Goal: Task Accomplishment & Management: Complete application form

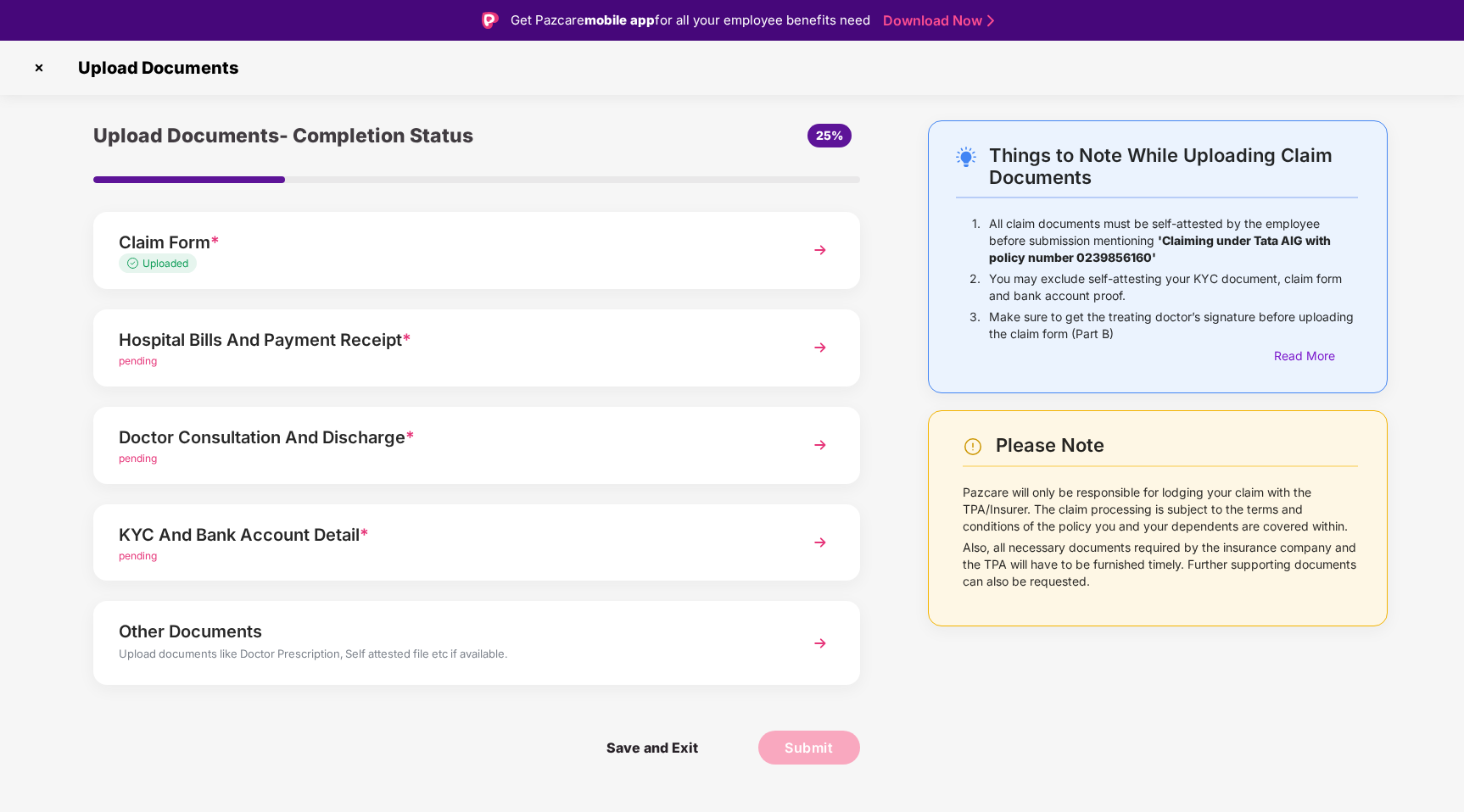
click at [311, 347] on div "Hospital Bills And Payment Receipt *" at bounding box center [446, 339] width 656 height 27
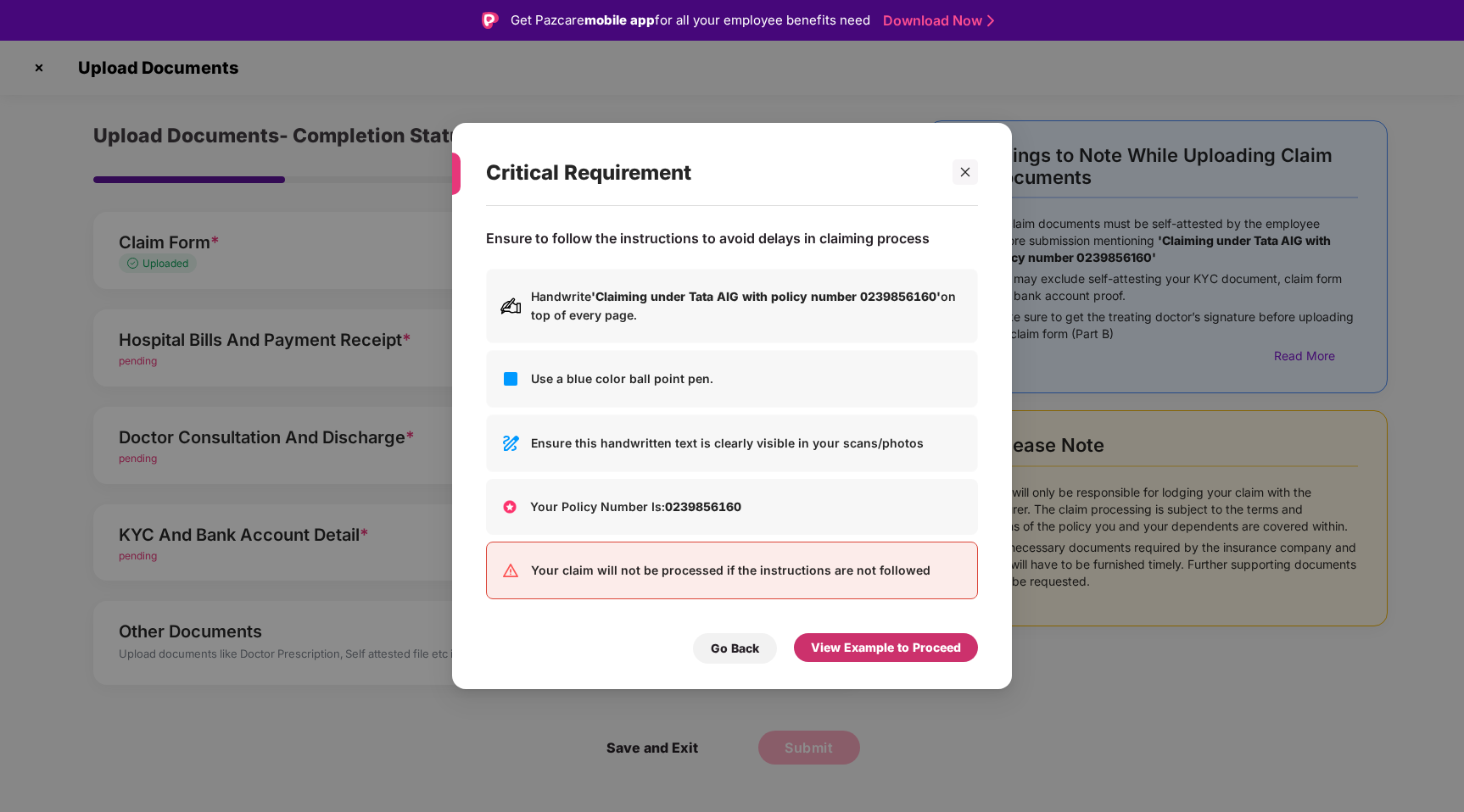
click at [878, 651] on div "View Example to Proceed" at bounding box center [885, 648] width 150 height 19
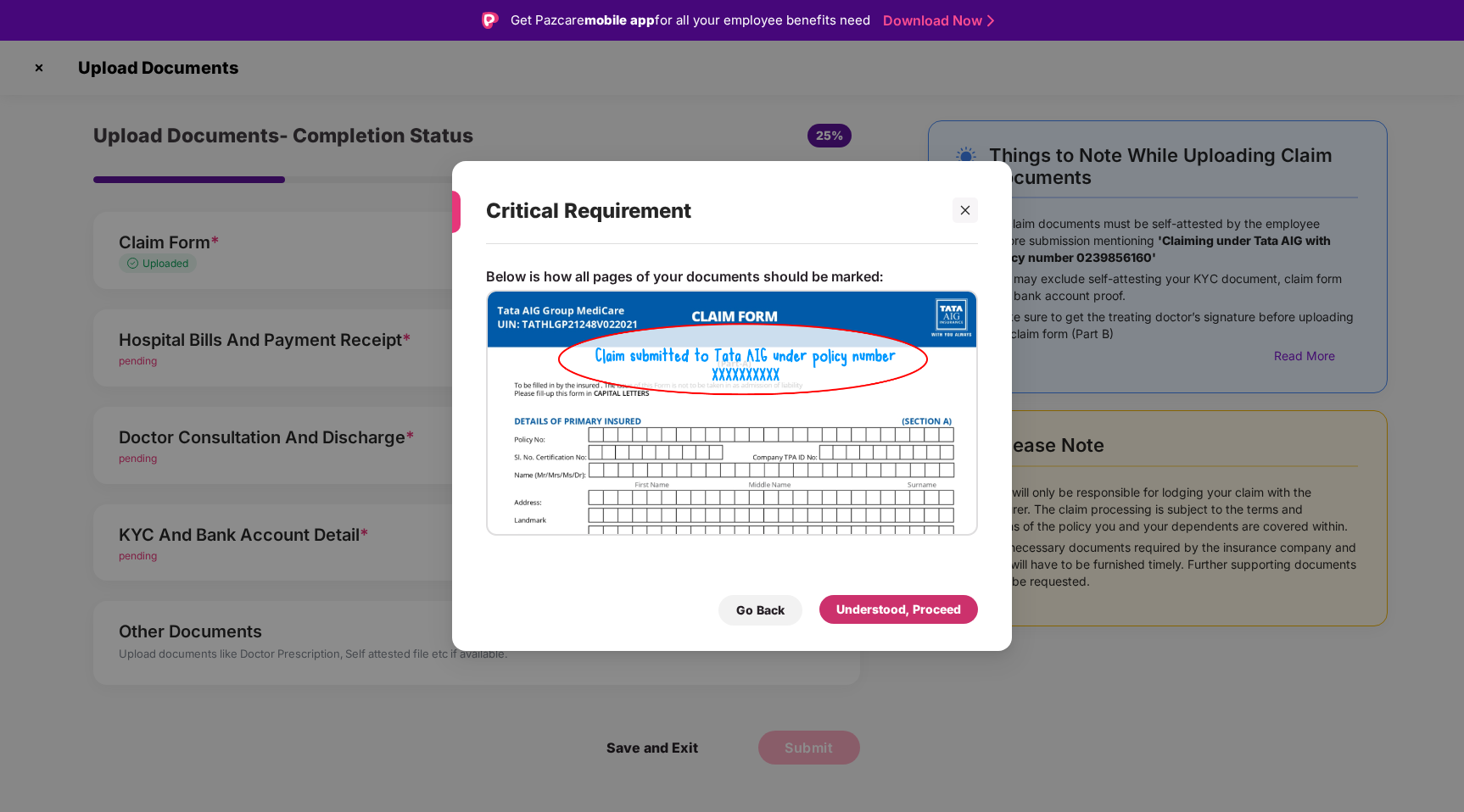
click at [905, 604] on div "Understood, Proceed" at bounding box center [899, 610] width 125 height 19
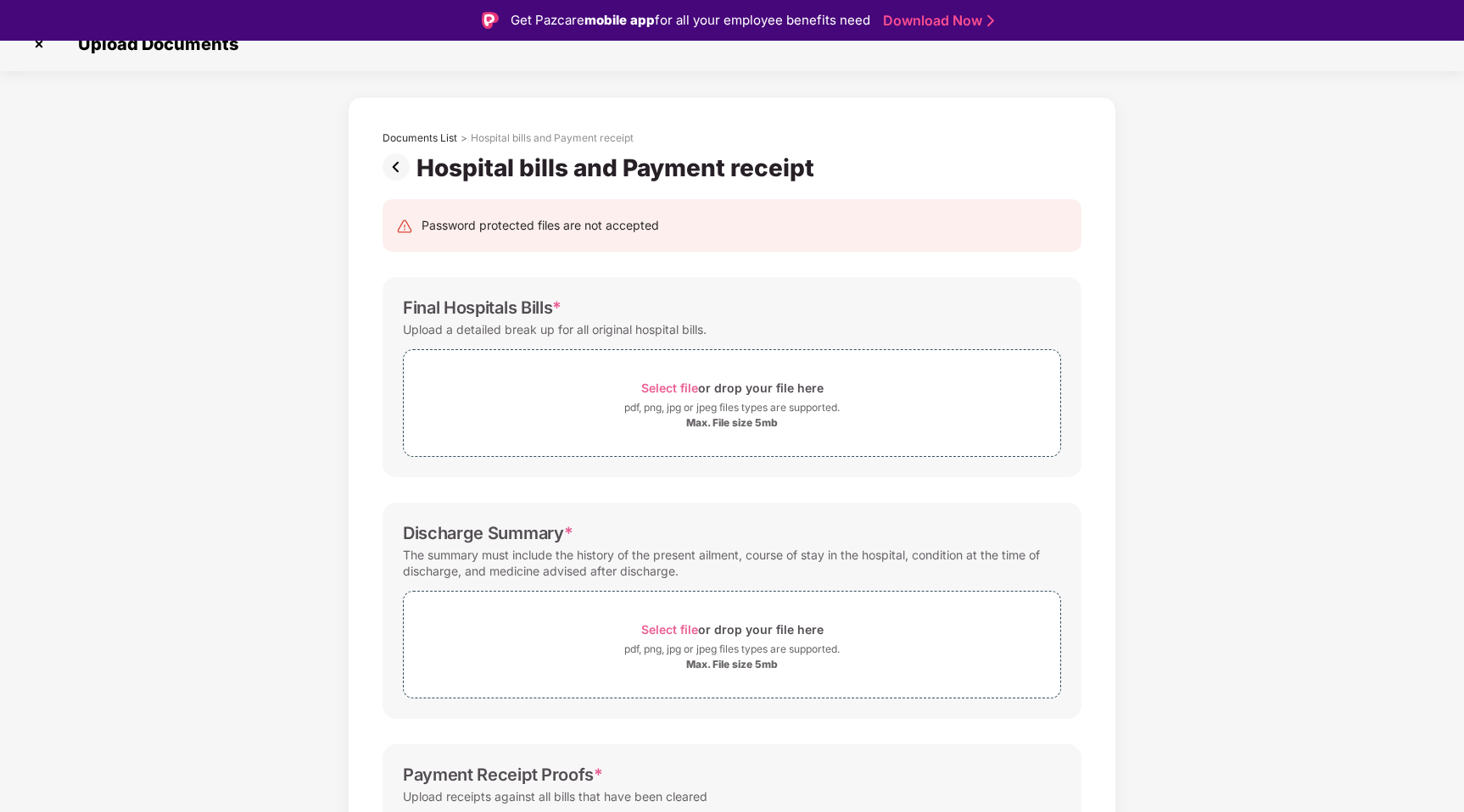
scroll to position [21, 0]
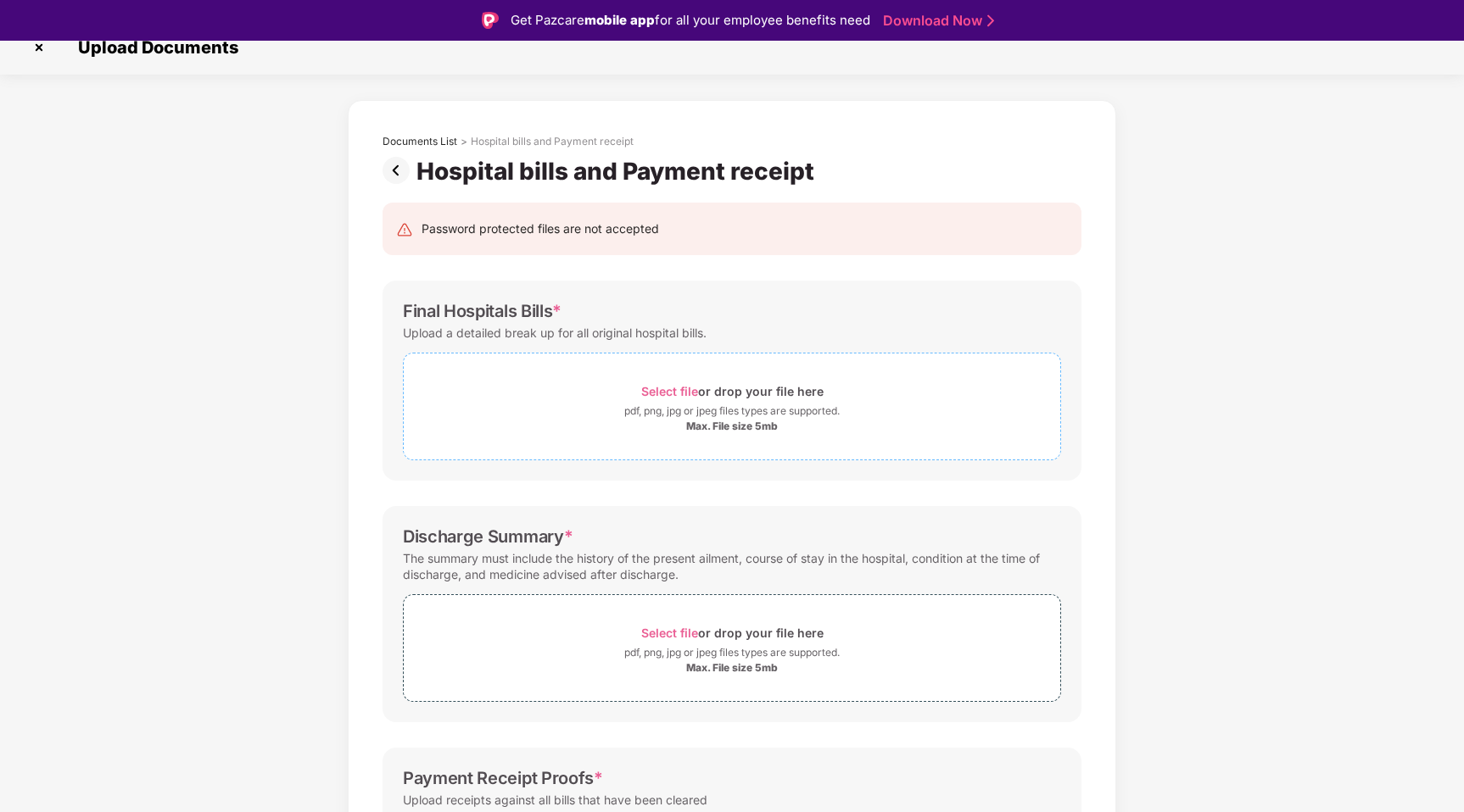
click at [690, 392] on span "Select file" at bounding box center [670, 391] width 57 height 14
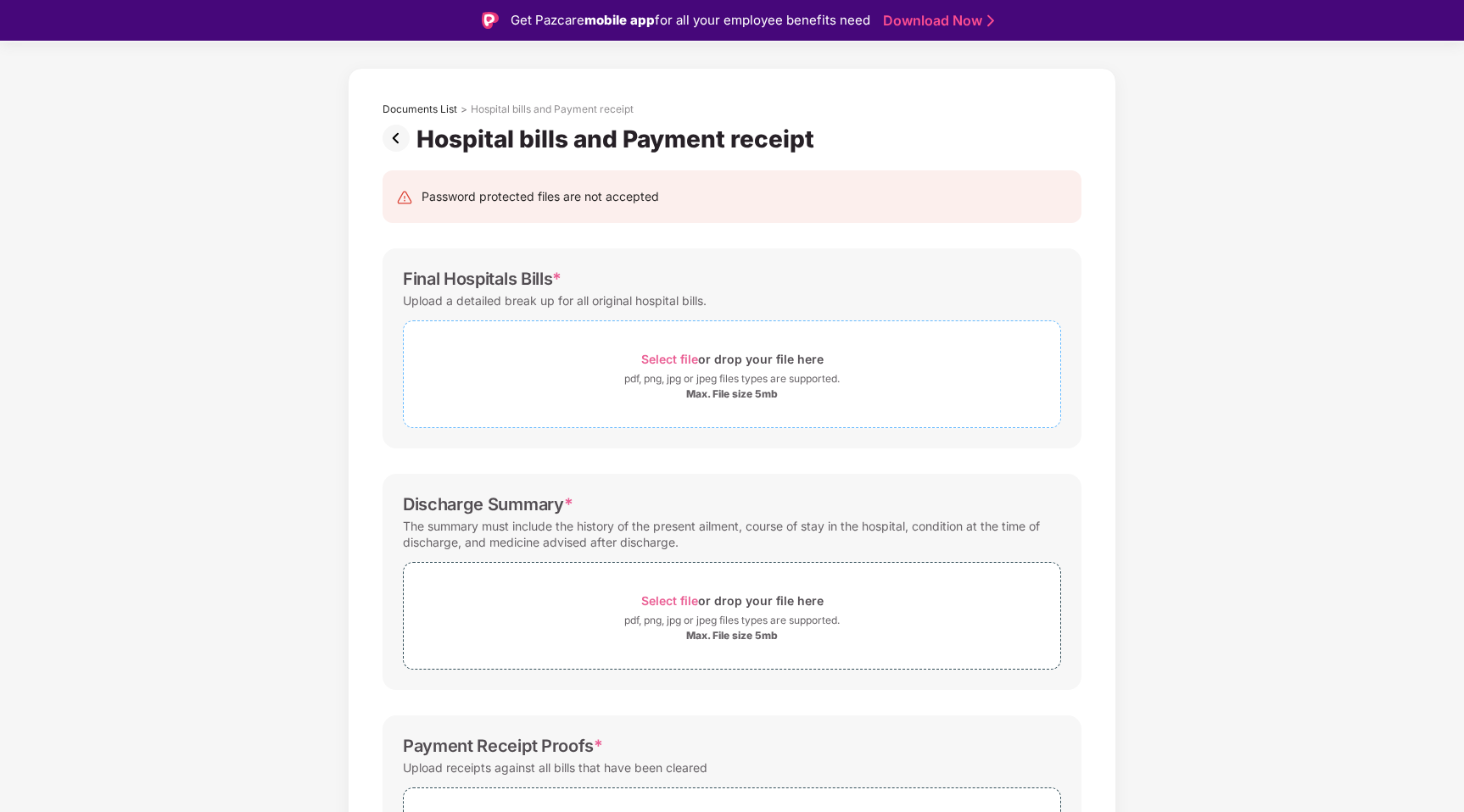
scroll to position [0, 0]
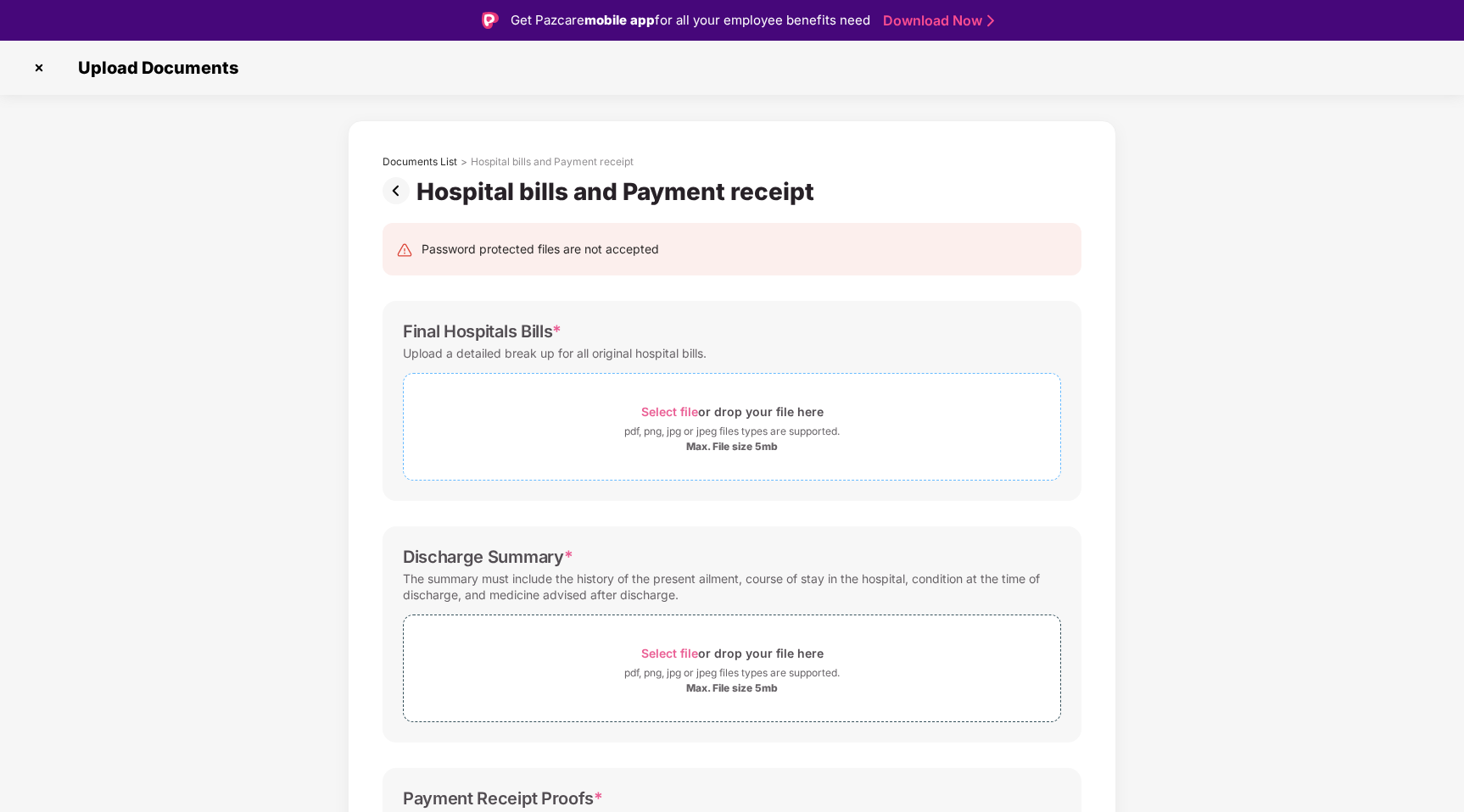
click at [726, 444] on div "Max. File size 5mb" at bounding box center [732, 447] width 91 height 14
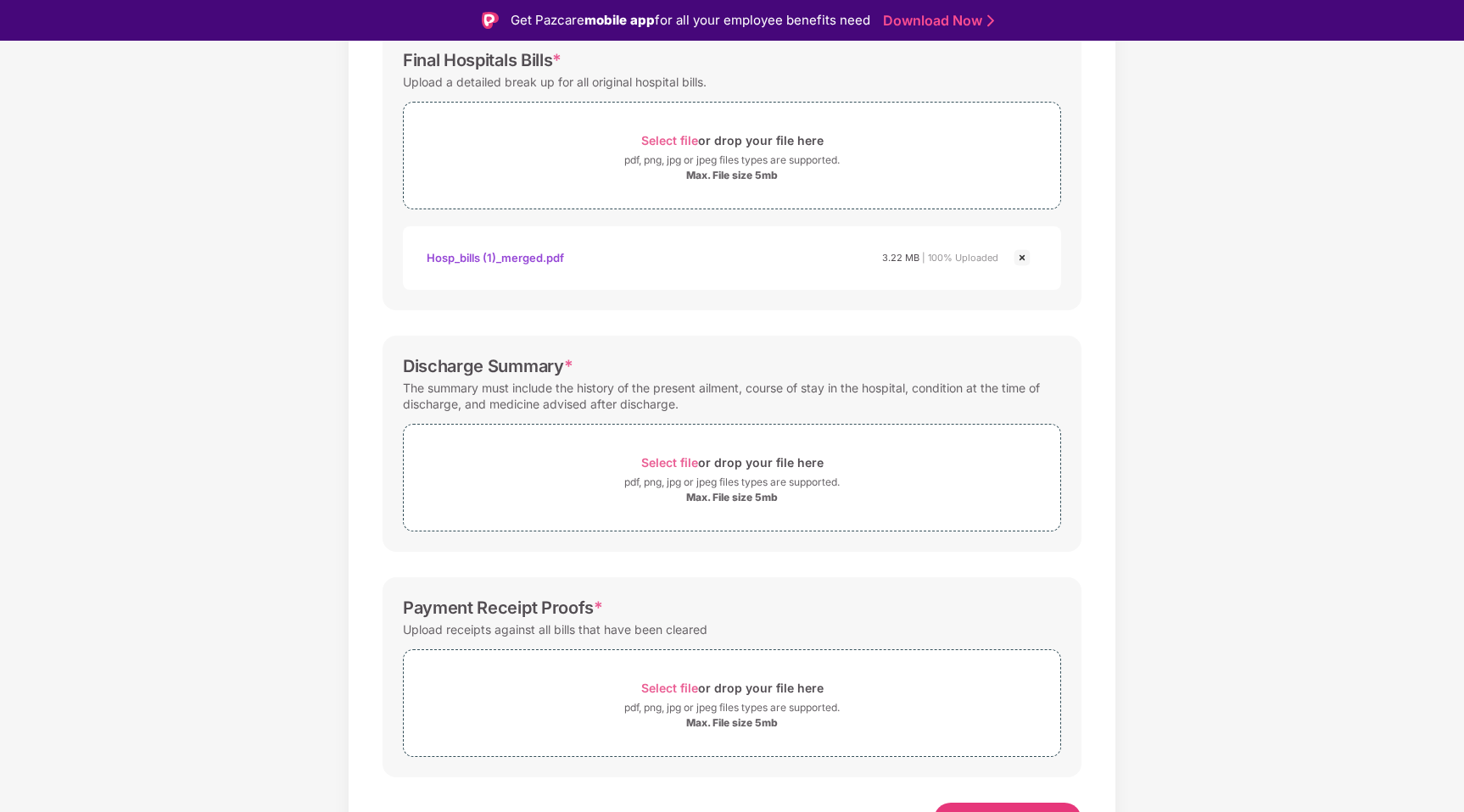
scroll to position [298, 0]
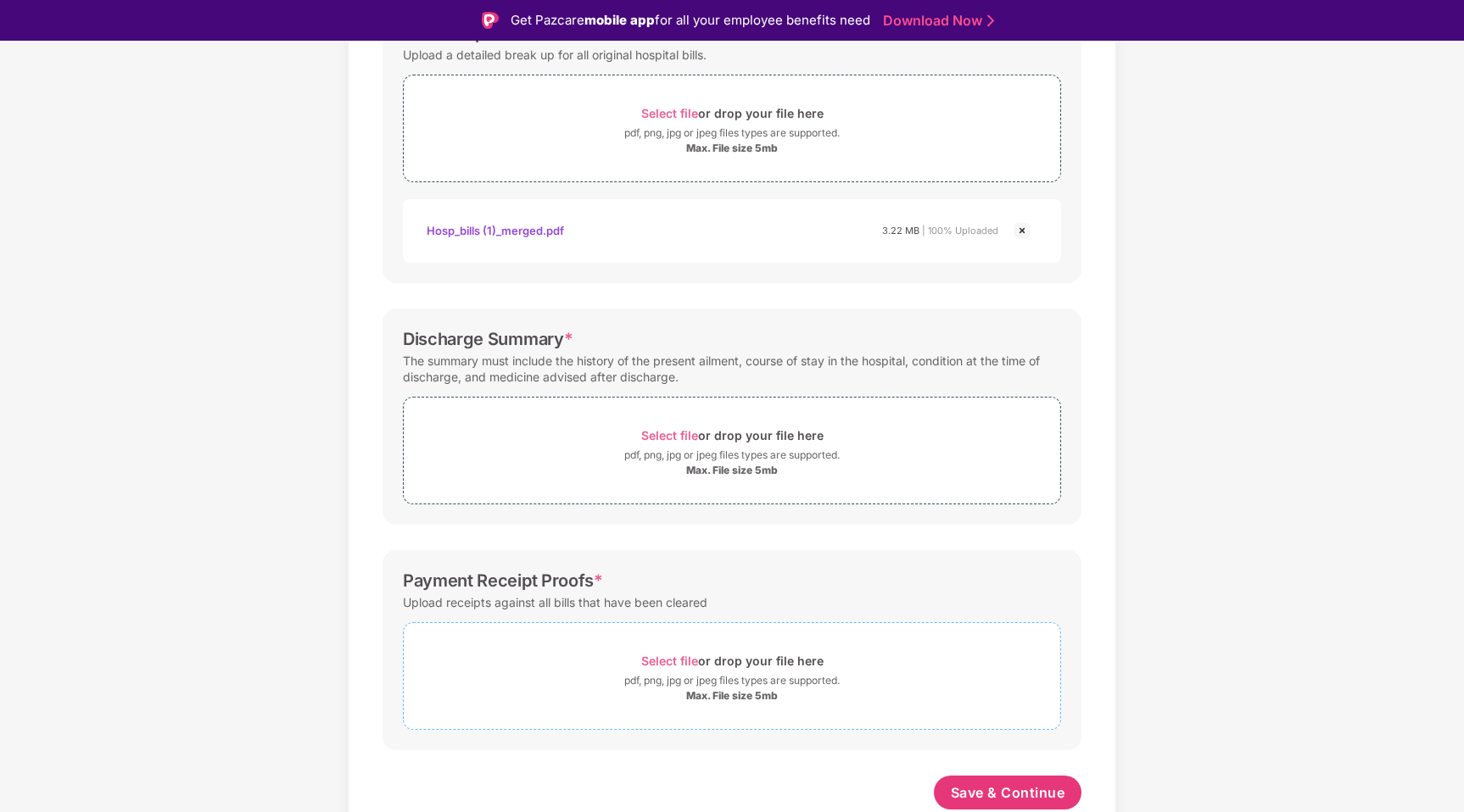
click at [722, 693] on div "Max. File size 5mb" at bounding box center [732, 695] width 91 height 14
click at [697, 682] on div "pdf, png, jpg or jpeg files types are supported." at bounding box center [731, 681] width 215 height 17
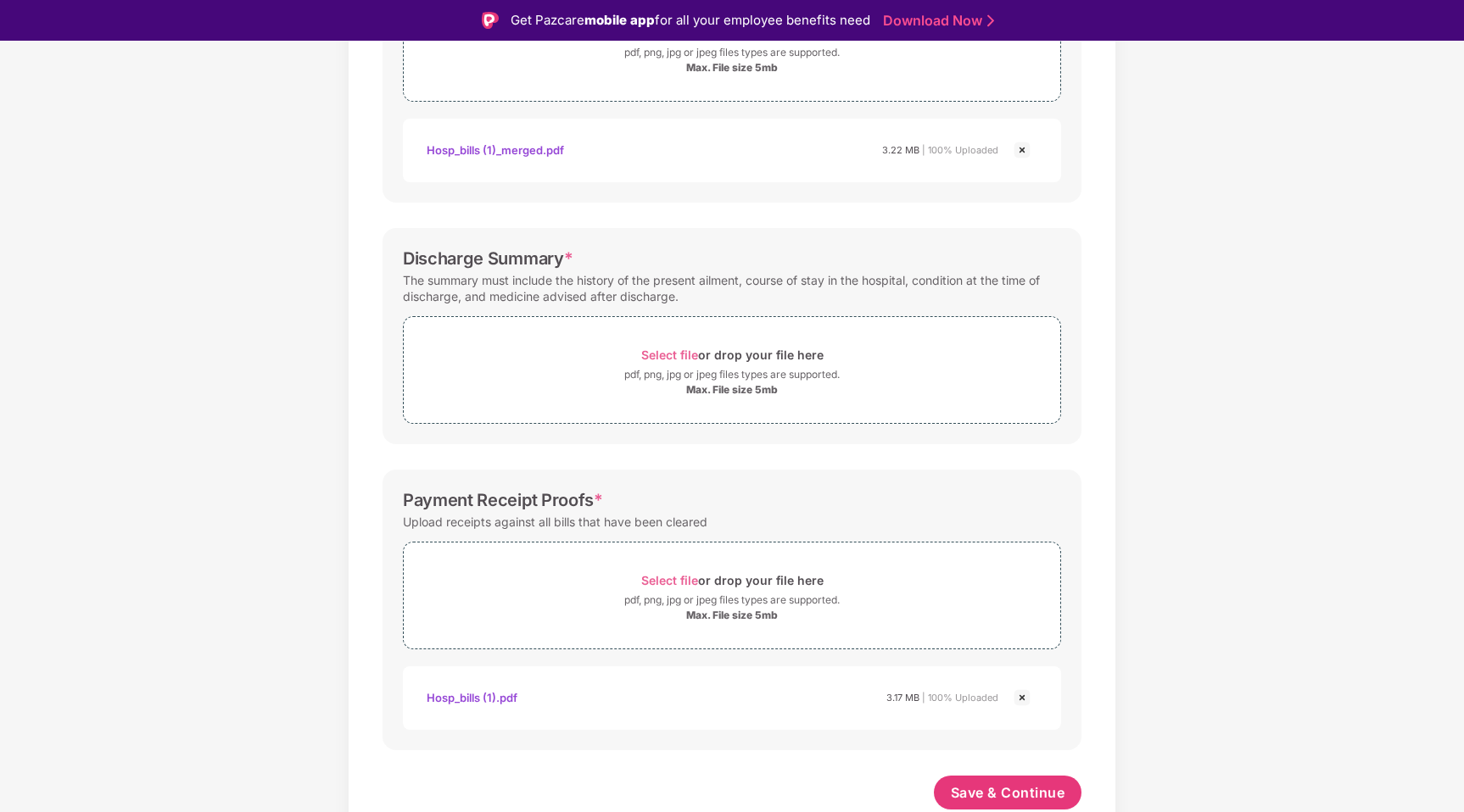
scroll to position [379, 0]
drag, startPoint x: 745, startPoint y: 325, endPoint x: 707, endPoint y: 297, distance: 47.2
click at [707, 297] on div "Discharge Summary * The summary must include the history of the present ailment…" at bounding box center [731, 337] width 698 height 216
click at [666, 284] on div "The summary must include the history of the present ailment, course of stay in …" at bounding box center [732, 288] width 658 height 39
click at [571, 245] on div "Discharge Summary * The summary must include the history of the present ailment…" at bounding box center [731, 337] width 698 height 216
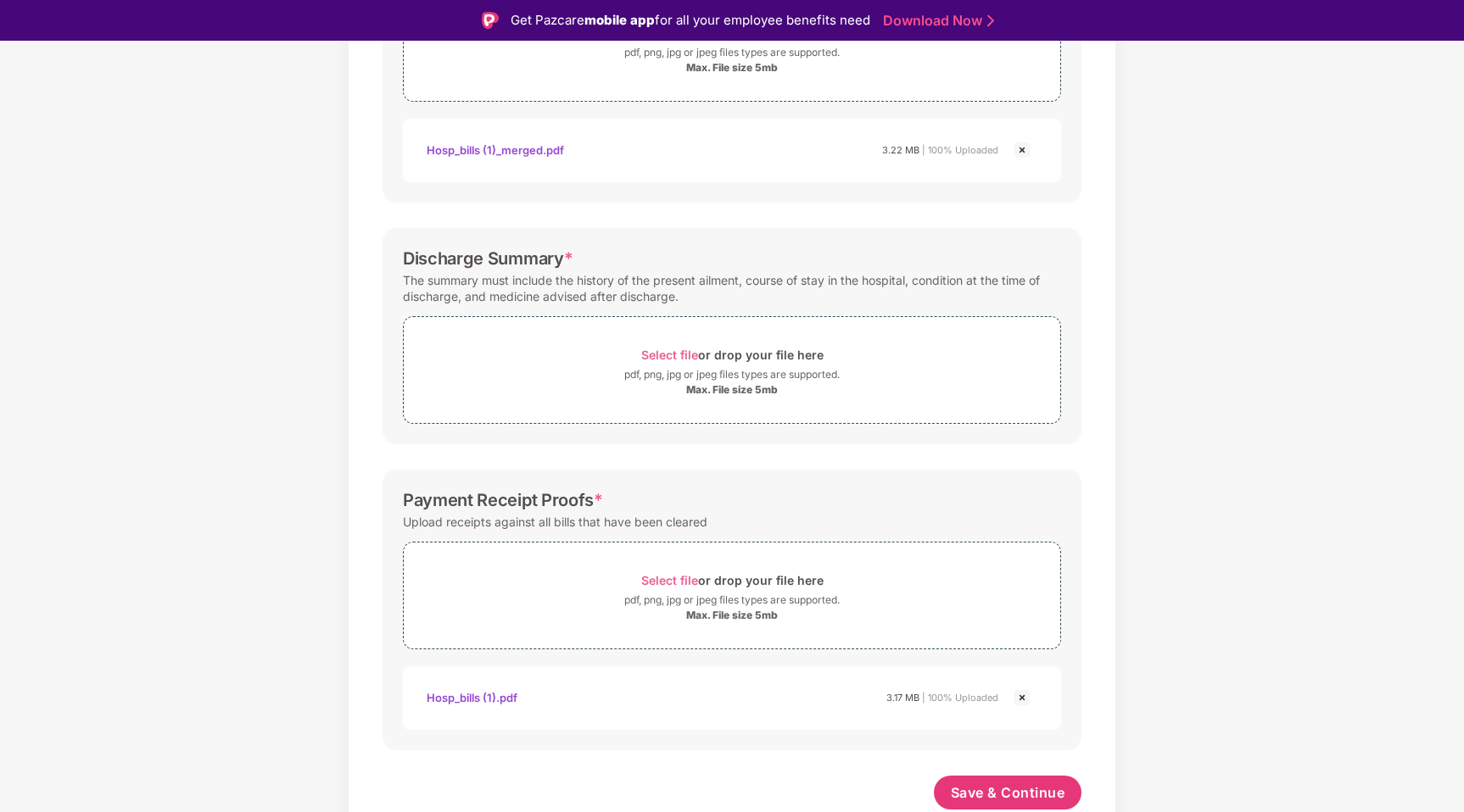
click at [571, 245] on div "Discharge Summary * The summary must include the history of the present ailment…" at bounding box center [731, 337] width 698 height 216
click at [577, 249] on div "Discharge Summary * The summary must include the history of the present ailment…" at bounding box center [731, 337] width 698 height 216
click at [577, 249] on div "Discharge Summary *" at bounding box center [732, 258] width 658 height 21
drag, startPoint x: 577, startPoint y: 249, endPoint x: 642, endPoint y: 263, distance: 66.5
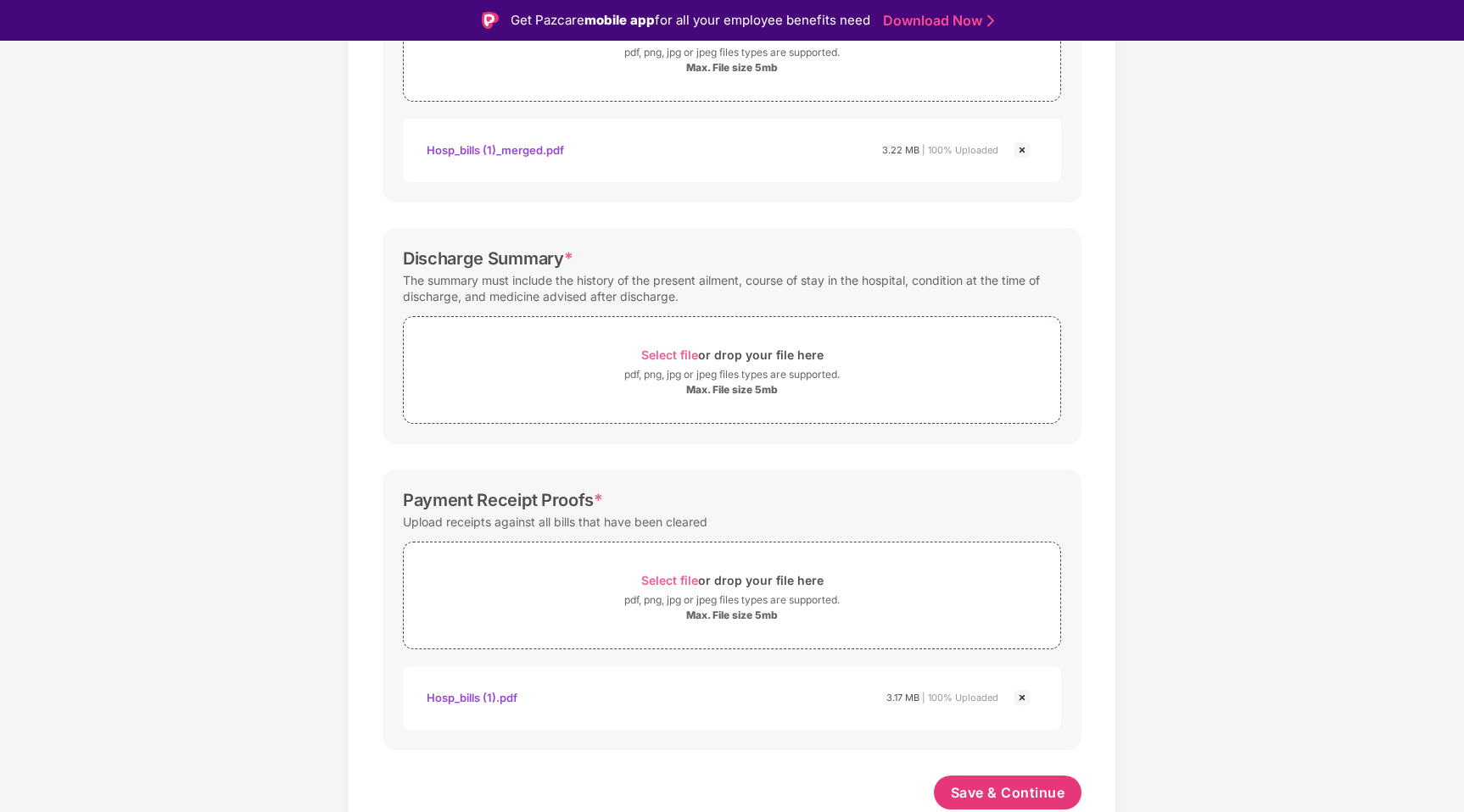
click at [642, 263] on div "Discharge Summary *" at bounding box center [732, 258] width 658 height 21
drag, startPoint x: 642, startPoint y: 258, endPoint x: 631, endPoint y: 260, distance: 11.2
click at [631, 260] on div "Discharge Summary *" at bounding box center [732, 258] width 658 height 21
click at [629, 259] on div "Discharge Summary *" at bounding box center [732, 258] width 658 height 21
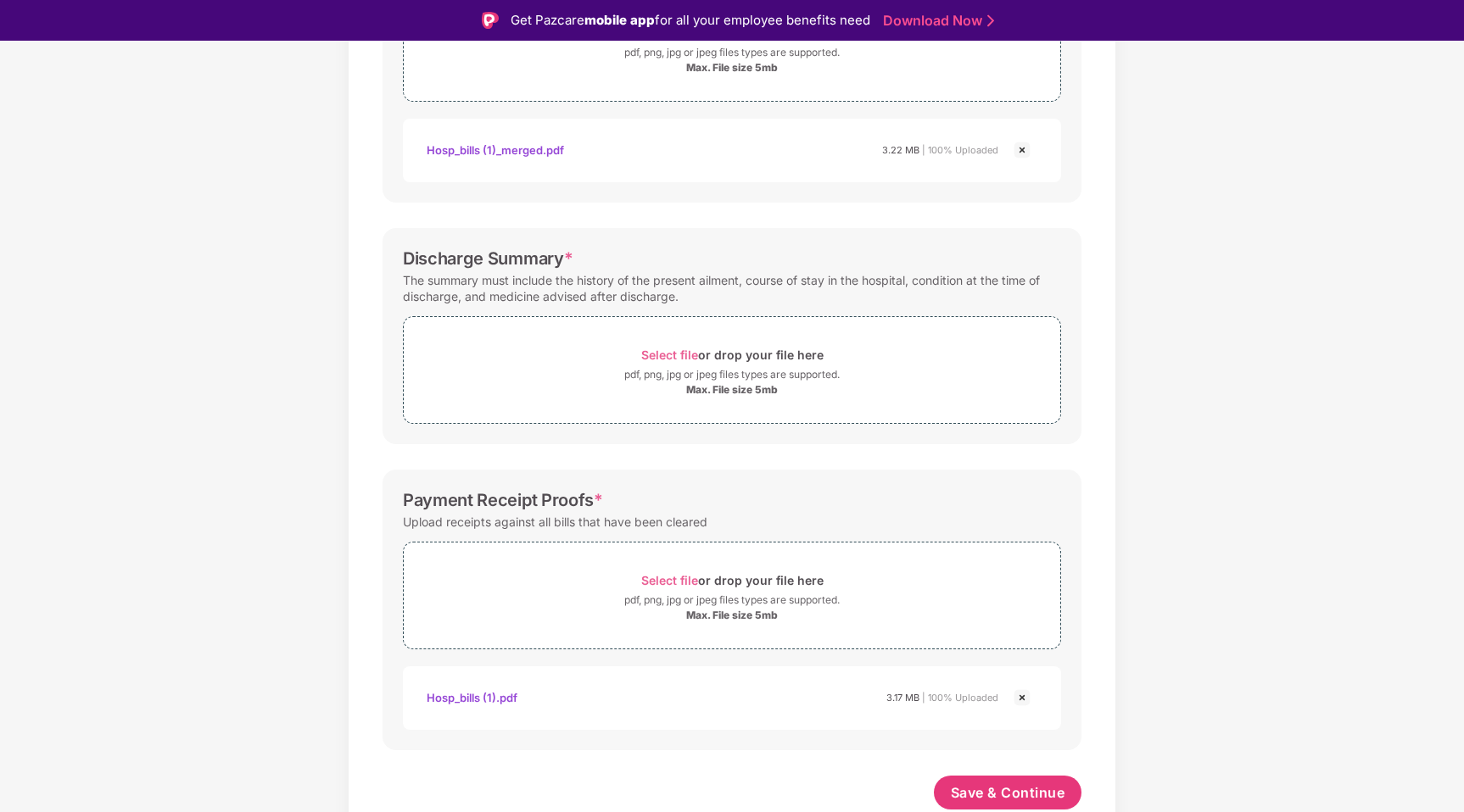
scroll to position [41, 0]
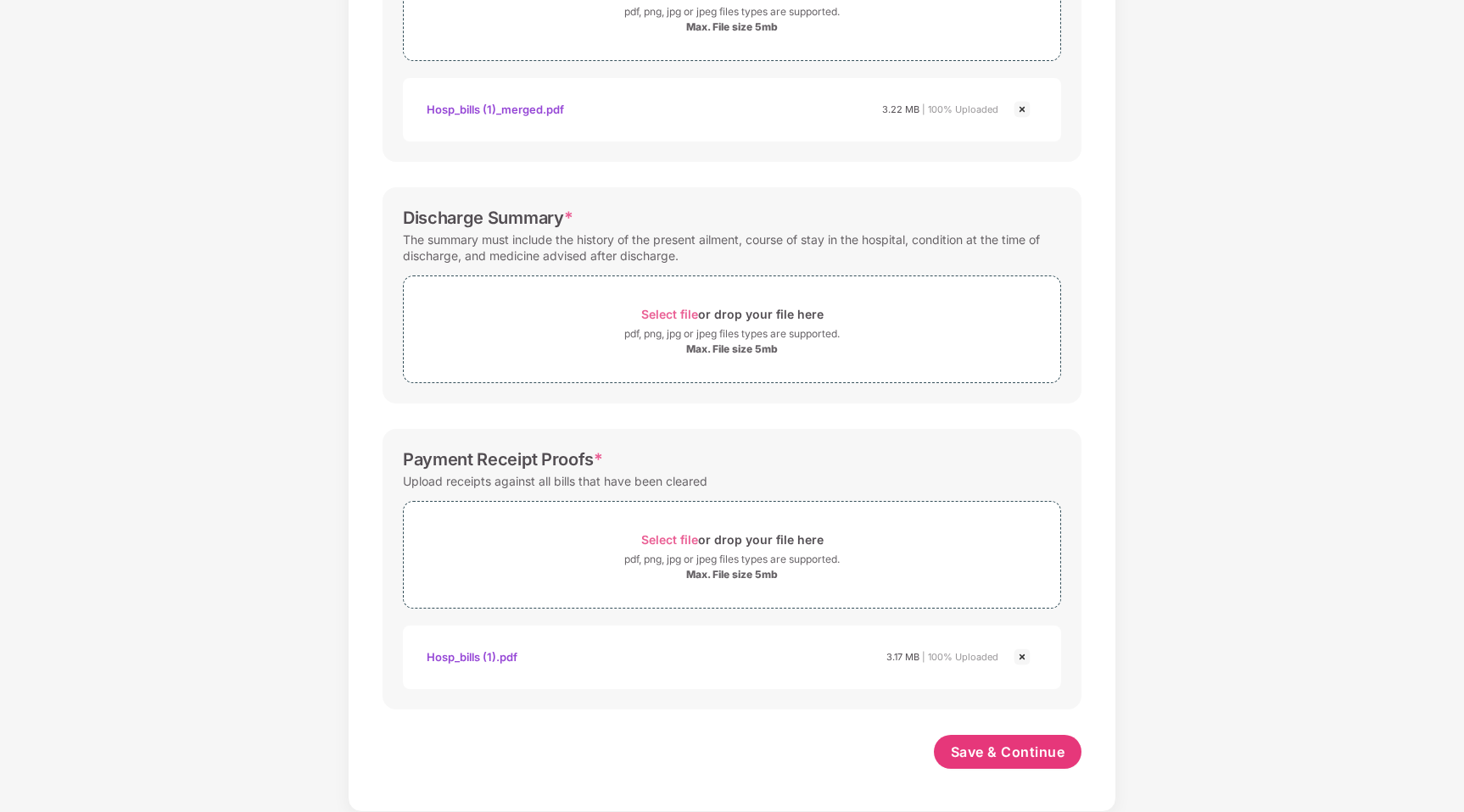
click at [634, 262] on div "Discharge Summary * The summary must include the history of the present ailment…" at bounding box center [731, 296] width 698 height 216
click at [634, 262] on div "The summary must include the history of the present ailment, course of stay in …" at bounding box center [732, 248] width 658 height 39
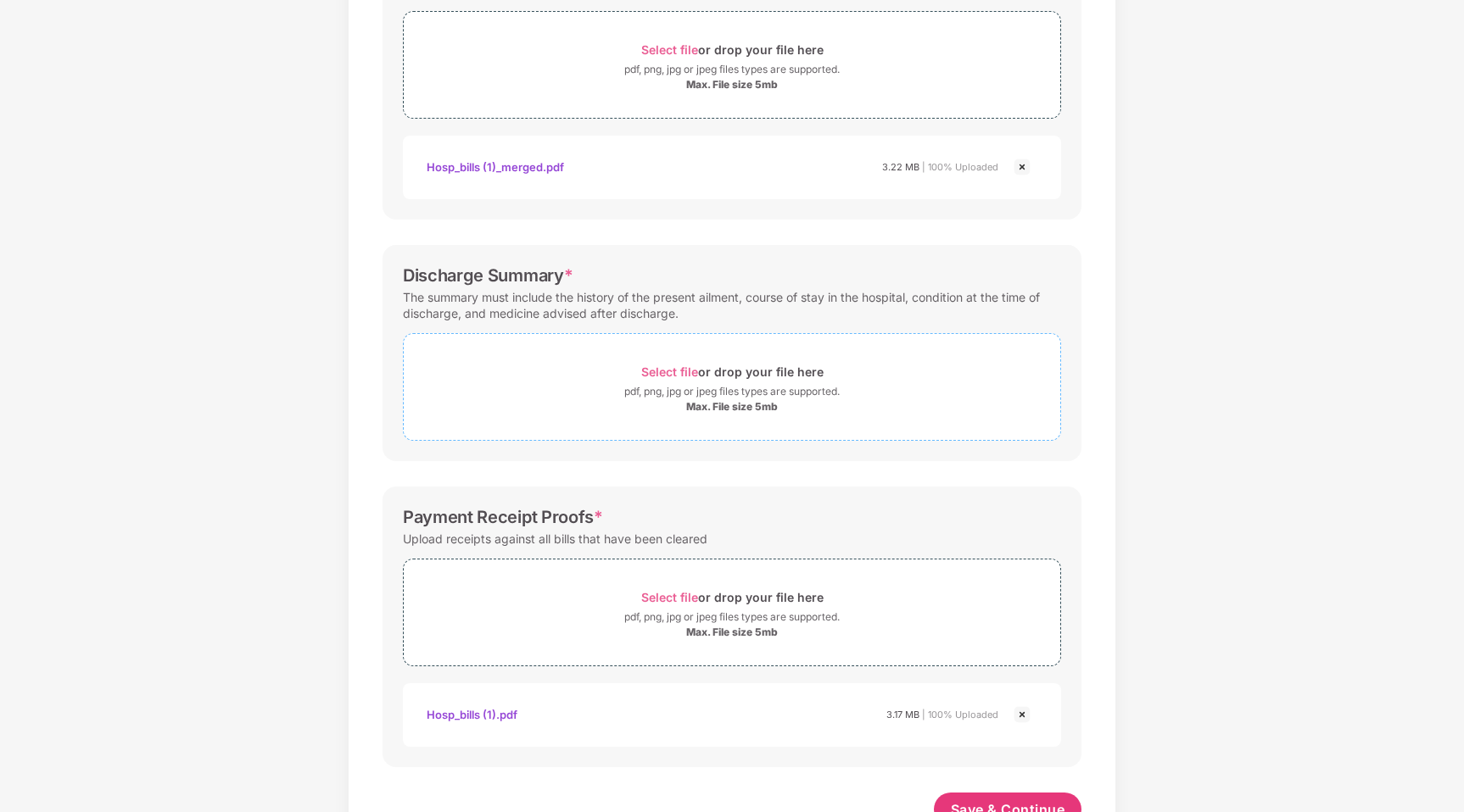
scroll to position [321, 0]
click at [726, 406] on div "Max. File size 5mb" at bounding box center [732, 407] width 91 height 14
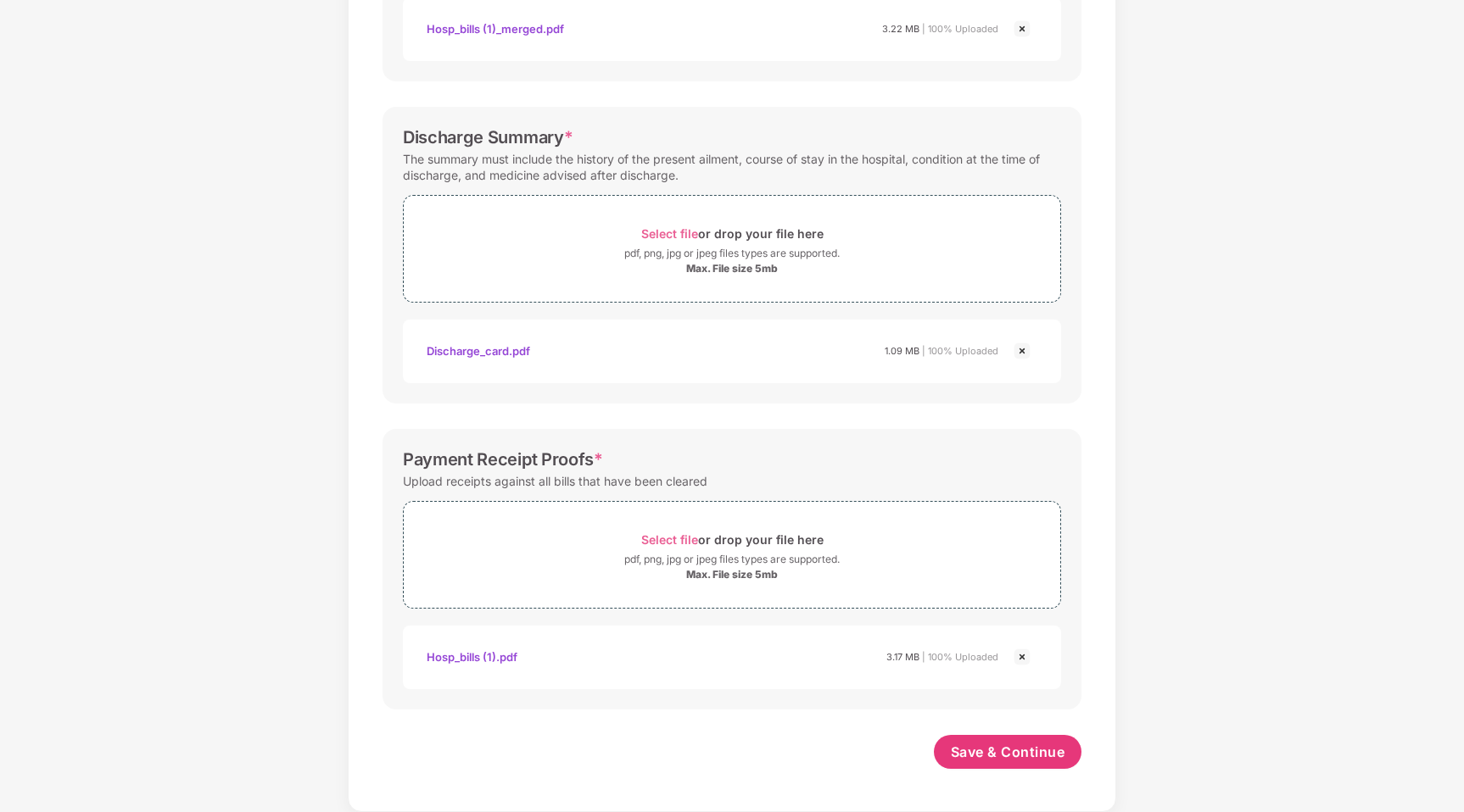
scroll to position [460, 0]
click at [1014, 752] on span "Save & Continue" at bounding box center [1008, 752] width 115 height 19
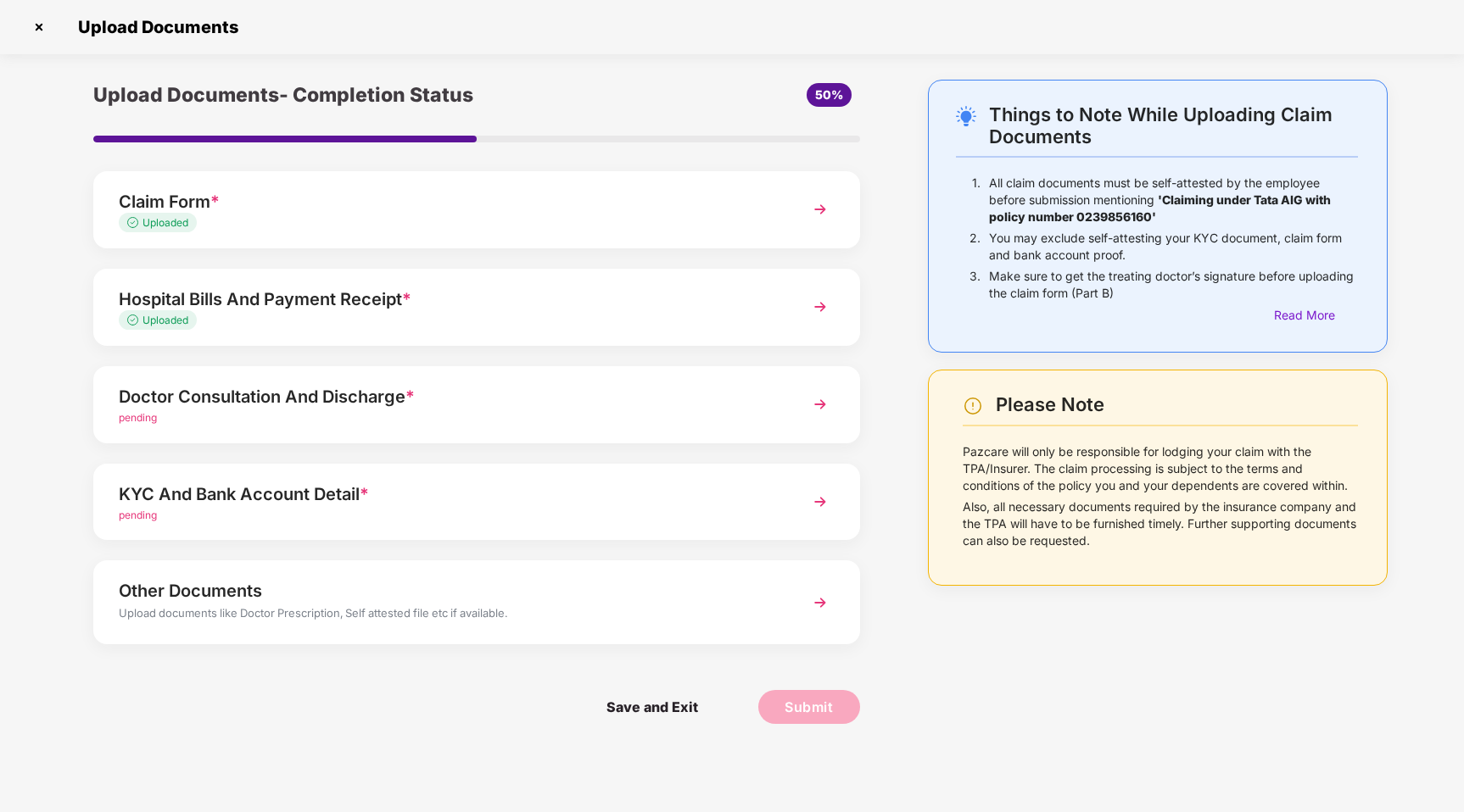
click at [425, 413] on div "pending" at bounding box center [446, 418] width 656 height 16
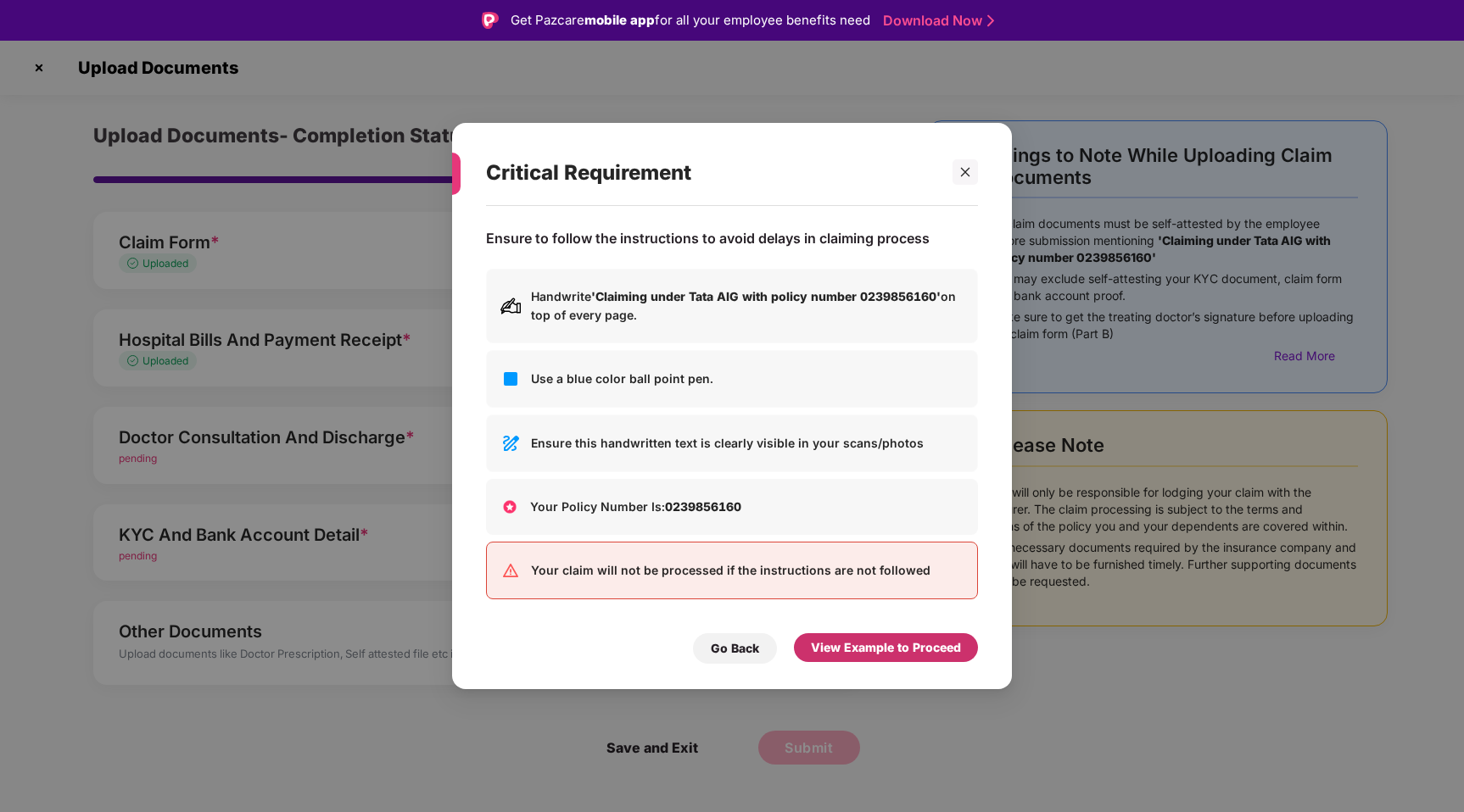
click at [890, 651] on div "View Example to Proceed" at bounding box center [885, 648] width 150 height 19
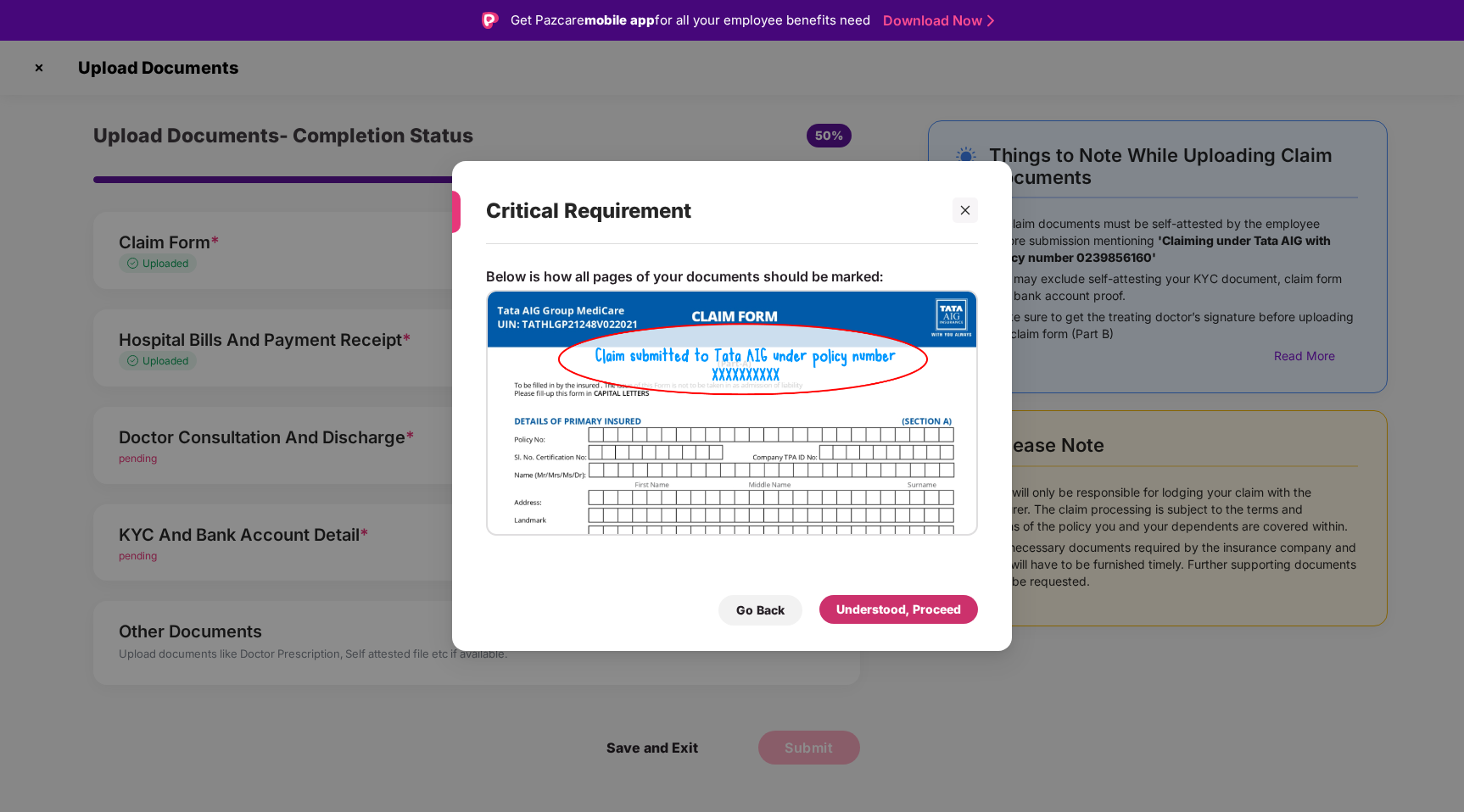
click at [883, 612] on div "Understood, Proceed" at bounding box center [899, 610] width 125 height 19
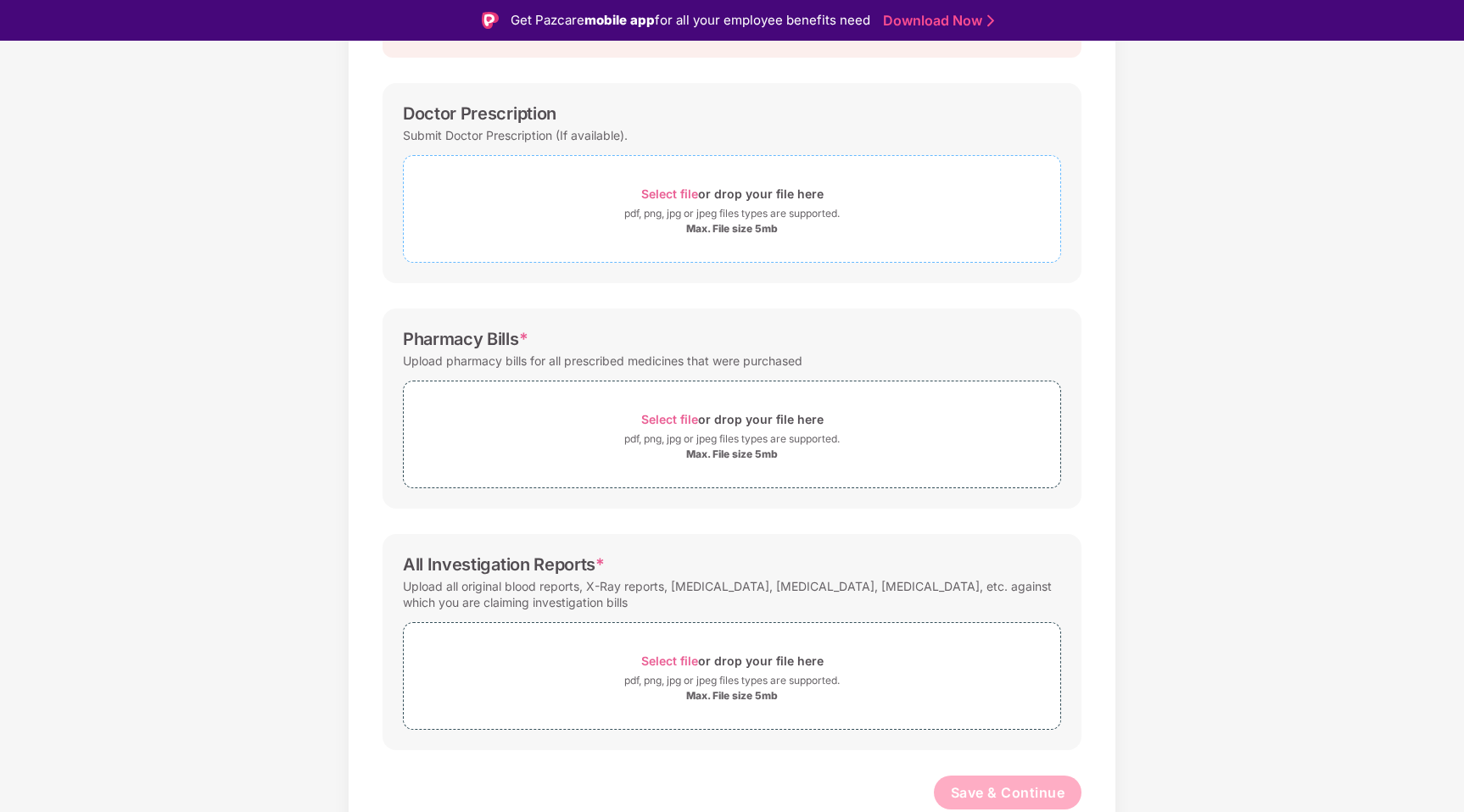
scroll to position [215, 0]
click at [732, 220] on div "pdf, png, jpg or jpeg files types are supported." at bounding box center [731, 216] width 215 height 17
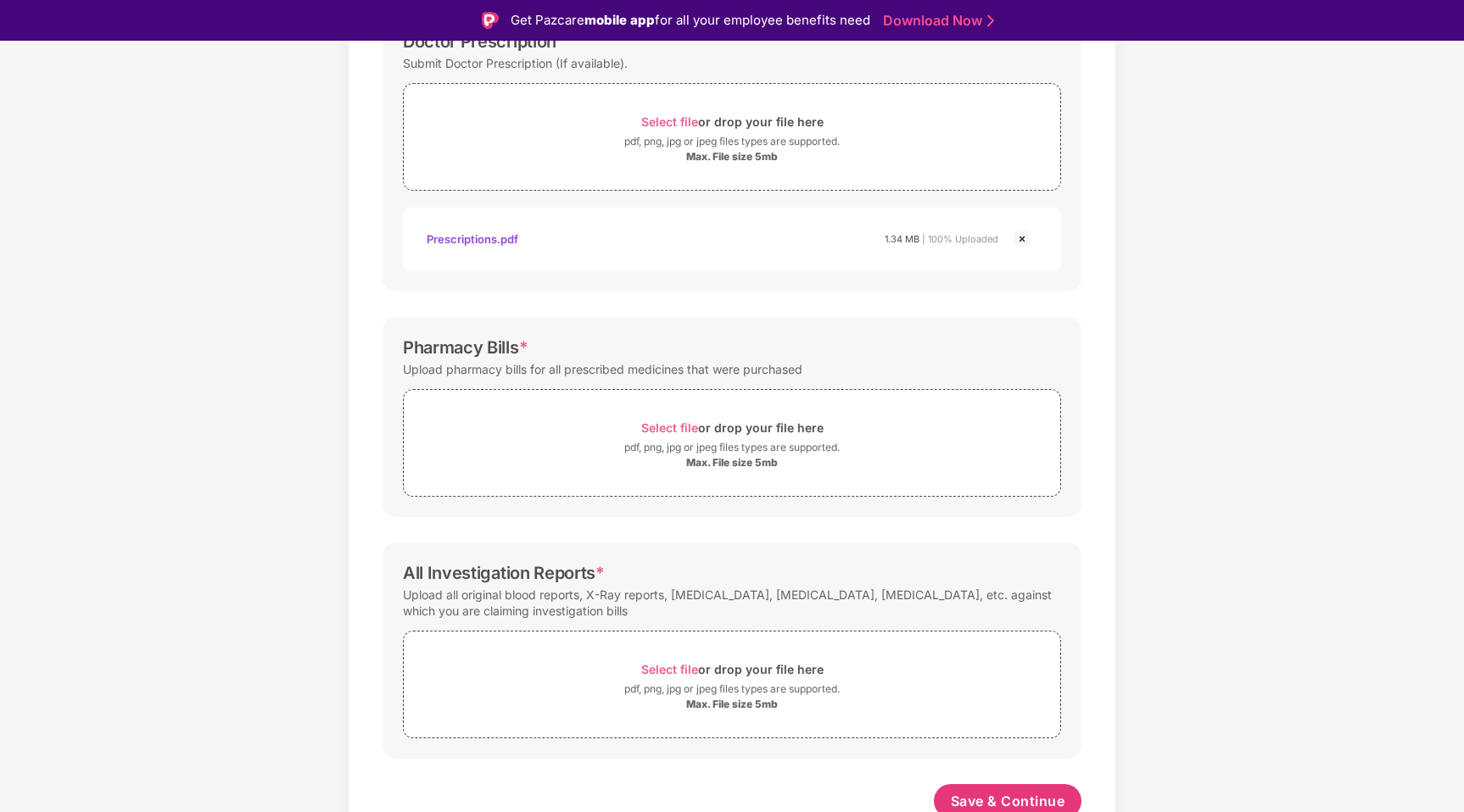
scroll to position [298, 0]
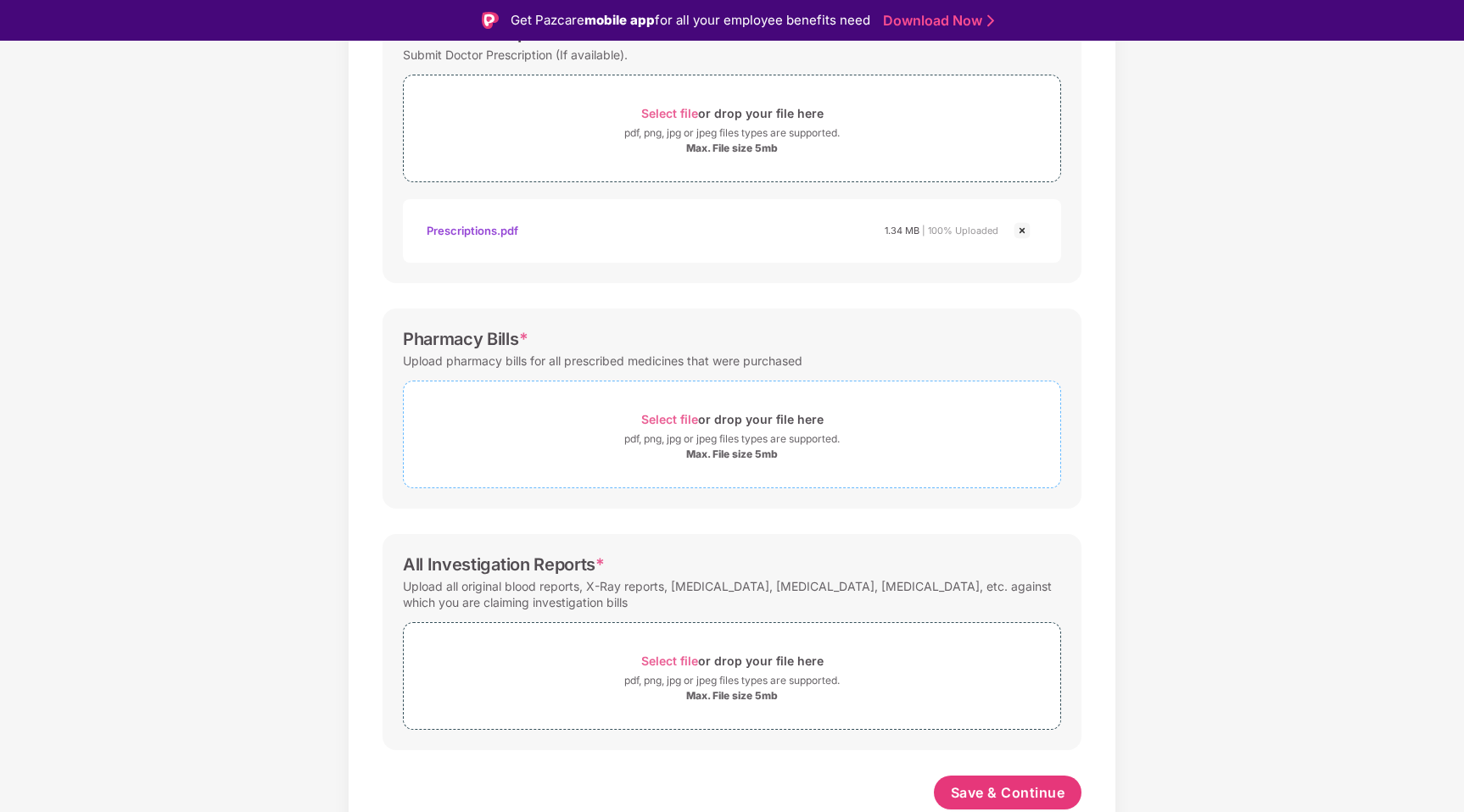
click at [748, 448] on div "Max. File size 5mb" at bounding box center [732, 454] width 91 height 14
click at [732, 429] on div "Select file or drop your file here" at bounding box center [733, 419] width 183 height 23
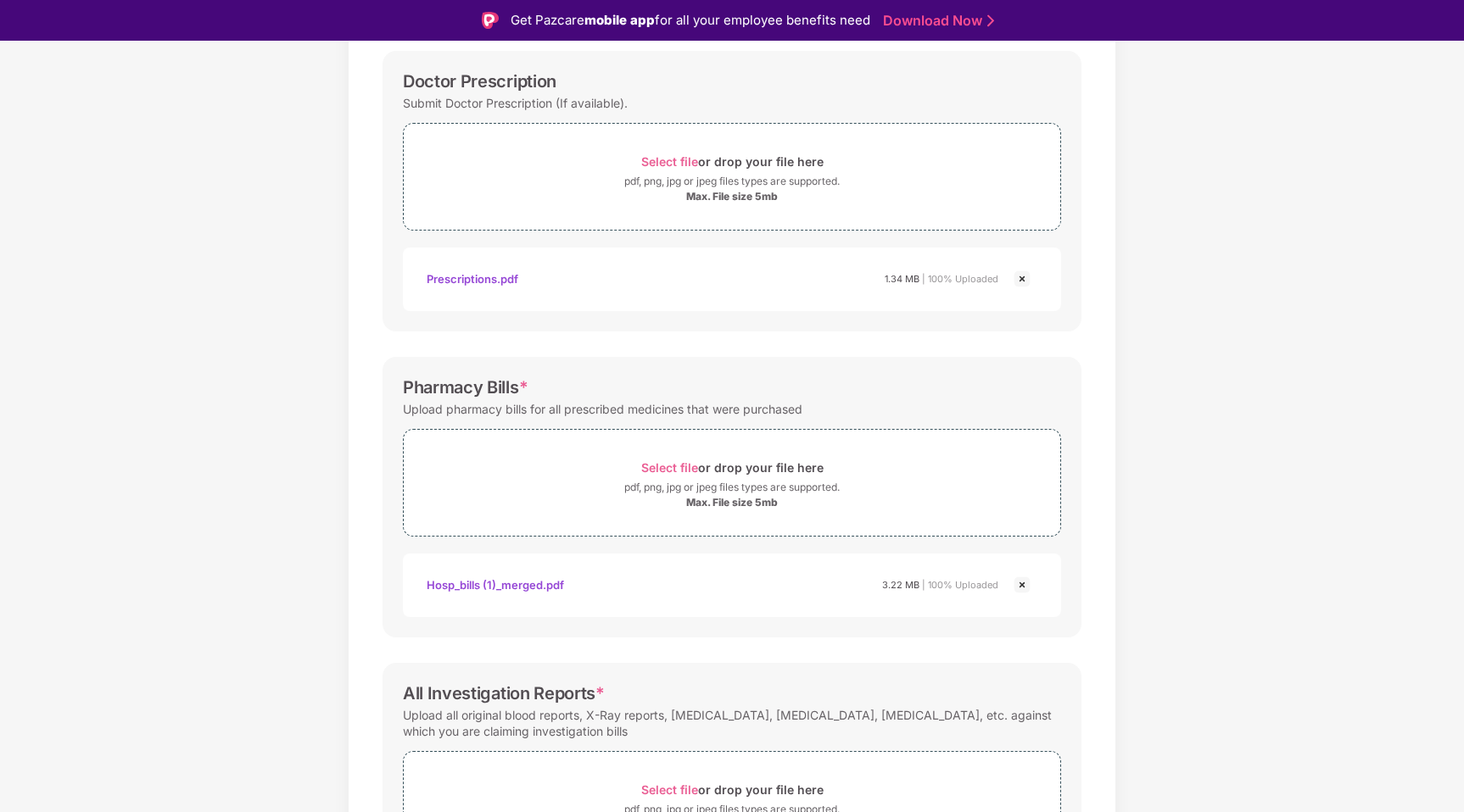
scroll to position [379, 0]
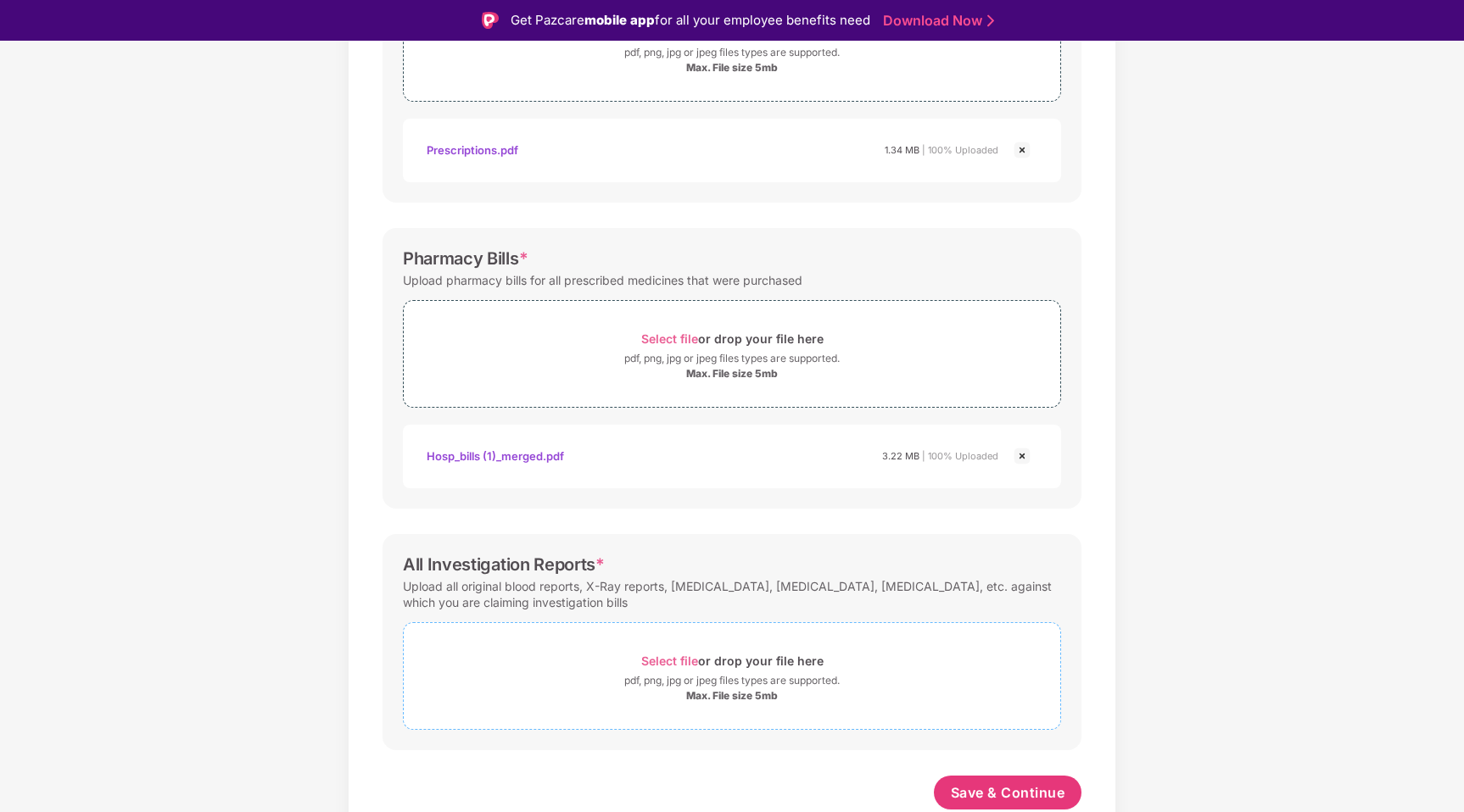
click at [711, 663] on div "Select file or drop your file here" at bounding box center [733, 661] width 183 height 23
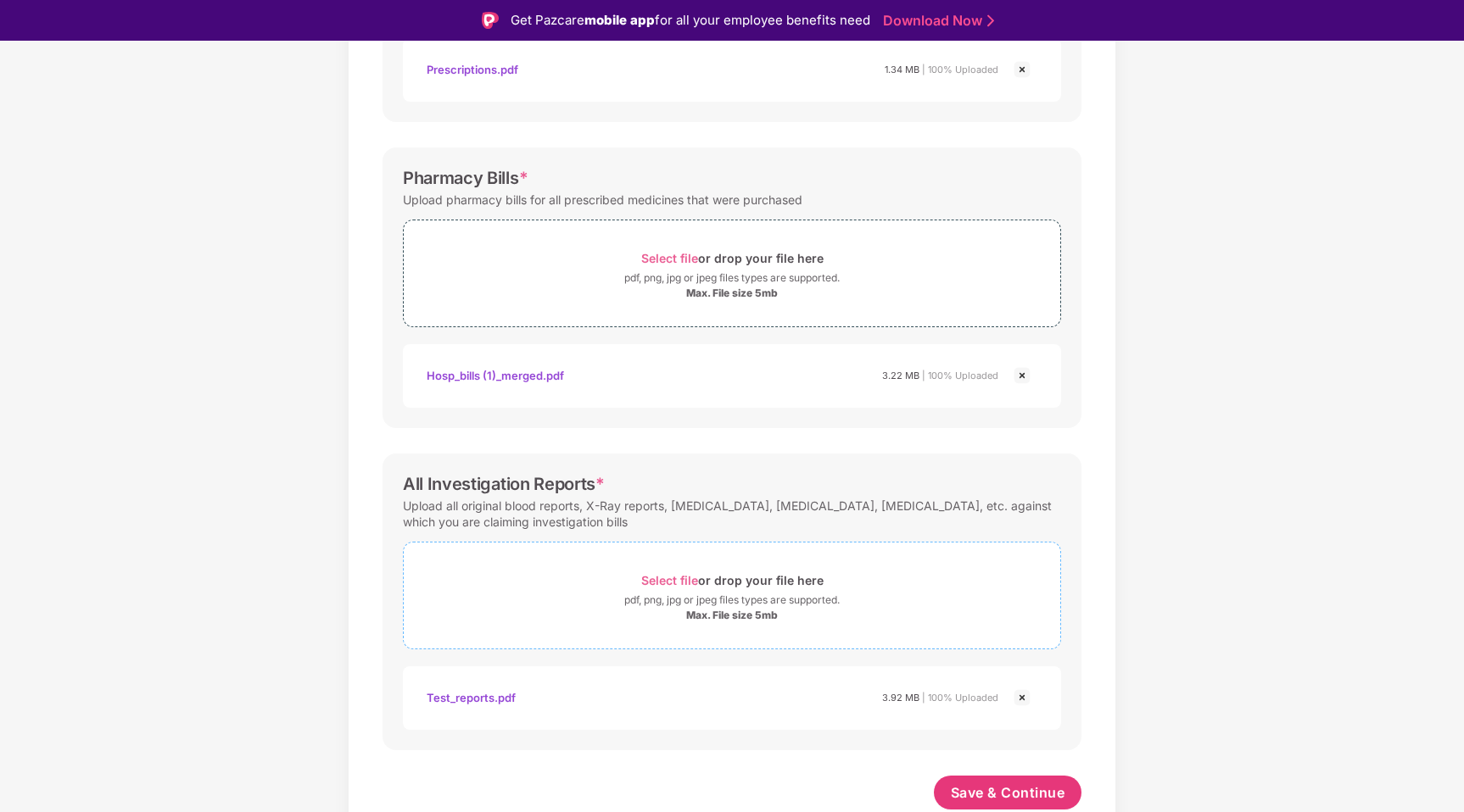
scroll to position [460, 0]
click at [1004, 790] on span "Save & Continue" at bounding box center [1008, 792] width 115 height 19
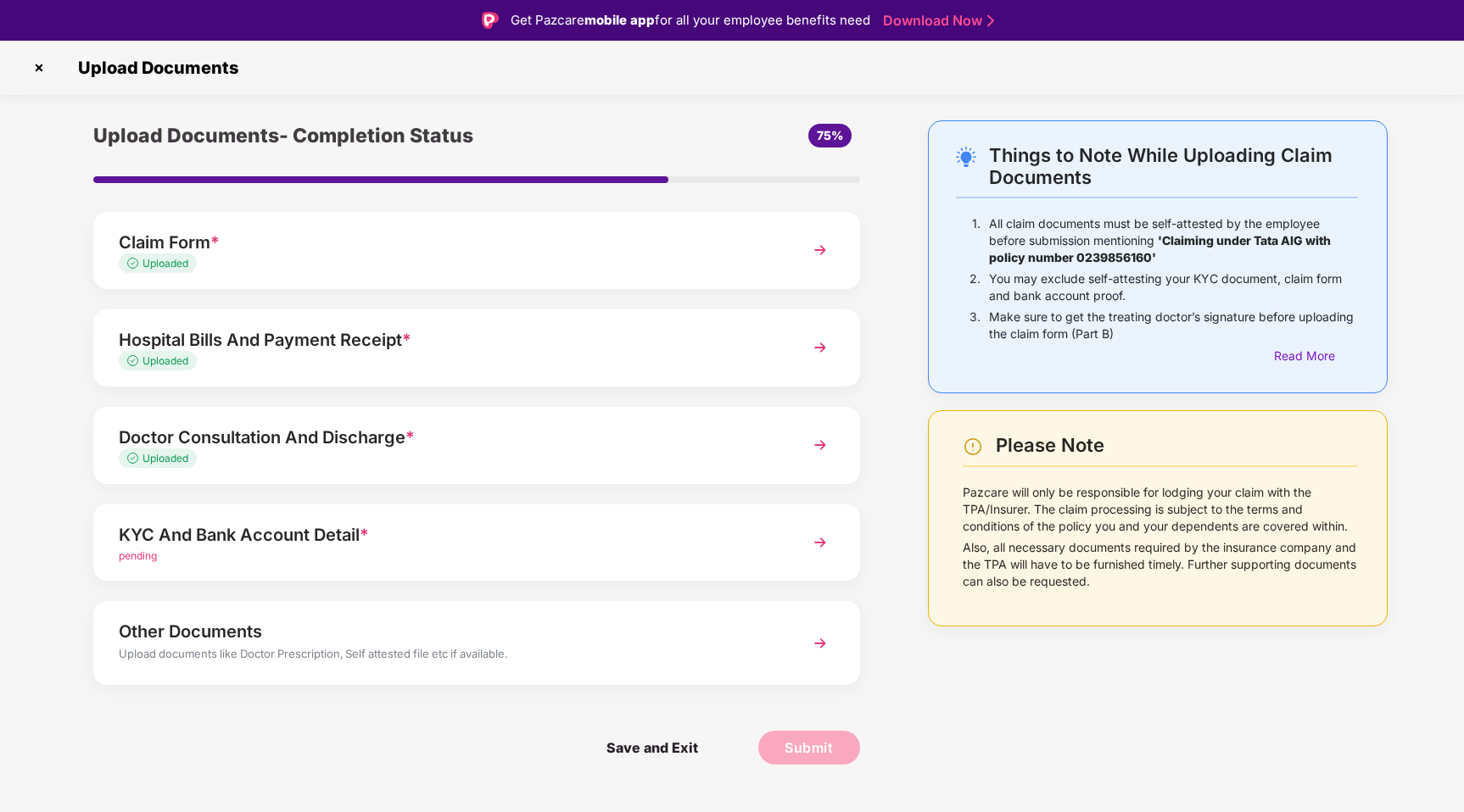
click at [450, 545] on div "KYC And Bank Account Detail *" at bounding box center [446, 534] width 656 height 27
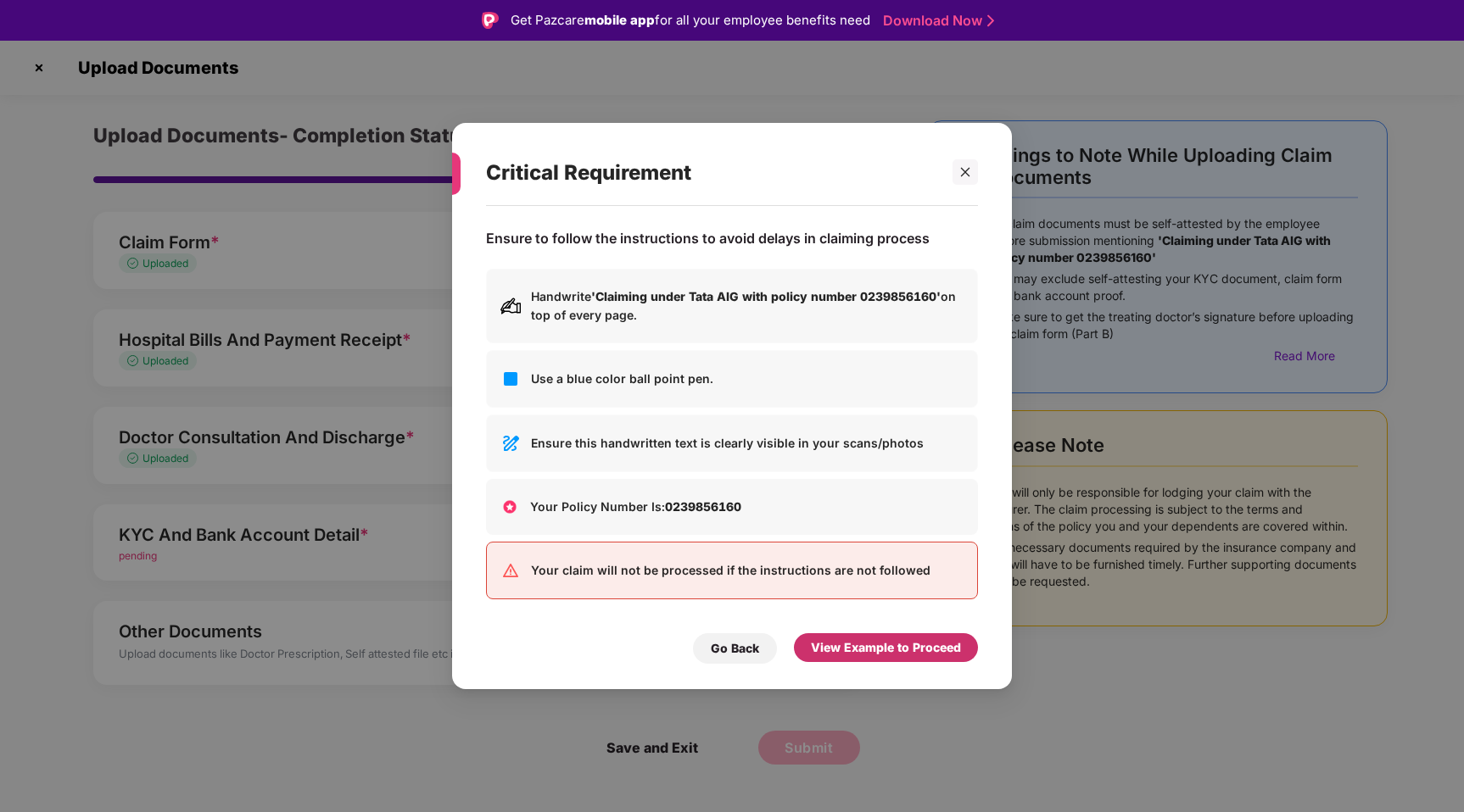
click at [874, 654] on div "View Example to Proceed" at bounding box center [885, 648] width 150 height 19
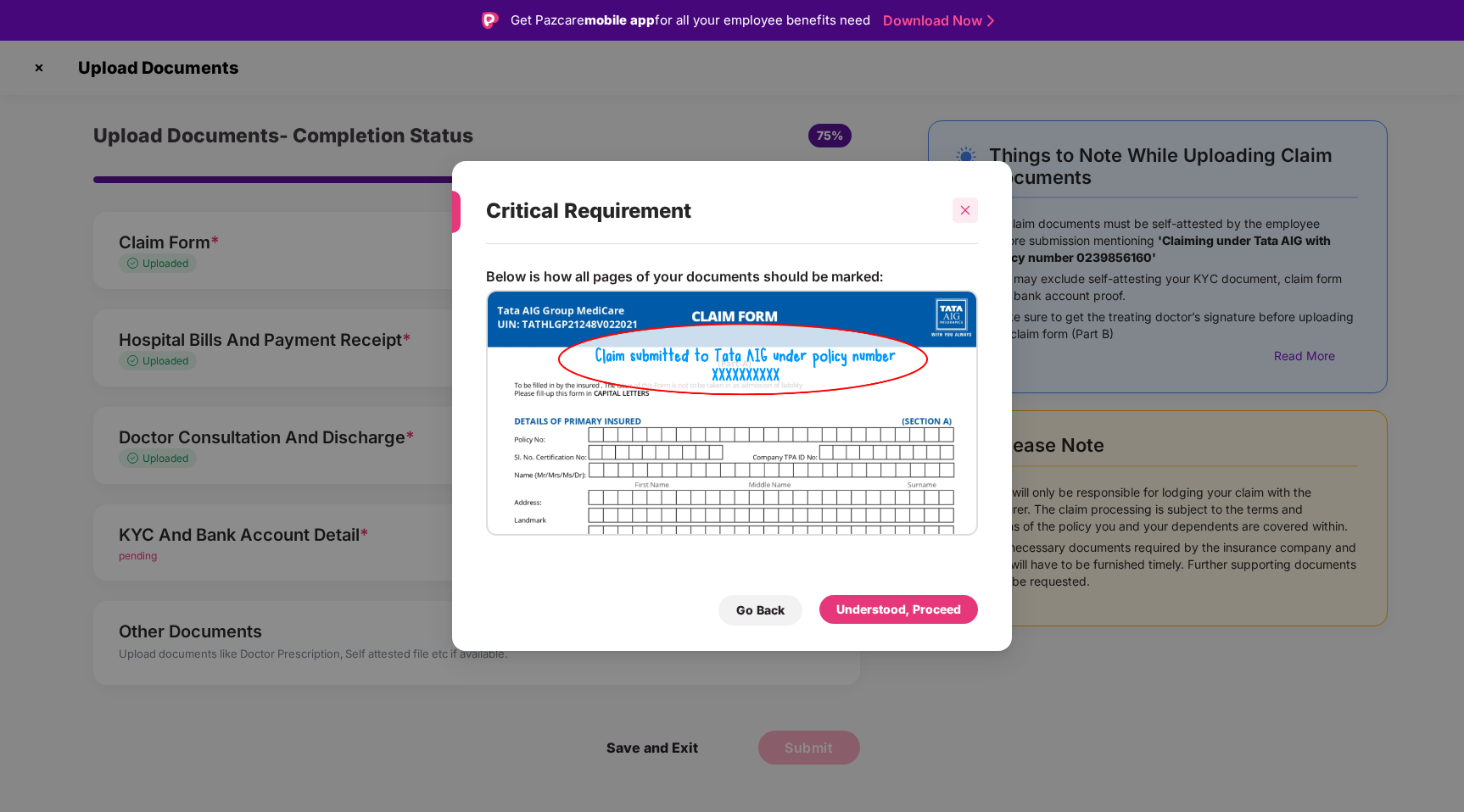
click at [966, 212] on icon "close" at bounding box center [965, 211] width 9 height 9
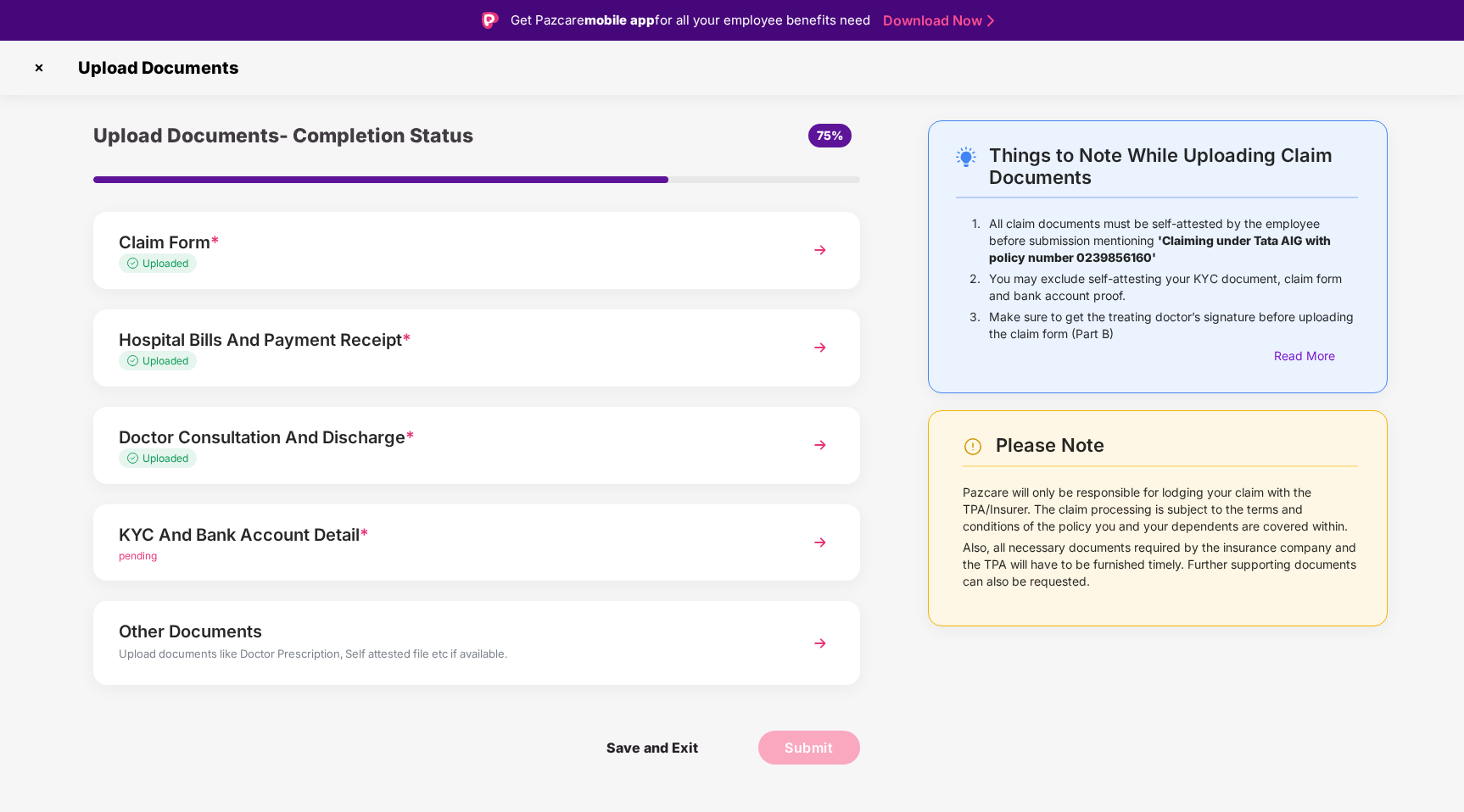
click at [586, 558] on div "pending" at bounding box center [446, 556] width 656 height 16
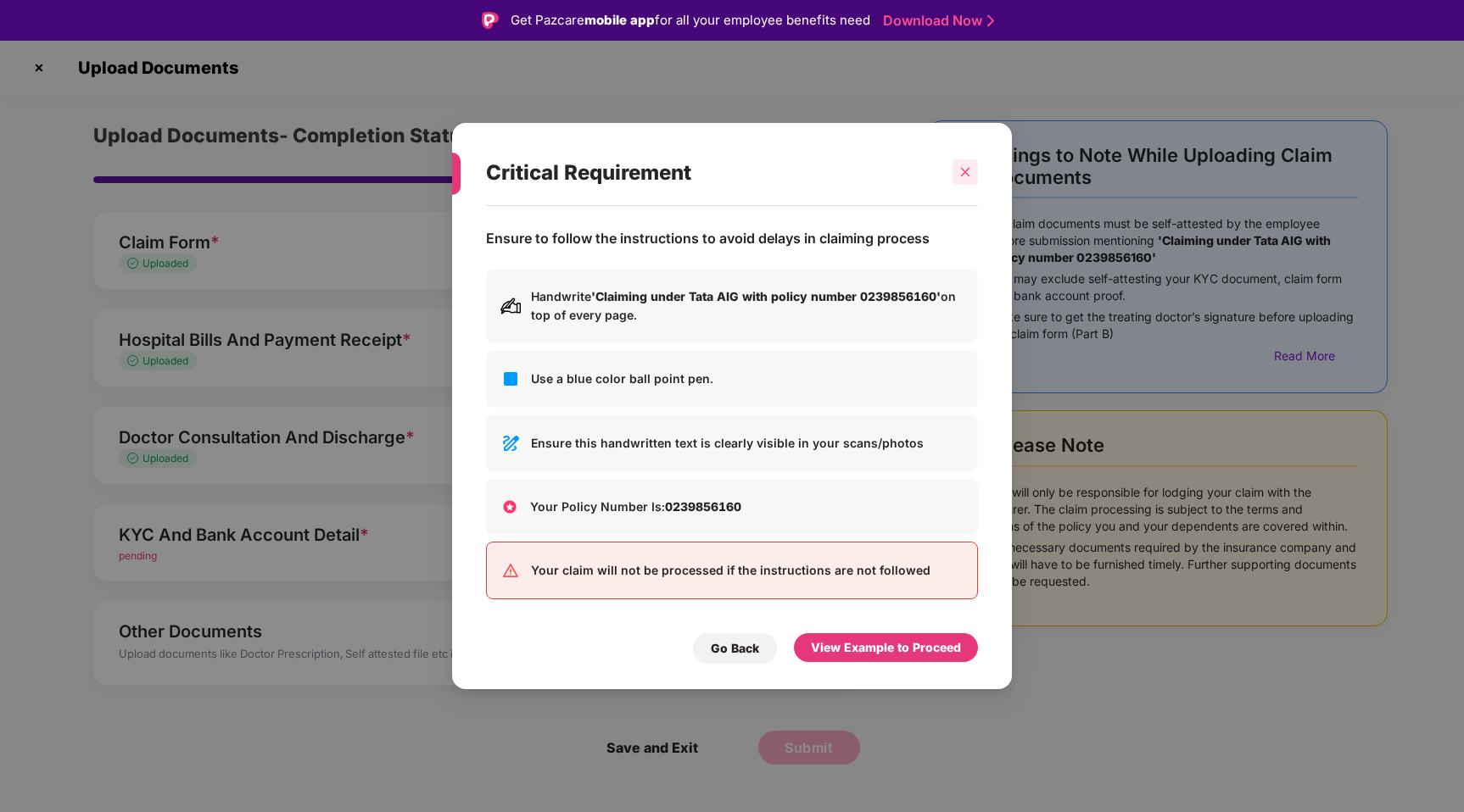
click at [962, 172] on icon "close" at bounding box center [965, 172] width 12 height 12
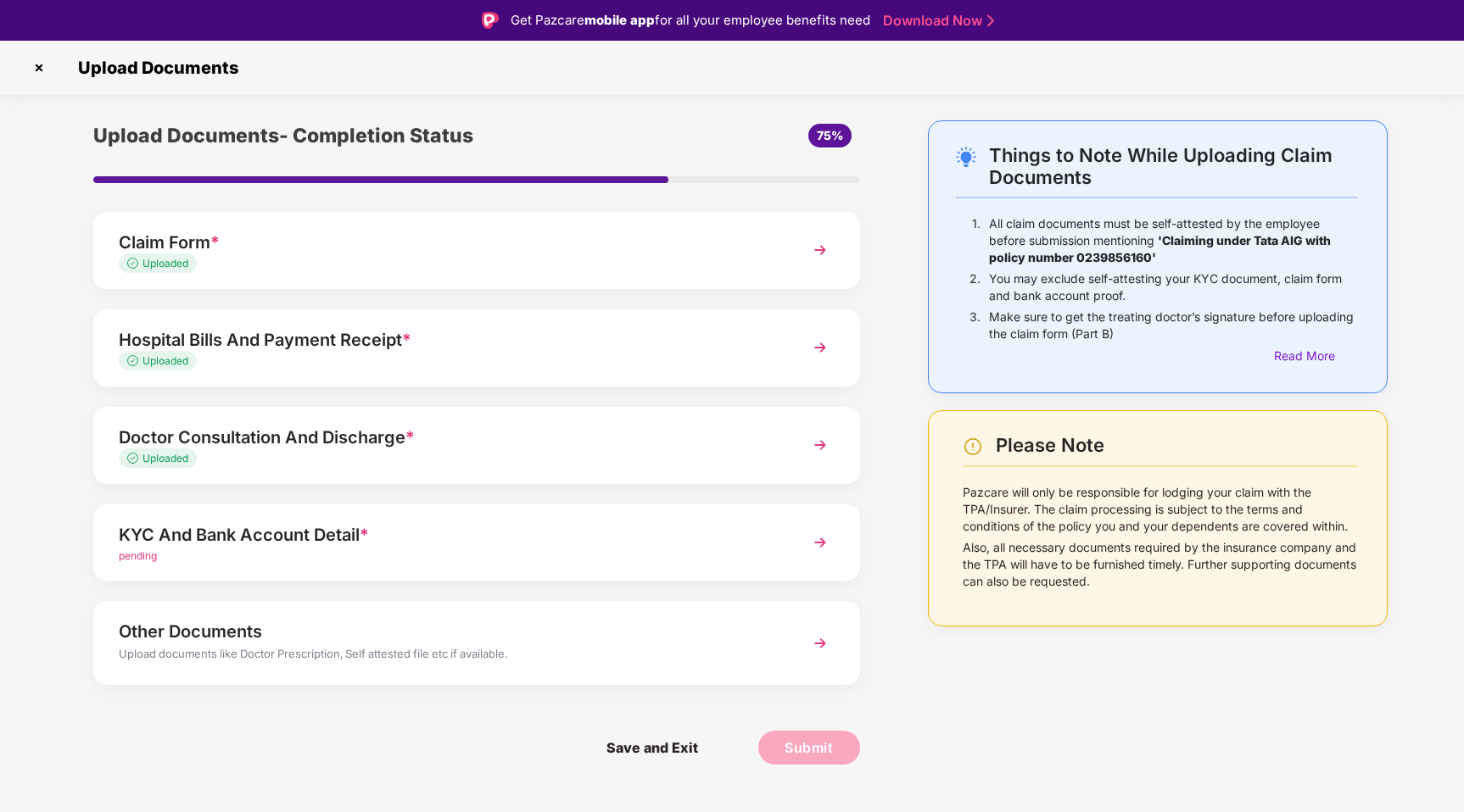
click at [615, 538] on div "KYC And Bank Account Detail *" at bounding box center [446, 534] width 656 height 27
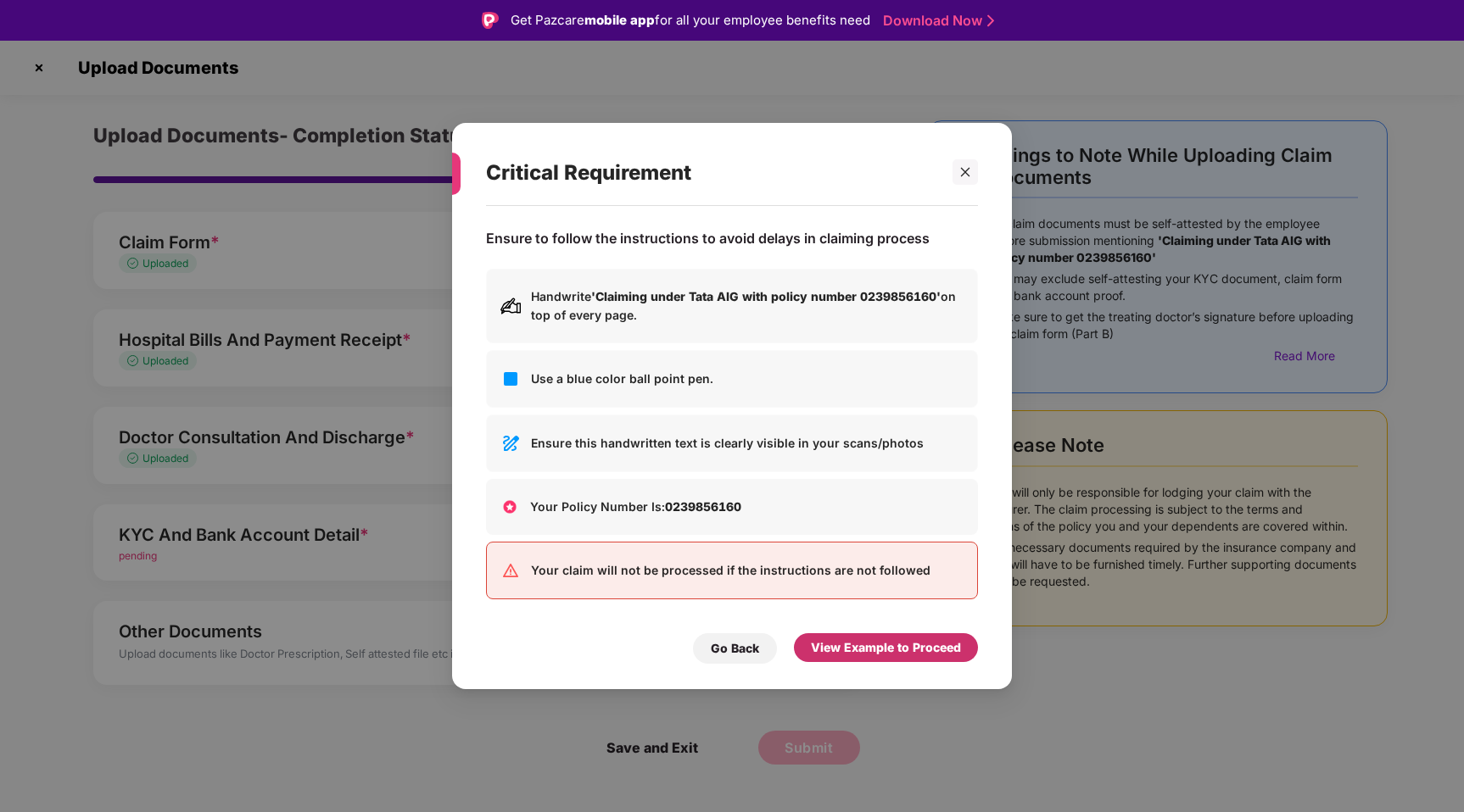
click at [864, 654] on div "View Example to Proceed" at bounding box center [885, 648] width 150 height 19
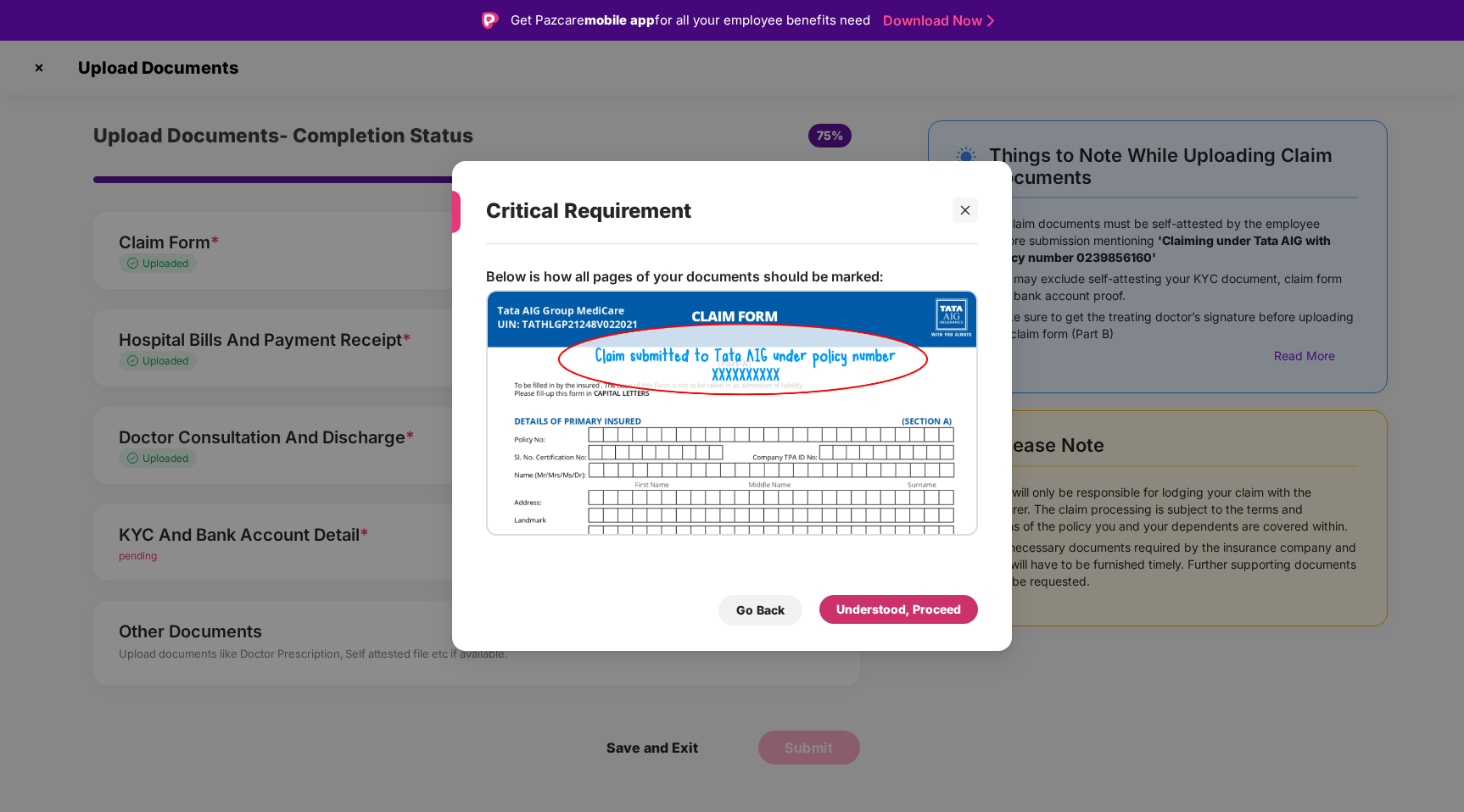
click at [892, 612] on div "Understood, Proceed" at bounding box center [899, 610] width 125 height 19
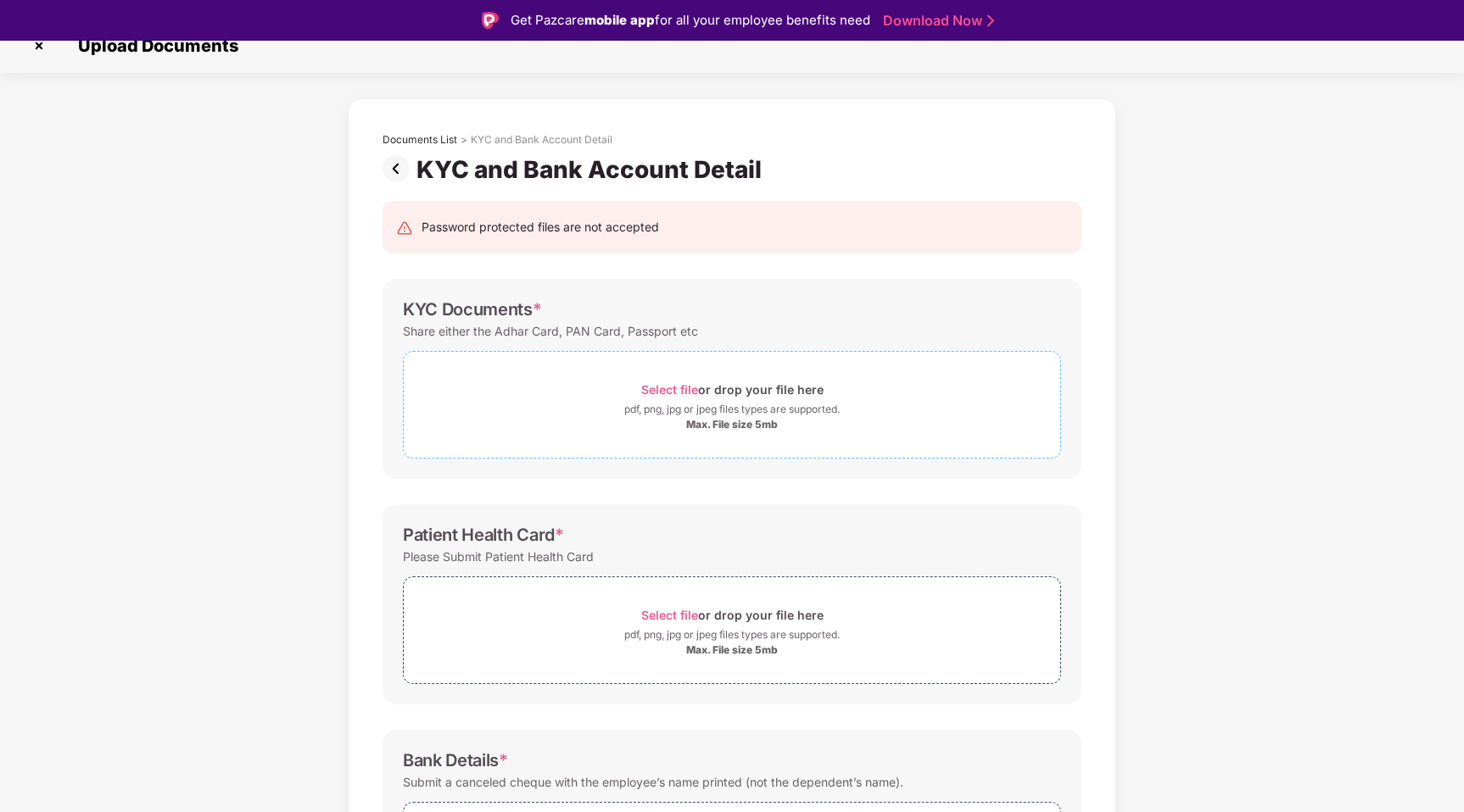
scroll to position [23, 0]
click at [394, 173] on img at bounding box center [399, 168] width 34 height 27
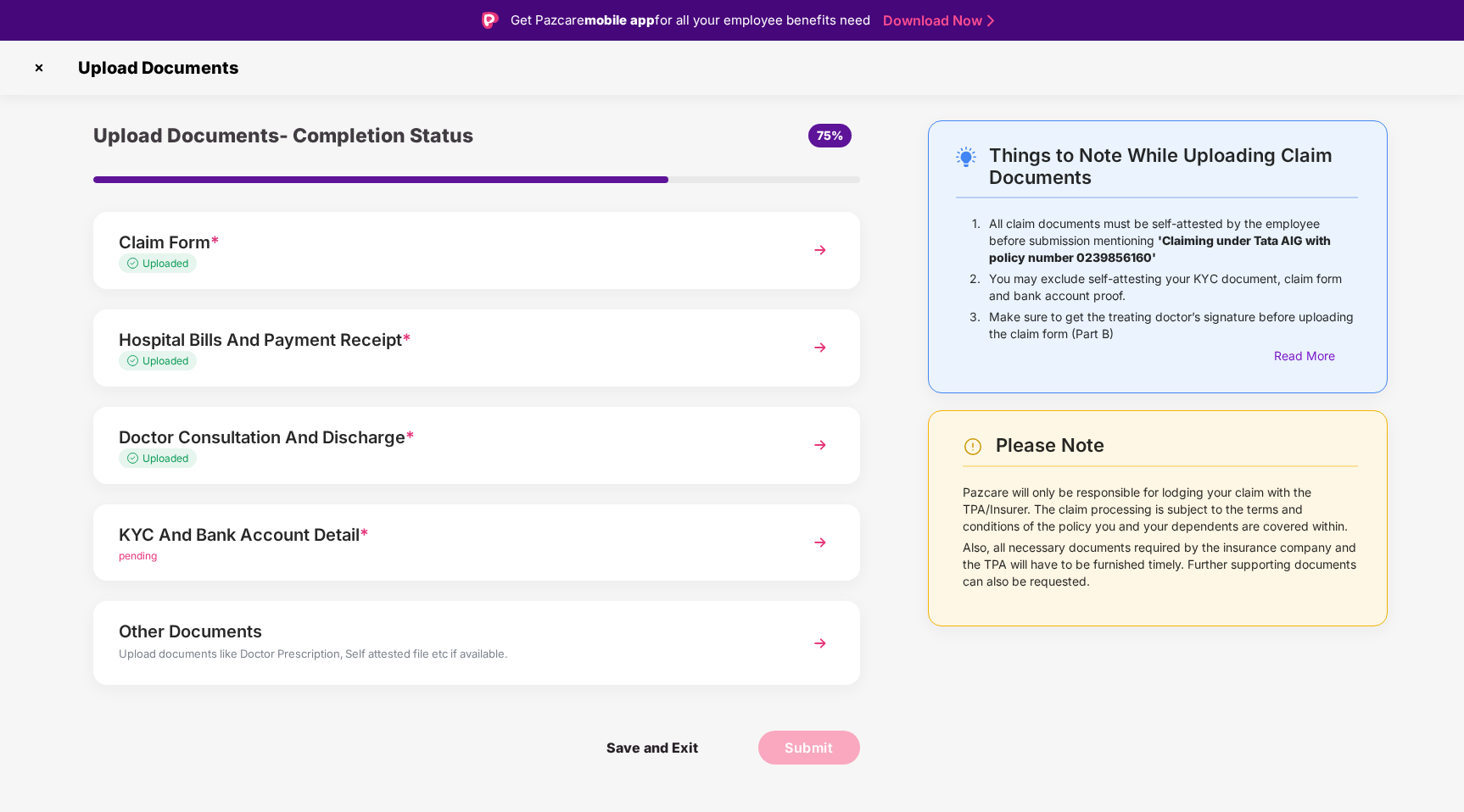
click at [409, 548] on div "pending" at bounding box center [446, 556] width 656 height 16
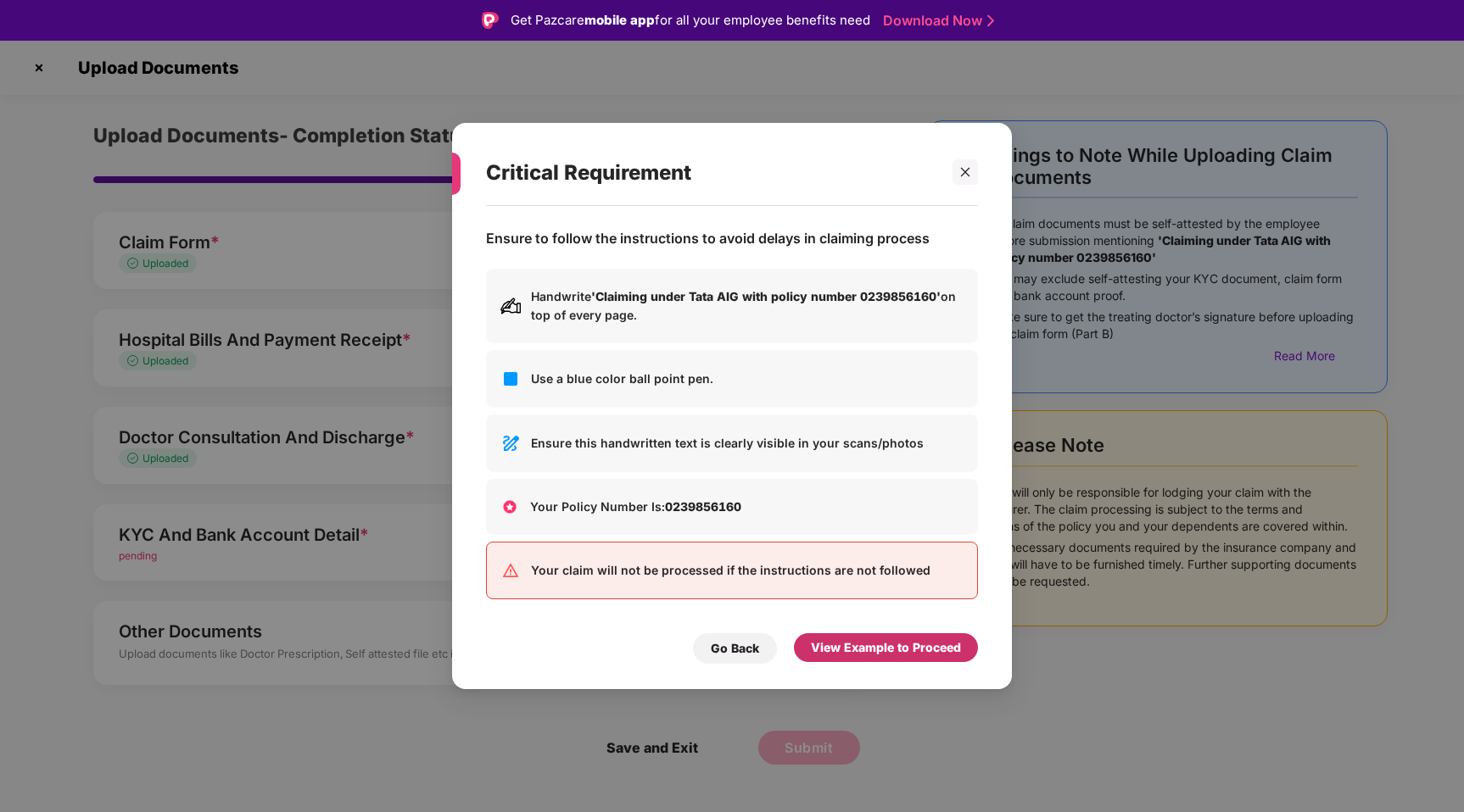
click at [880, 644] on div "View Example to Proceed" at bounding box center [885, 648] width 150 height 19
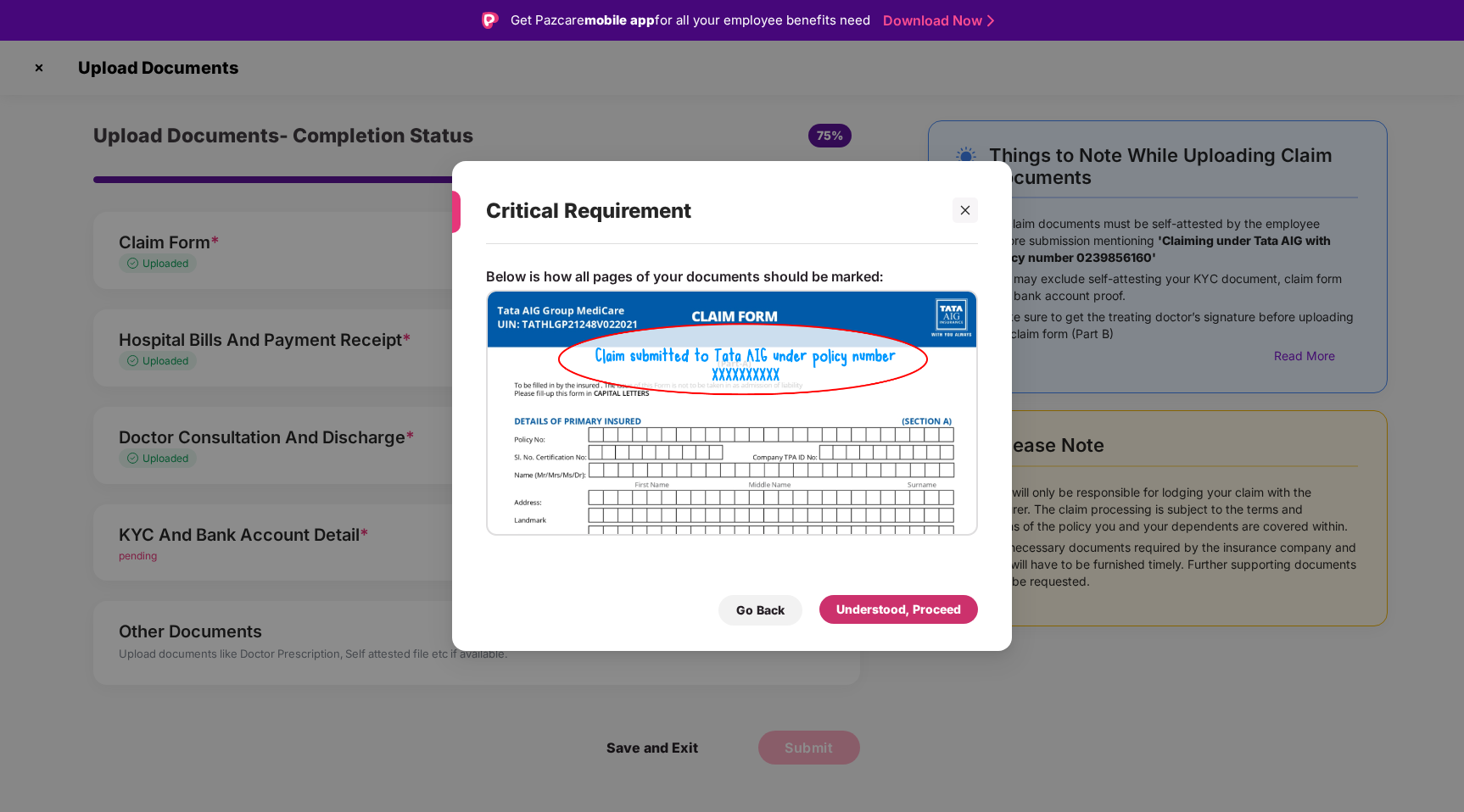
click at [871, 597] on div "Understood, Proceed" at bounding box center [899, 609] width 159 height 29
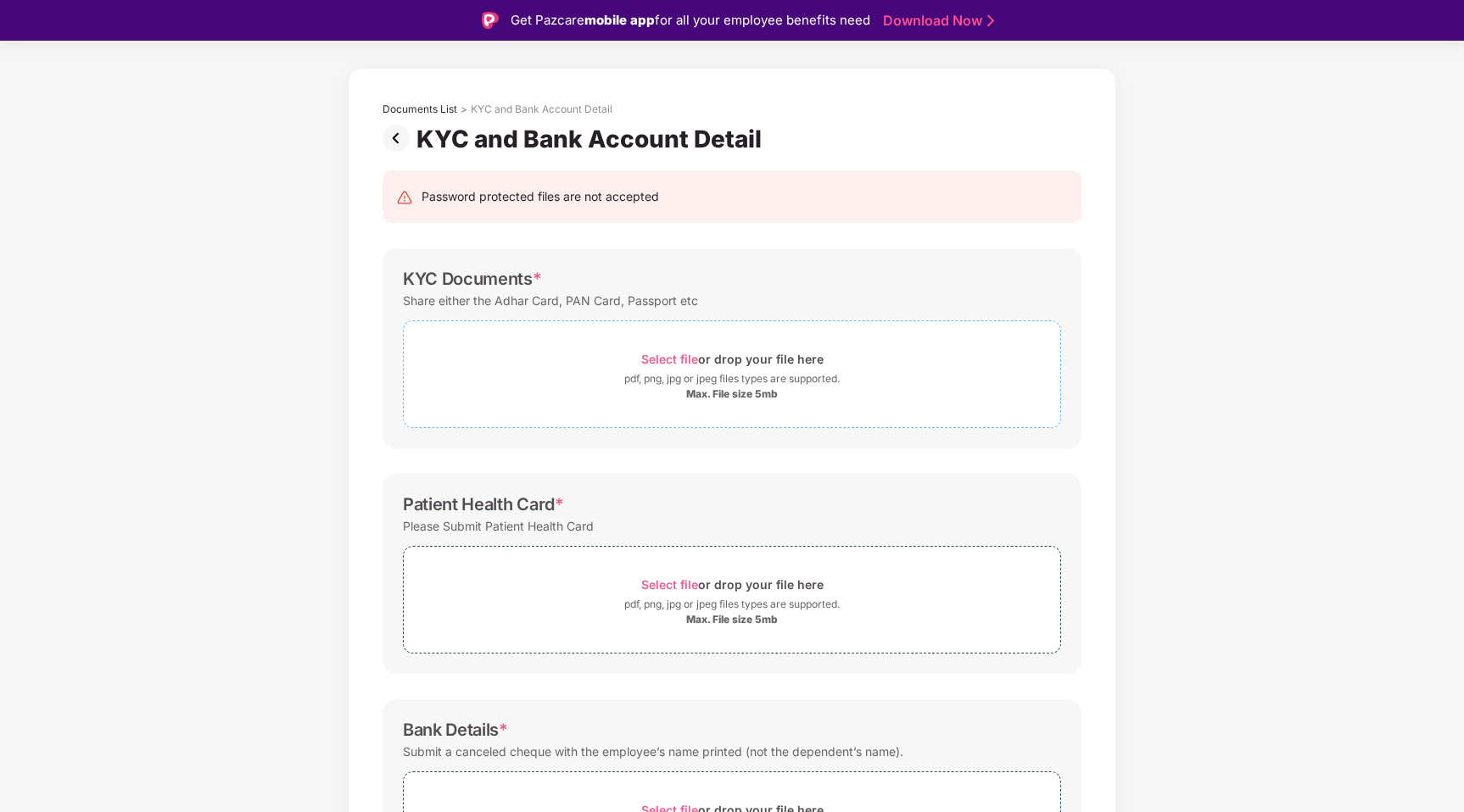
scroll to position [47, 0]
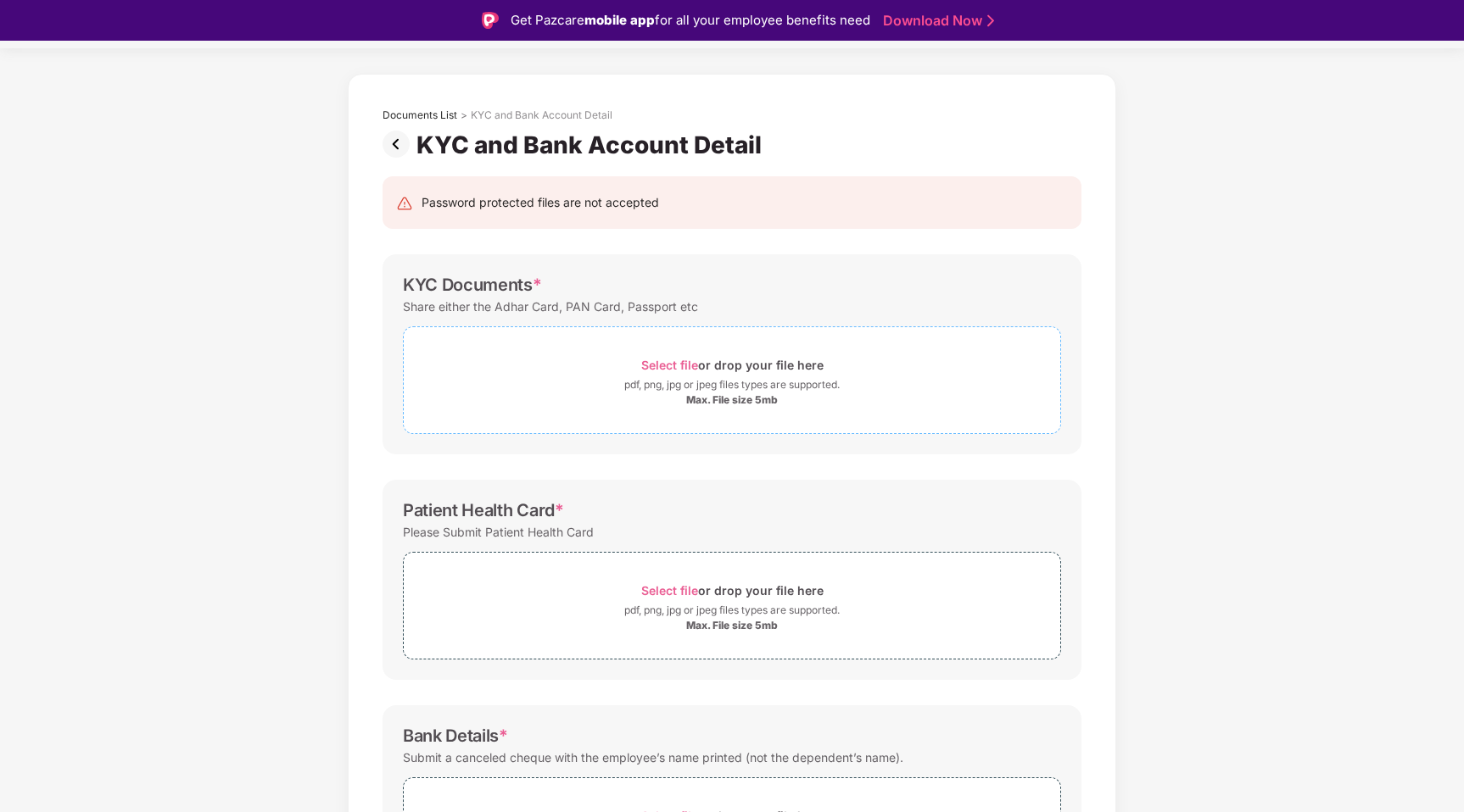
click at [737, 391] on div "pdf, png, jpg or jpeg files types are supported." at bounding box center [731, 385] width 215 height 17
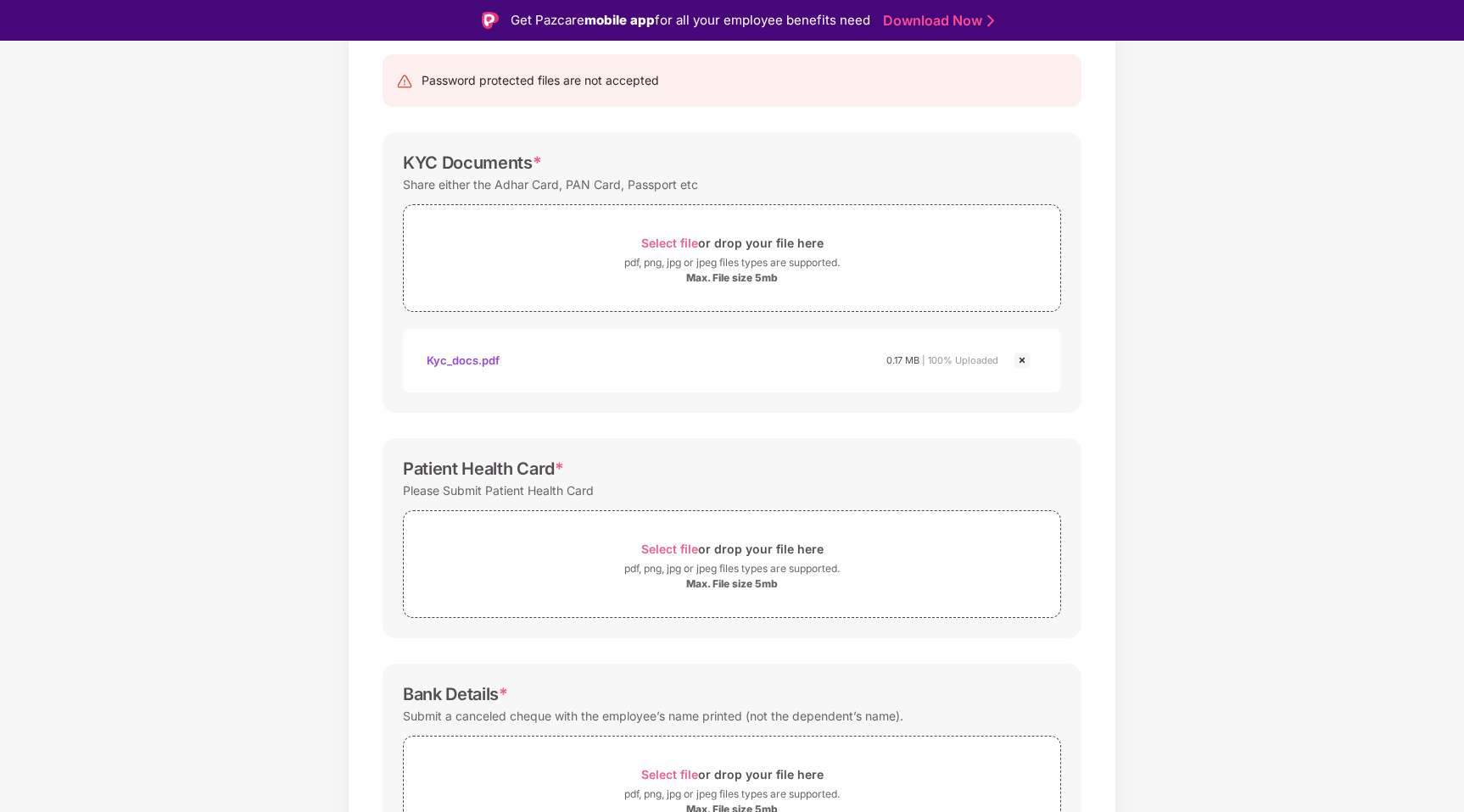
scroll to position [282, 0]
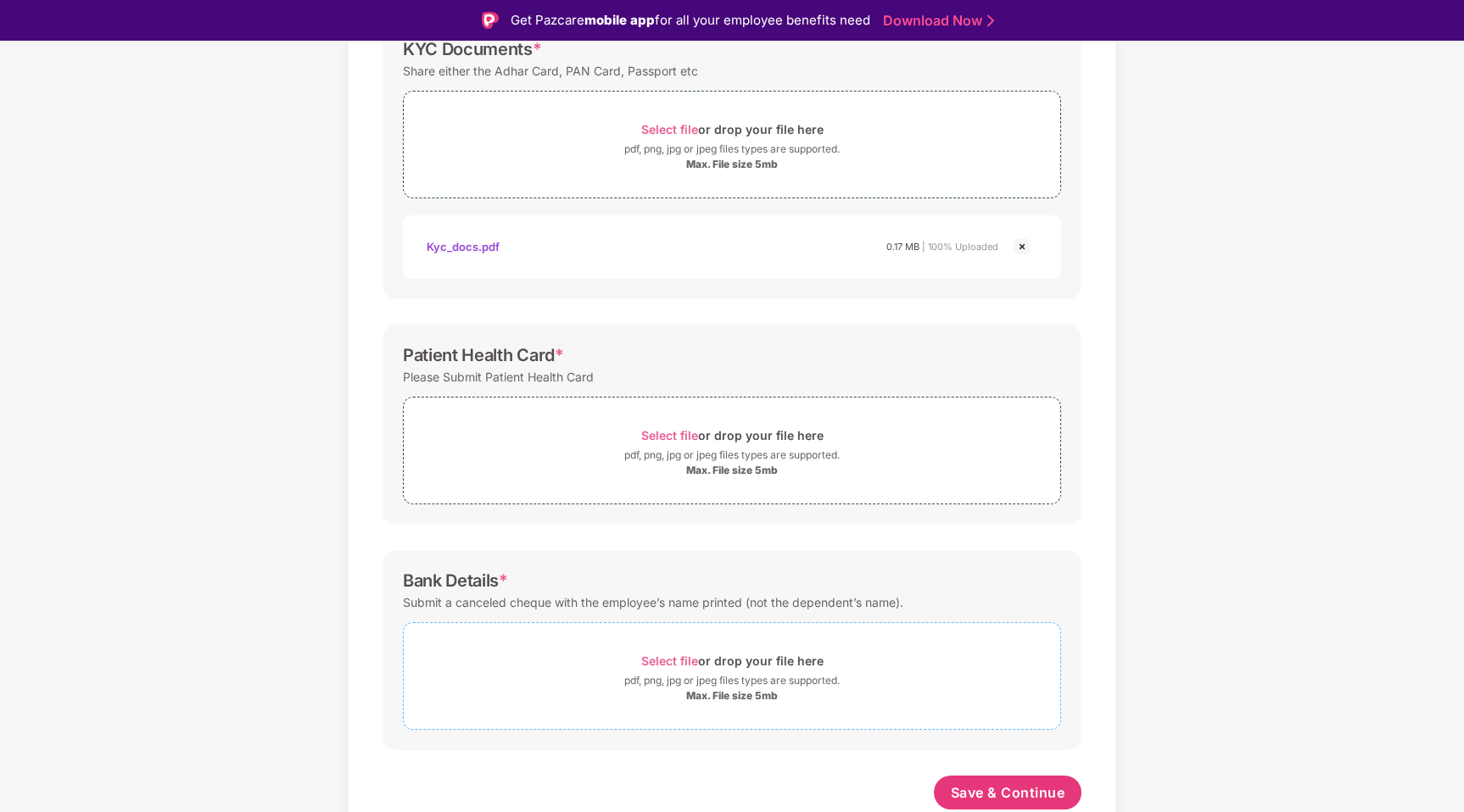
click at [697, 663] on div "Select file or drop your file here" at bounding box center [733, 661] width 183 height 23
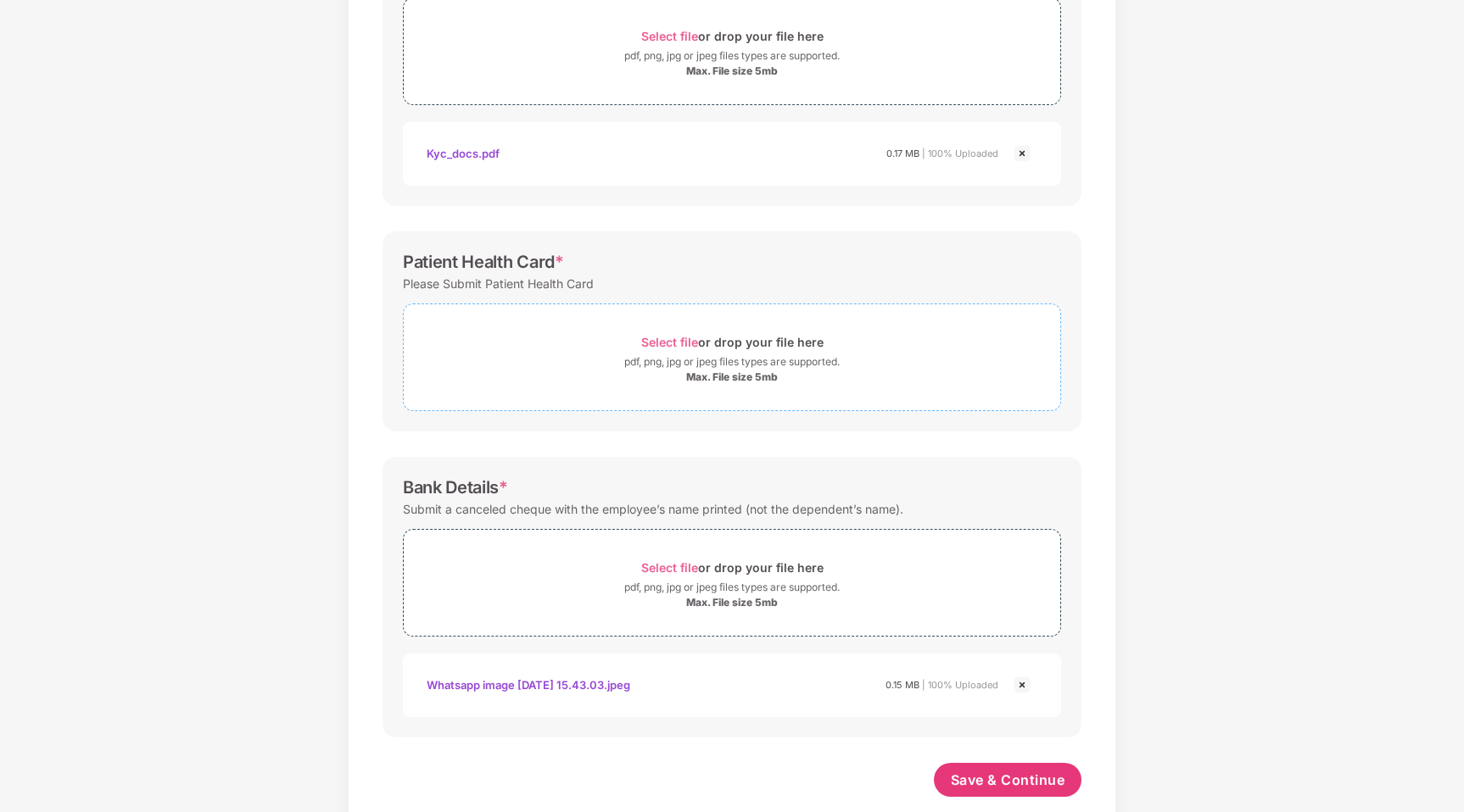
scroll to position [348, 0]
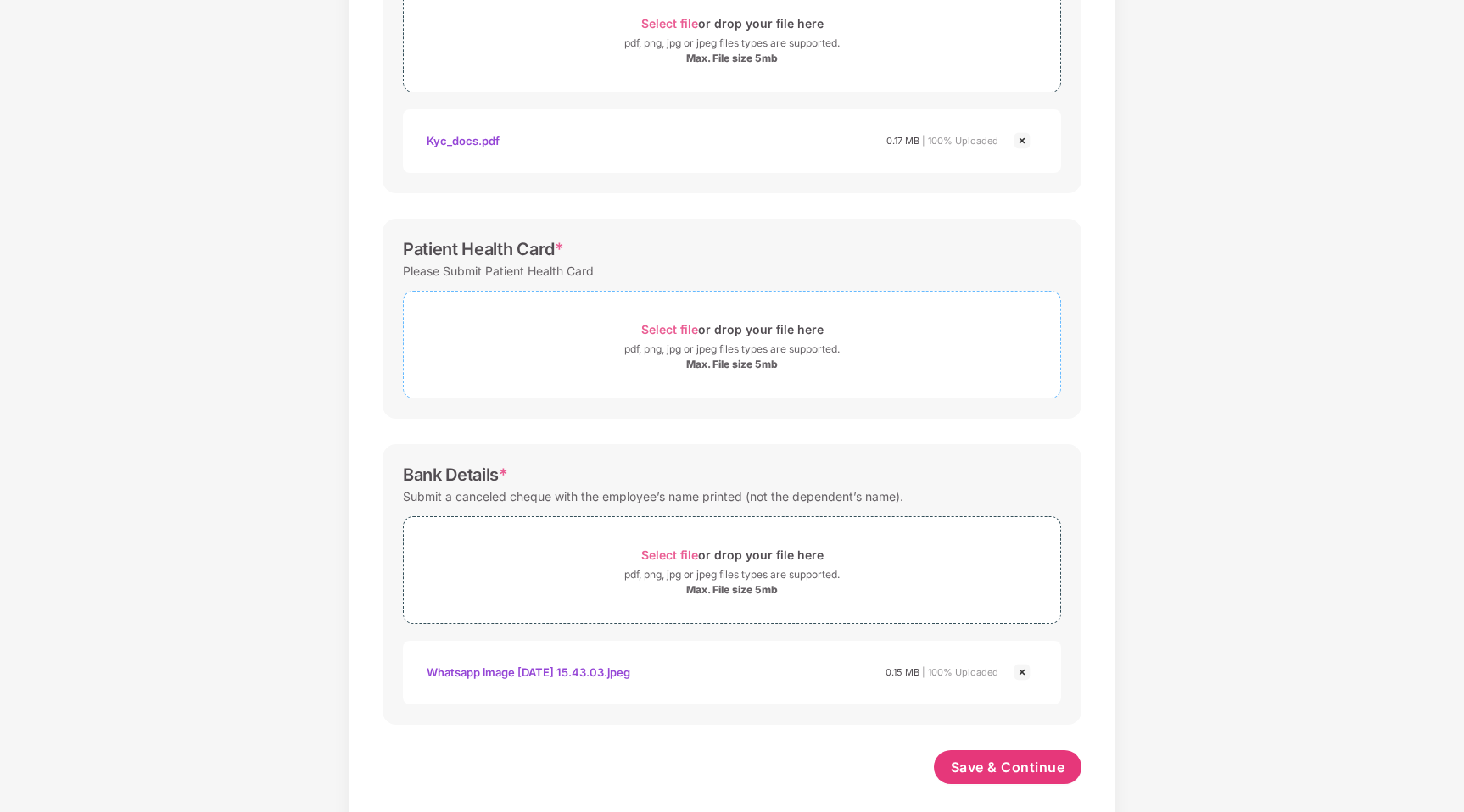
click at [739, 336] on div "Select file or drop your file here" at bounding box center [733, 329] width 183 height 23
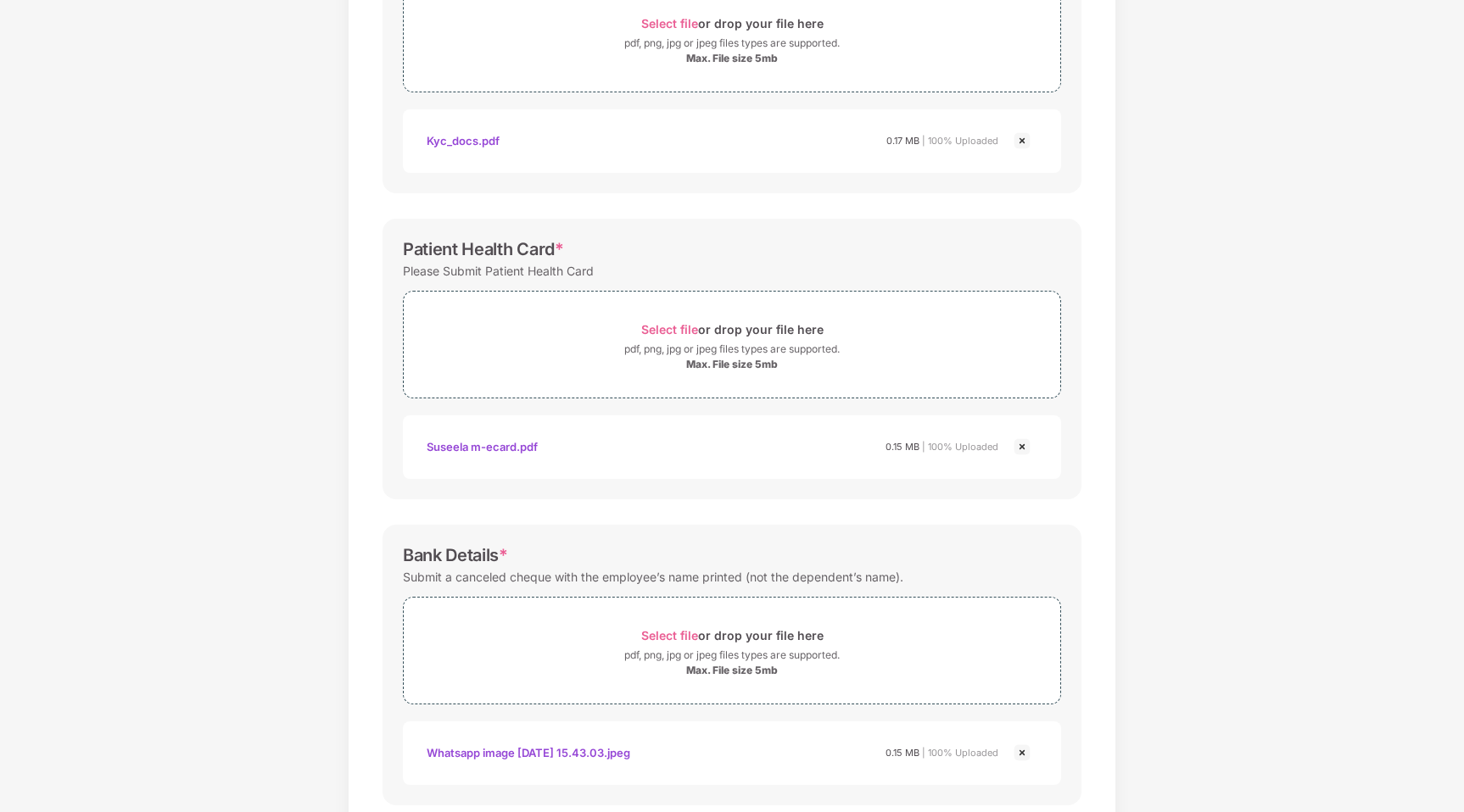
scroll to position [444, 0]
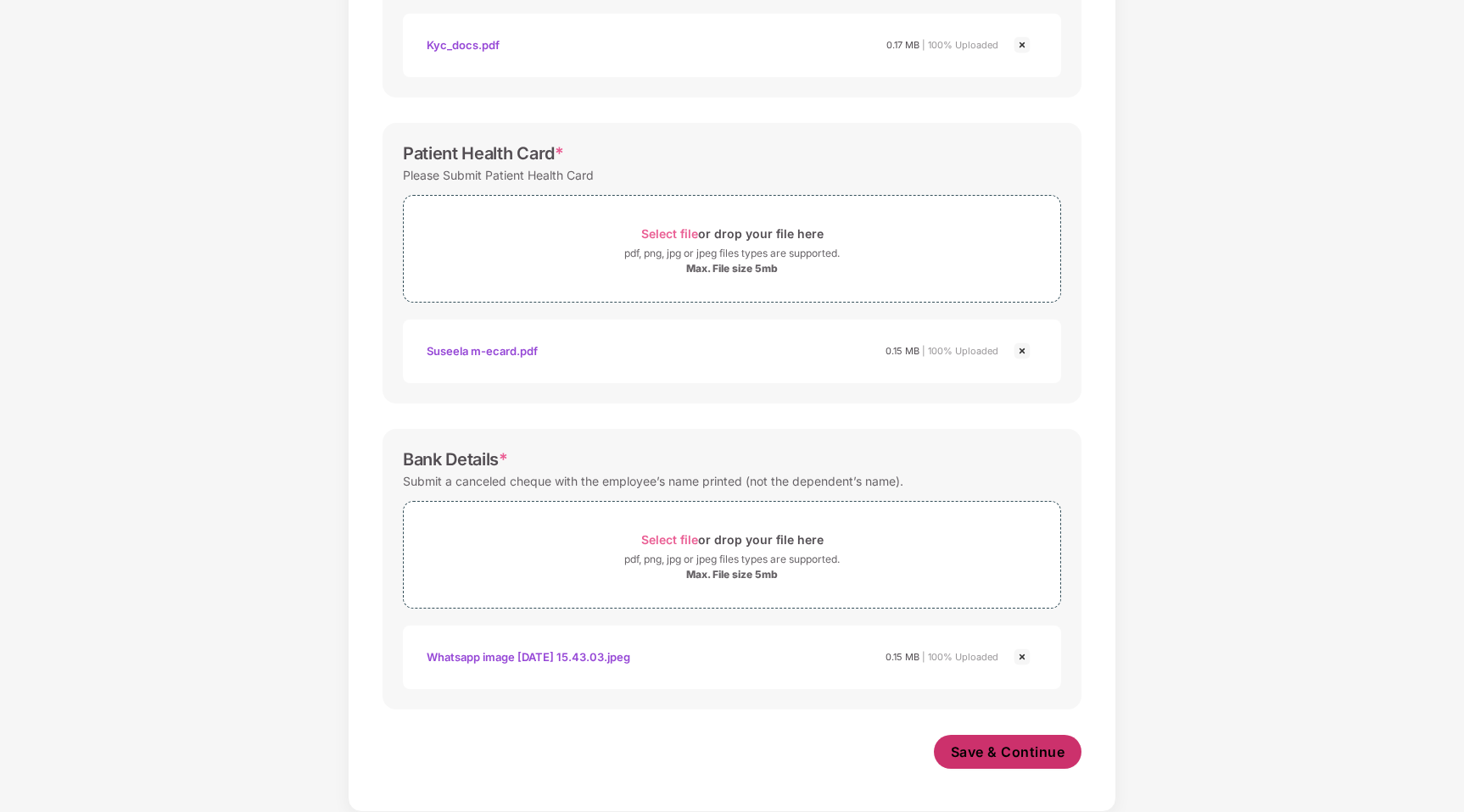
click at [1006, 756] on span "Save & Continue" at bounding box center [1008, 752] width 115 height 19
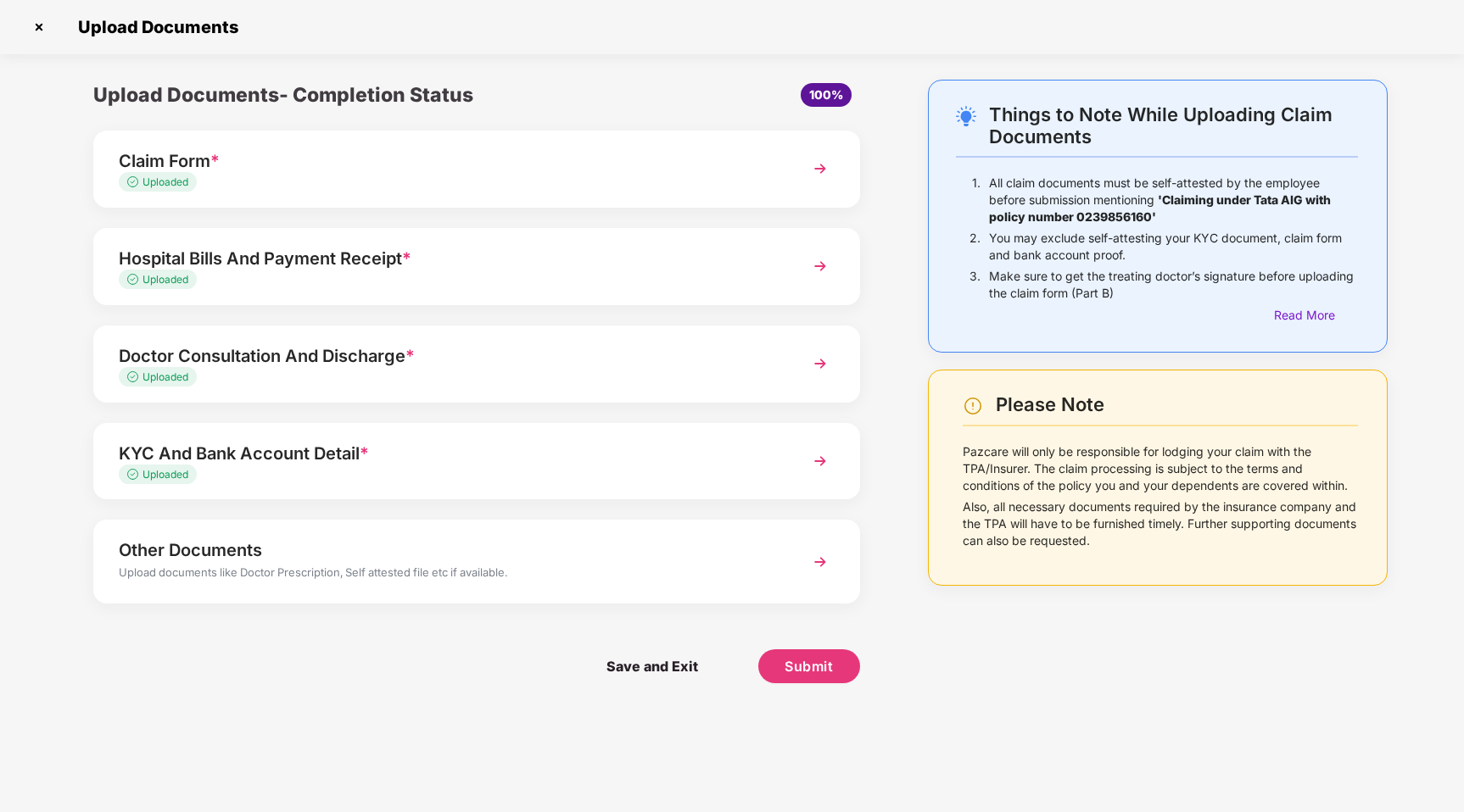
click at [528, 561] on div "Other Documents" at bounding box center [446, 550] width 656 height 27
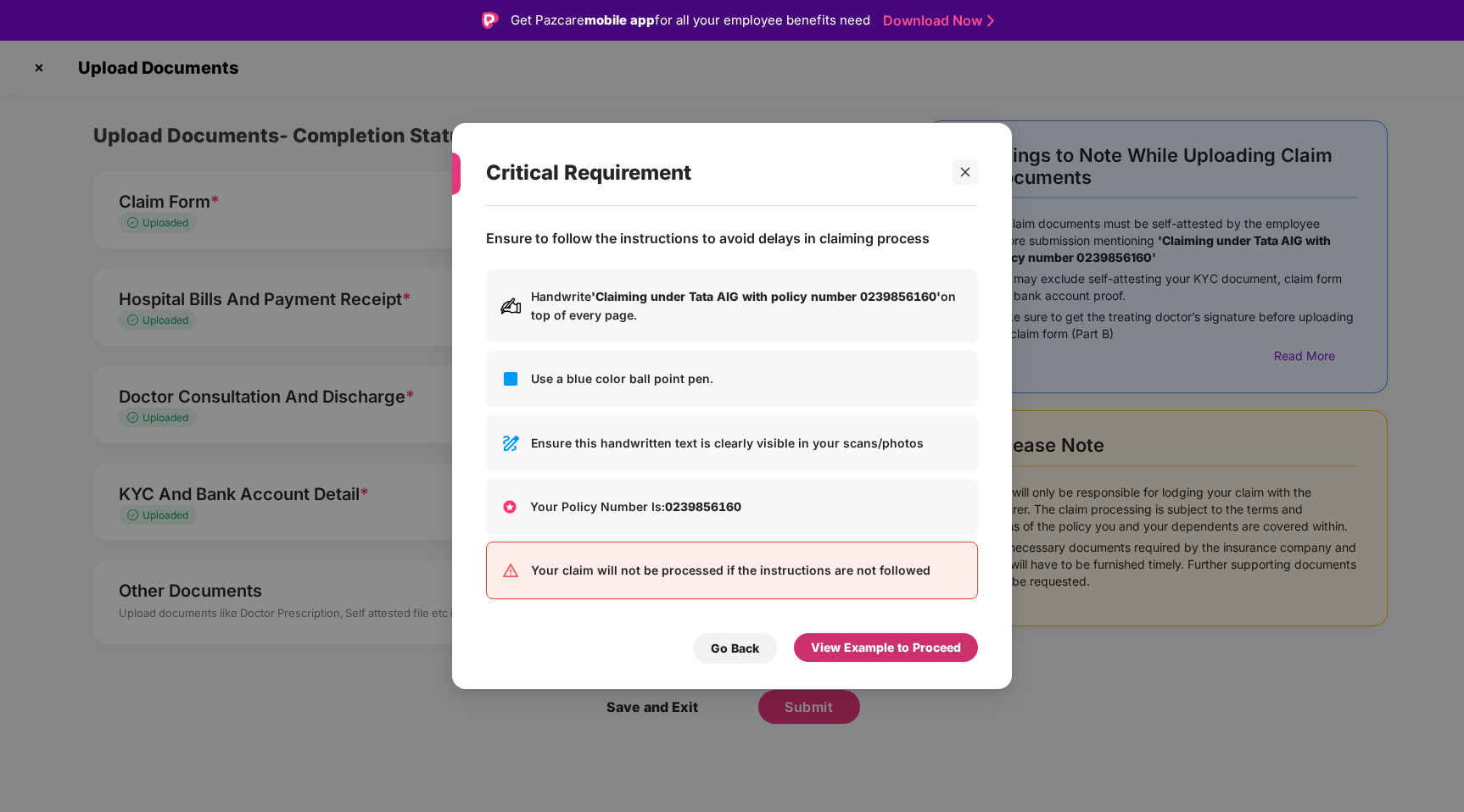
click at [861, 647] on div "View Example to Proceed" at bounding box center [885, 648] width 150 height 19
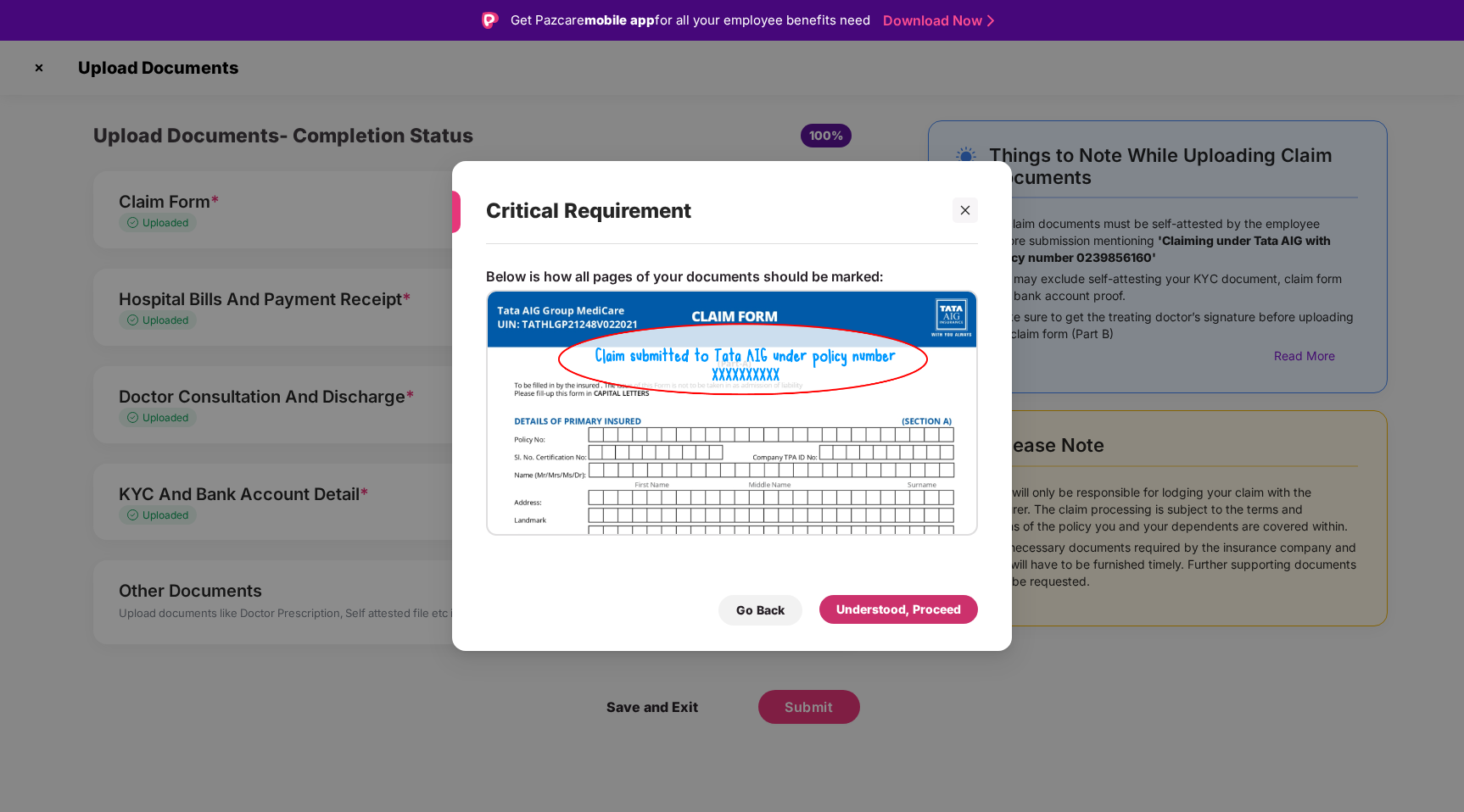
click at [876, 603] on div "Understood, Proceed" at bounding box center [899, 610] width 125 height 19
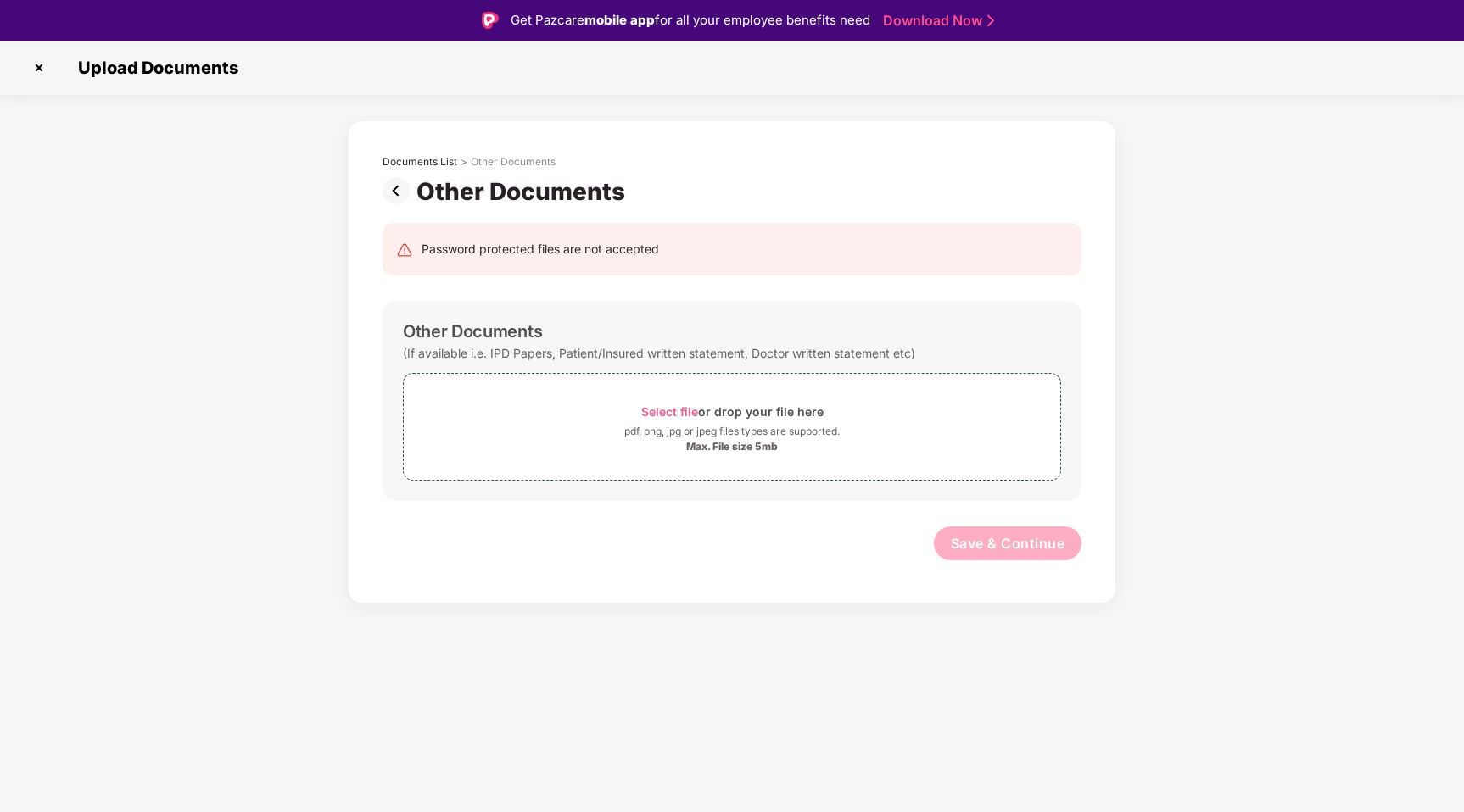
click at [400, 191] on img at bounding box center [399, 190] width 34 height 27
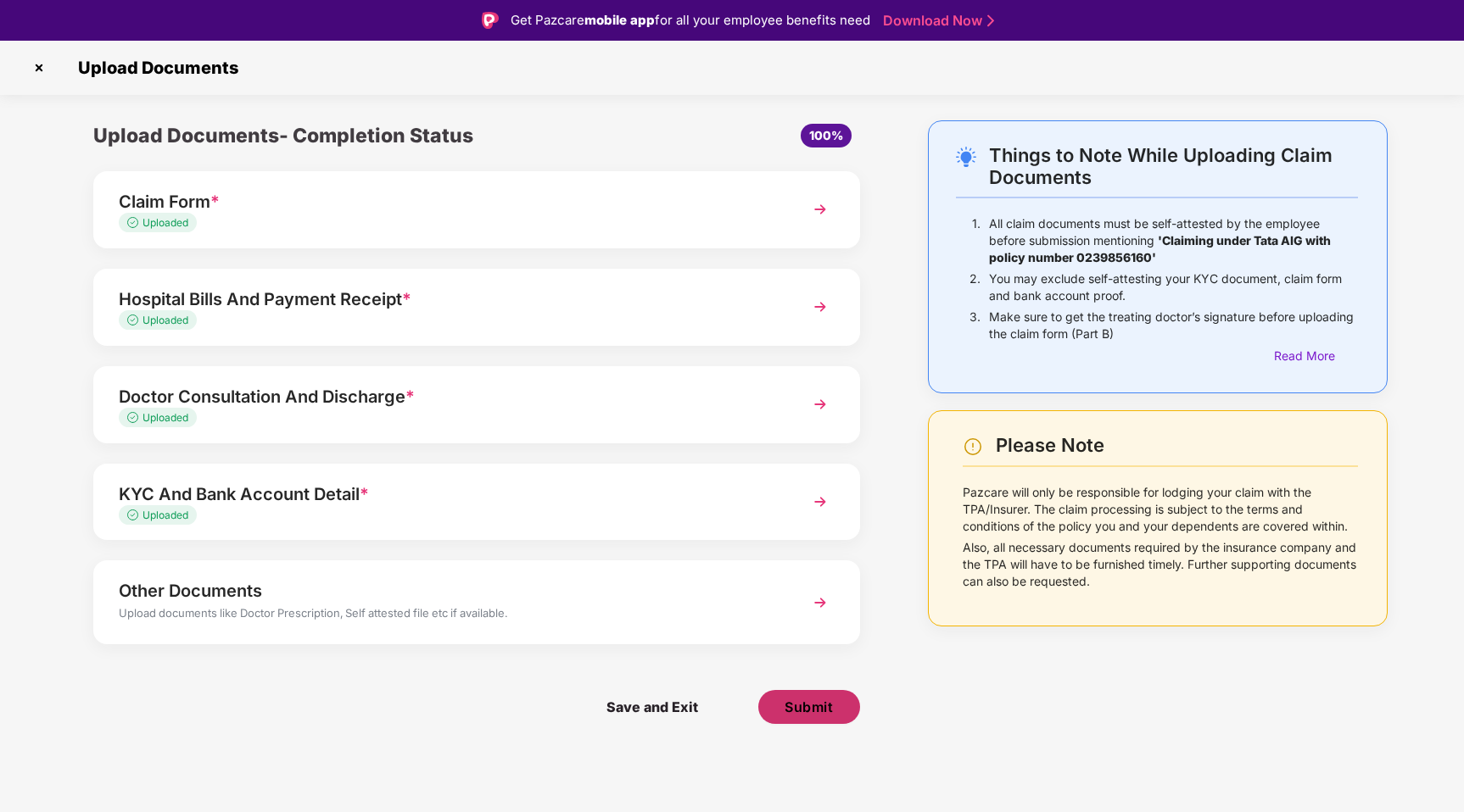
click at [810, 709] on span "Submit" at bounding box center [808, 707] width 48 height 19
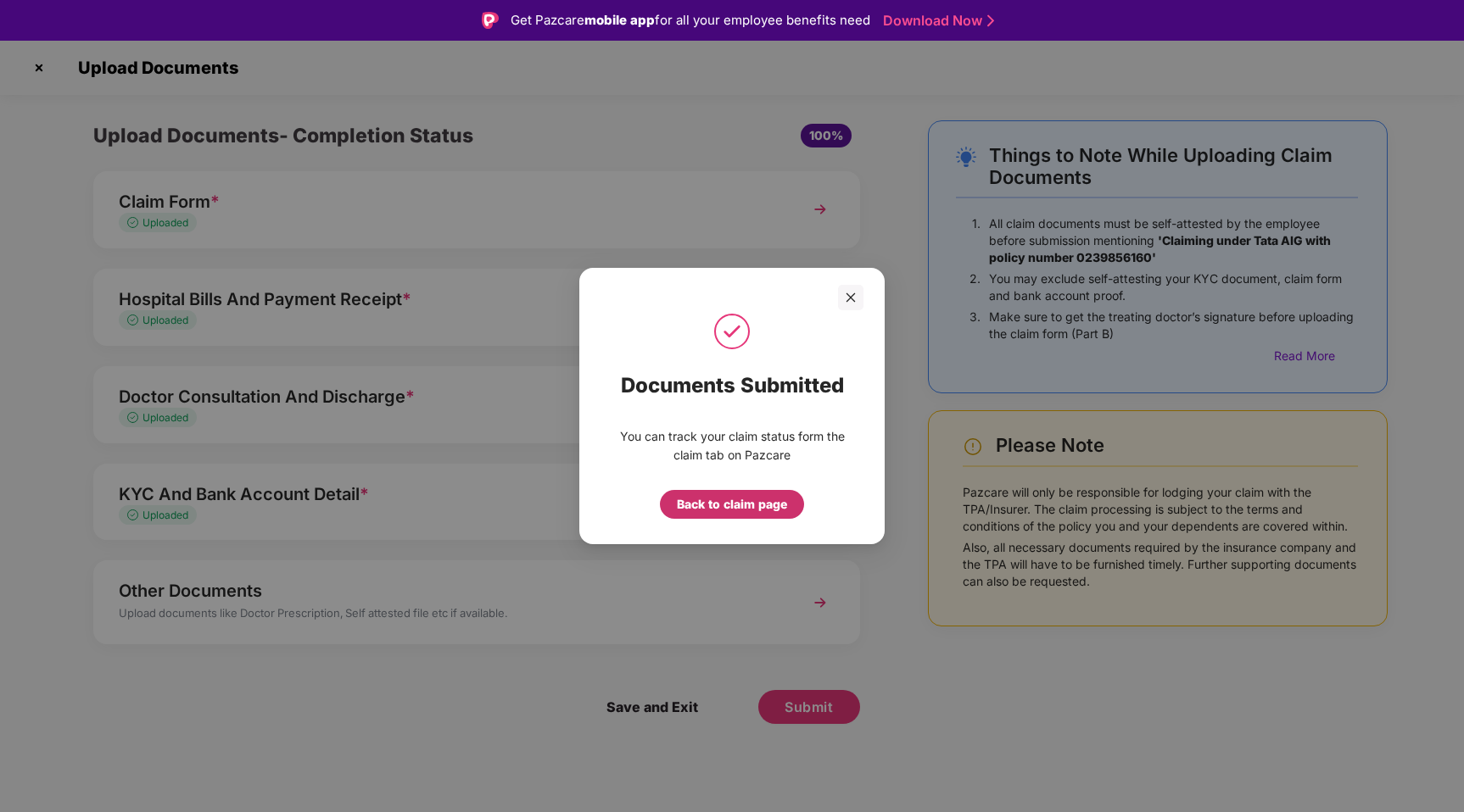
click at [728, 503] on div "Back to claim page" at bounding box center [732, 504] width 110 height 19
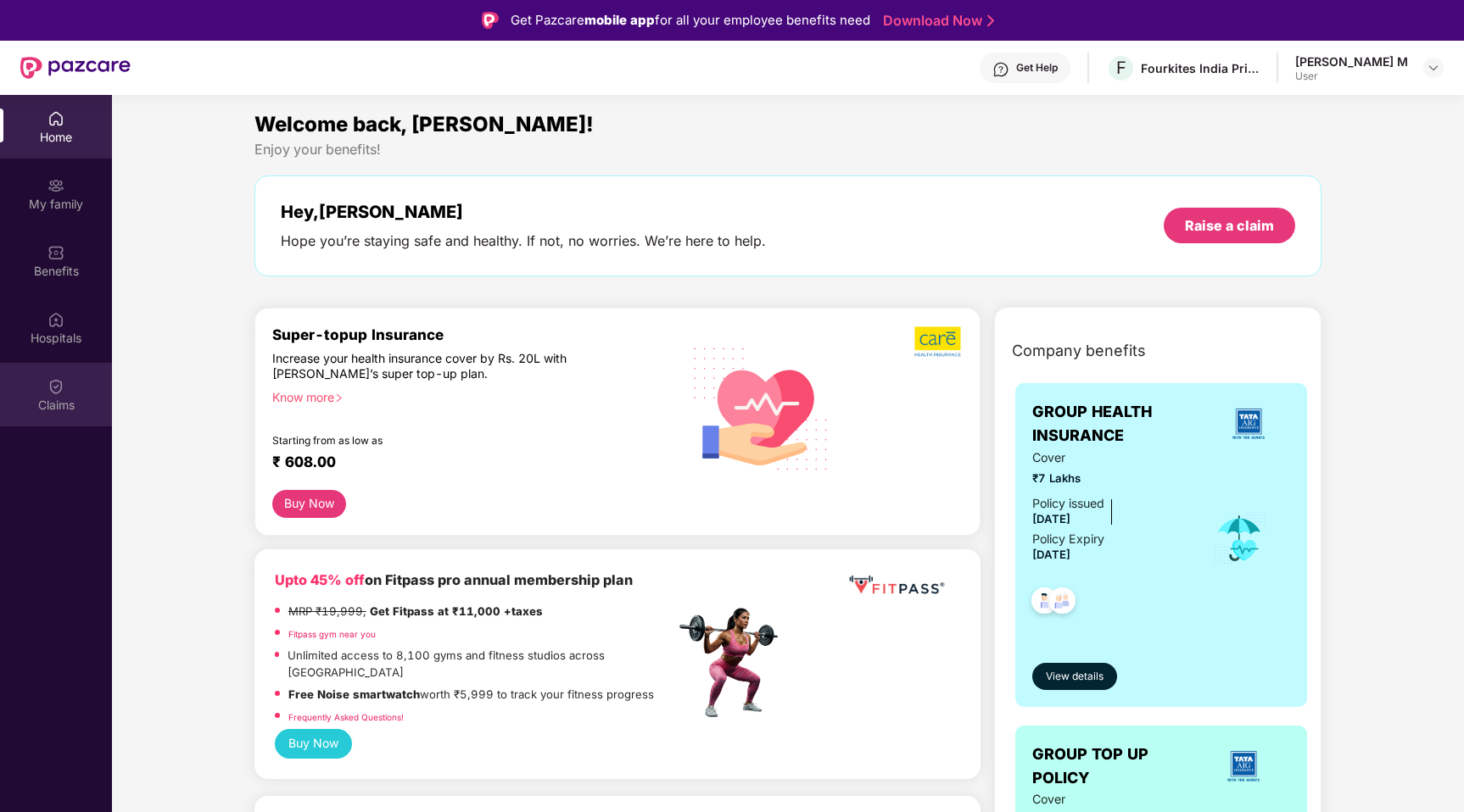
click at [53, 406] on div "Claims" at bounding box center [56, 406] width 112 height 17
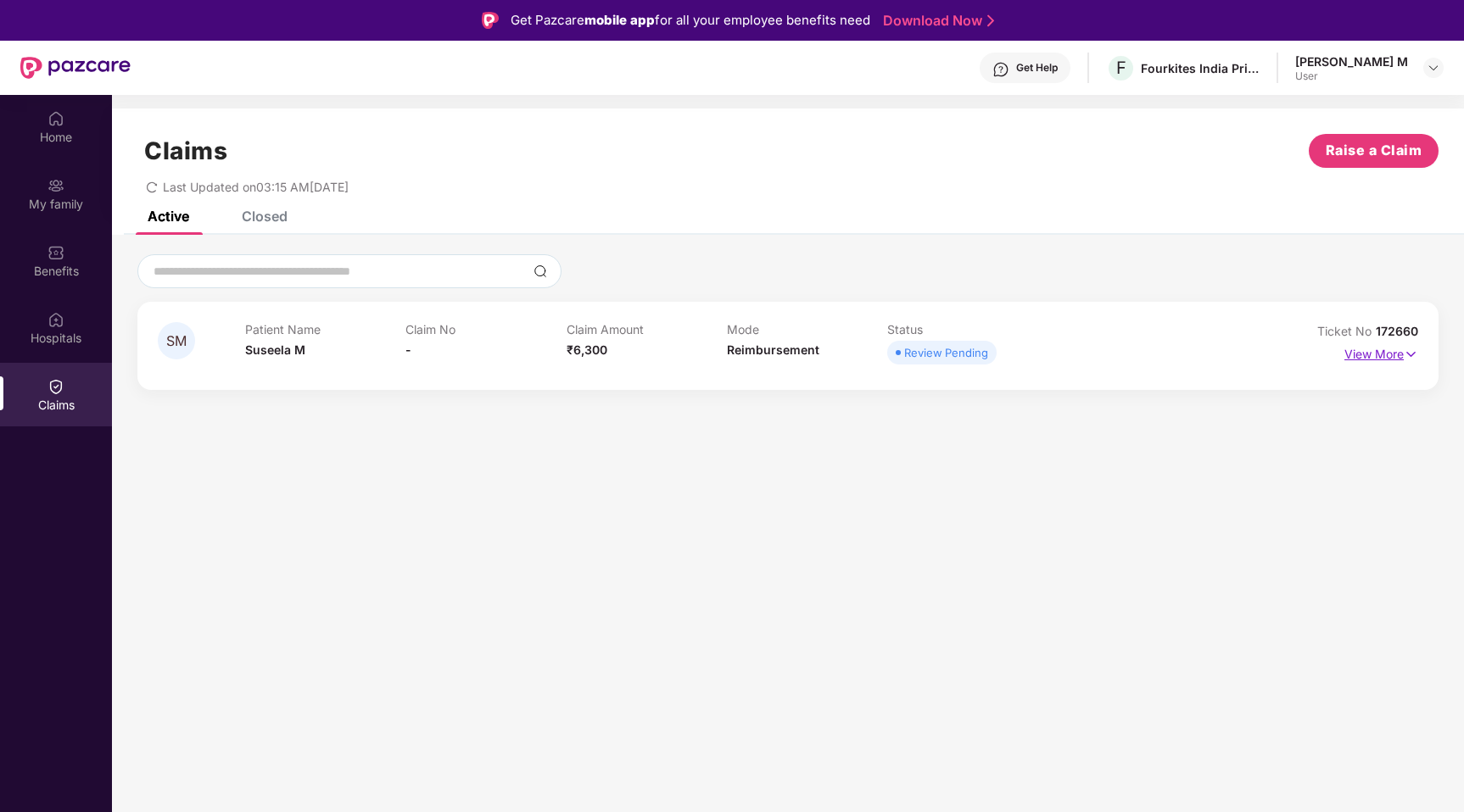
click at [1397, 354] on p "View More" at bounding box center [1381, 352] width 74 height 23
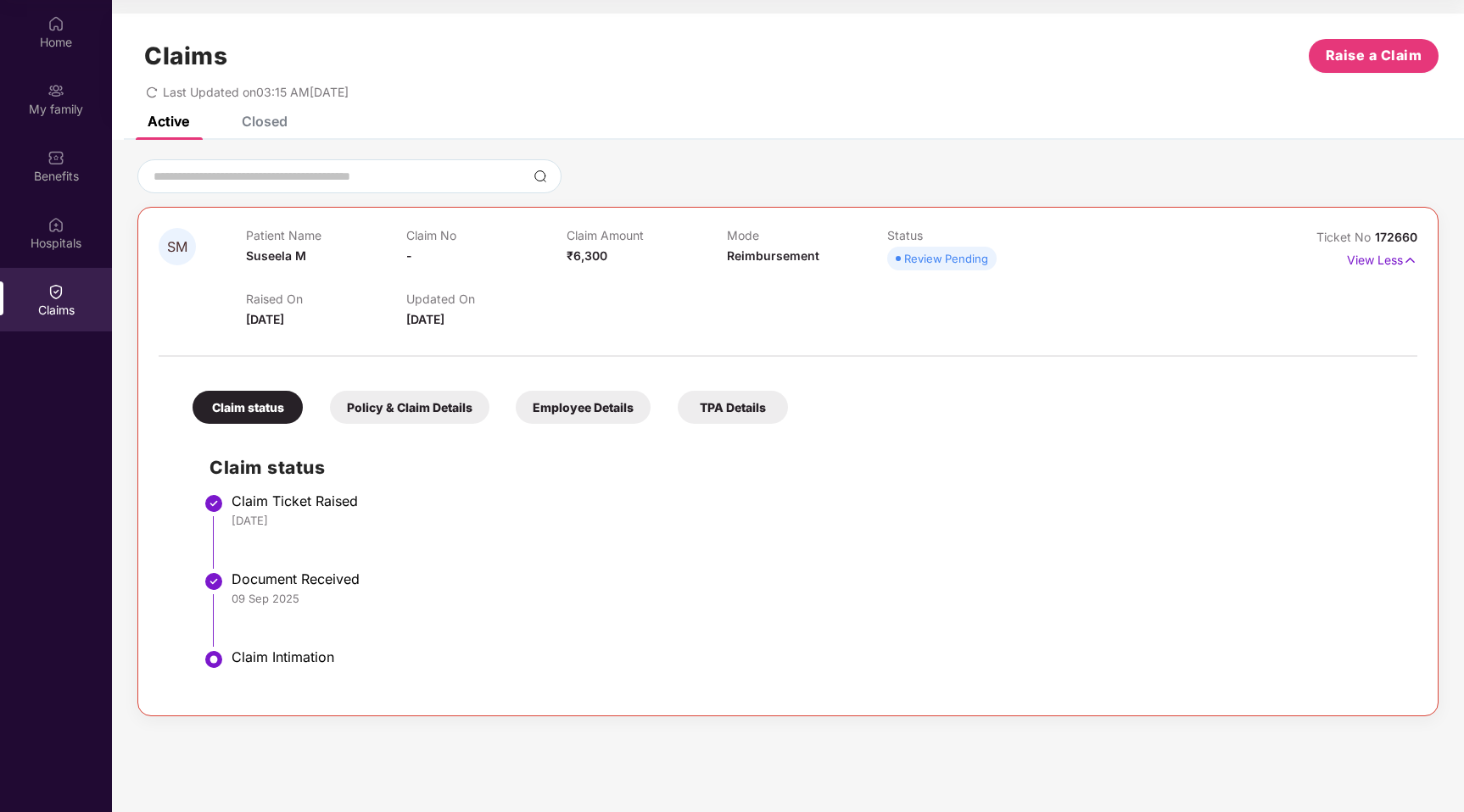
scroll to position [93, 0]
click at [432, 407] on div "Policy & Claim Details" at bounding box center [409, 408] width 159 height 33
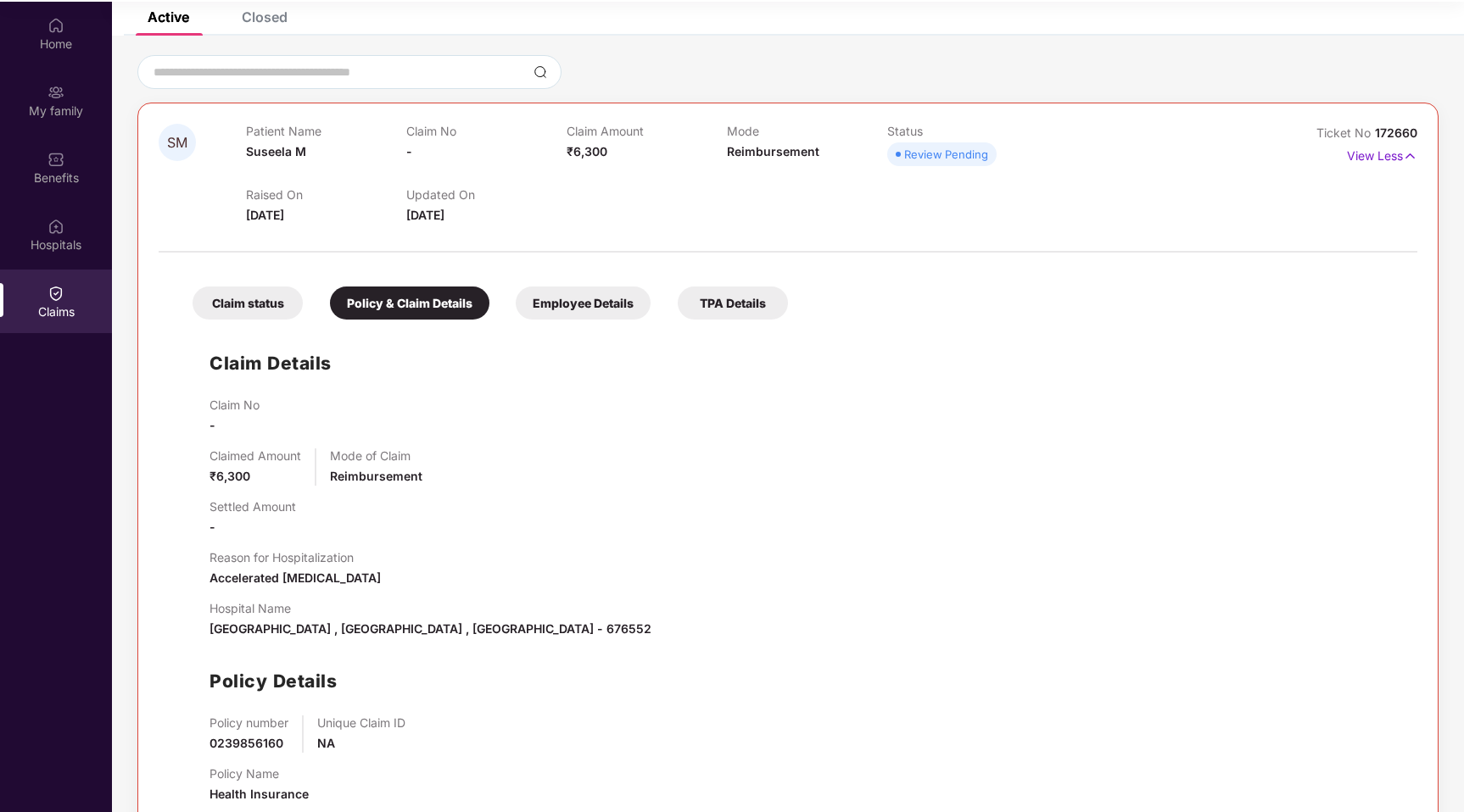
scroll to position [147, 0]
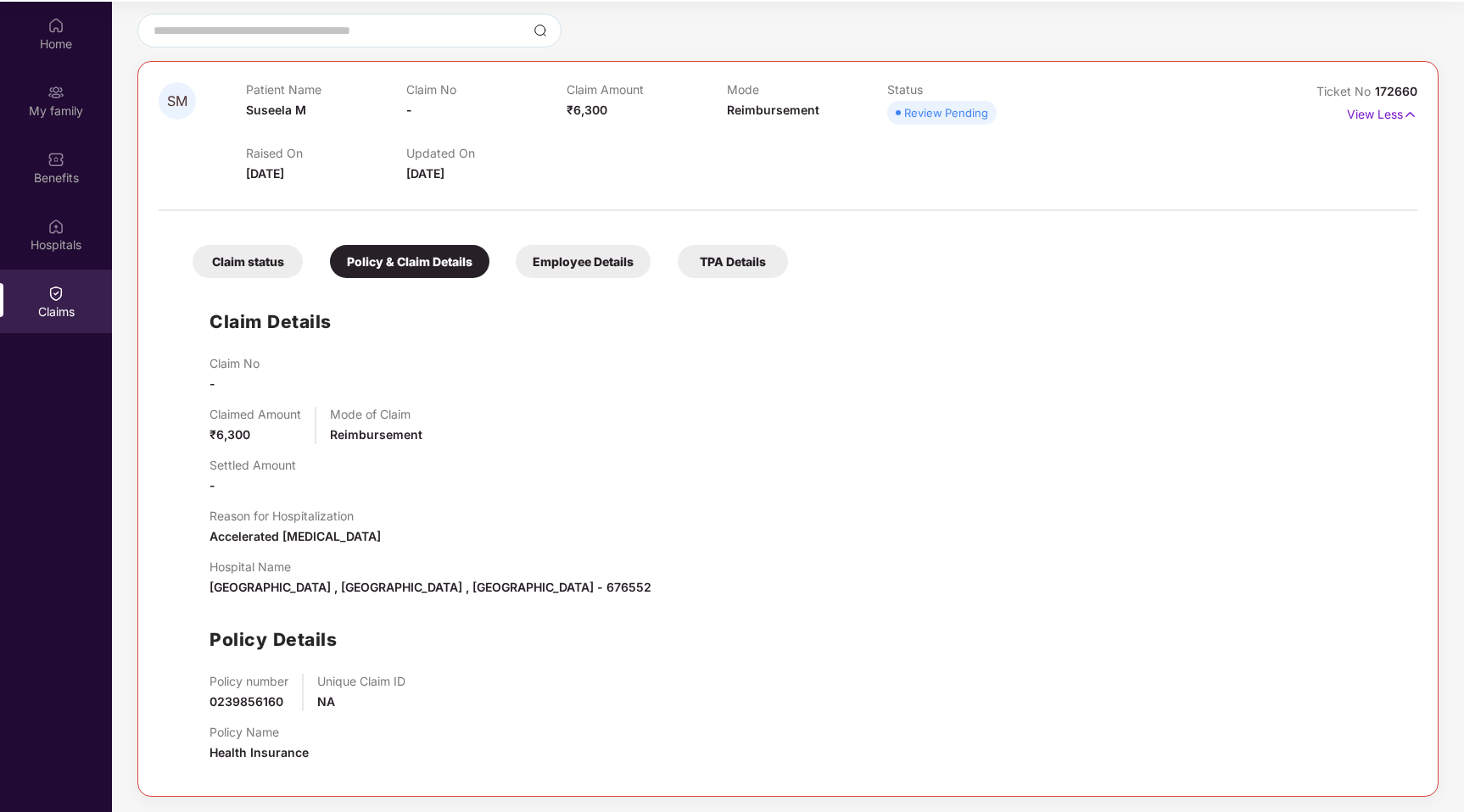
click at [559, 262] on div "Employee Details" at bounding box center [583, 261] width 135 height 33
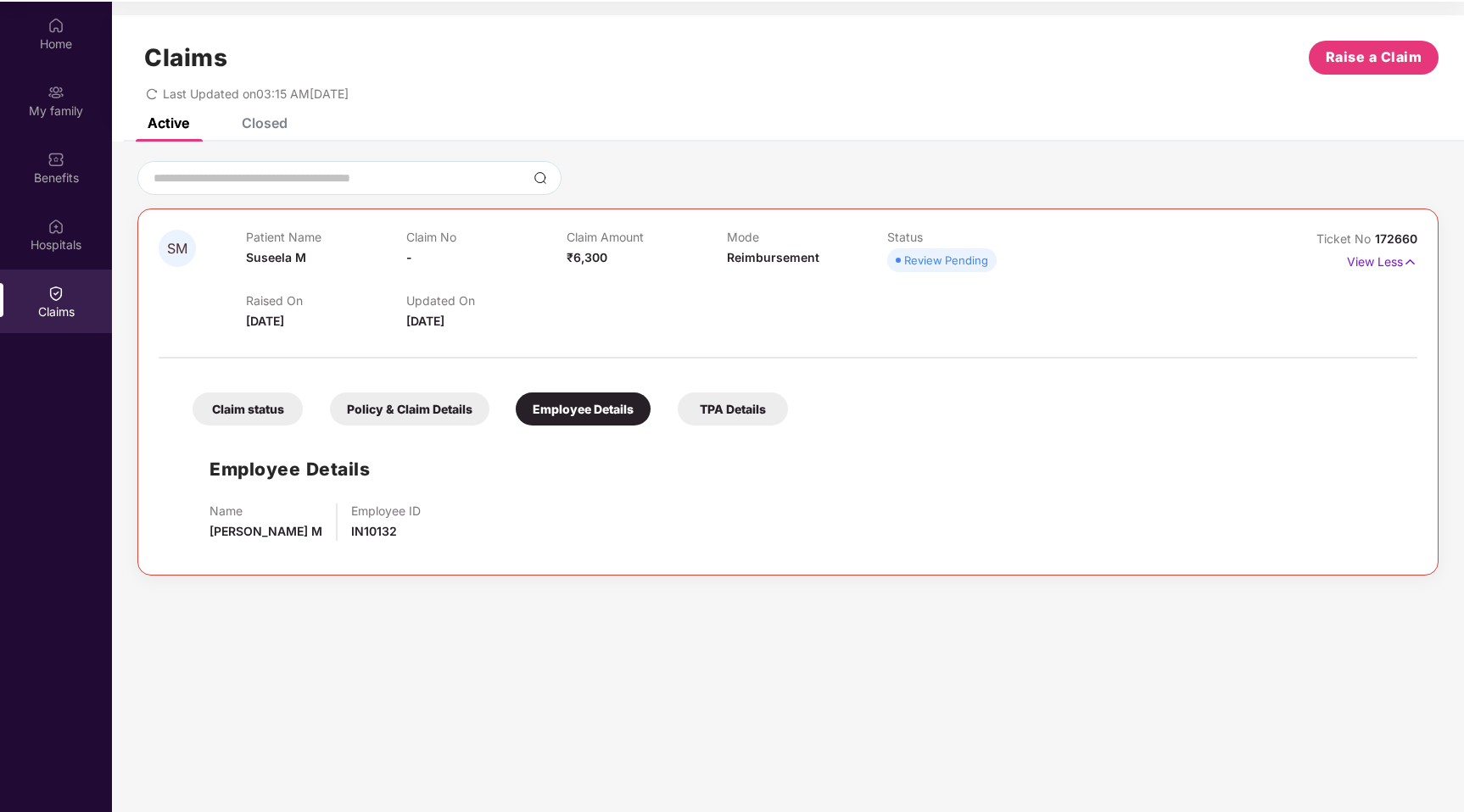
scroll to position [0, 0]
click at [714, 413] on div "TPA Details" at bounding box center [733, 408] width 110 height 33
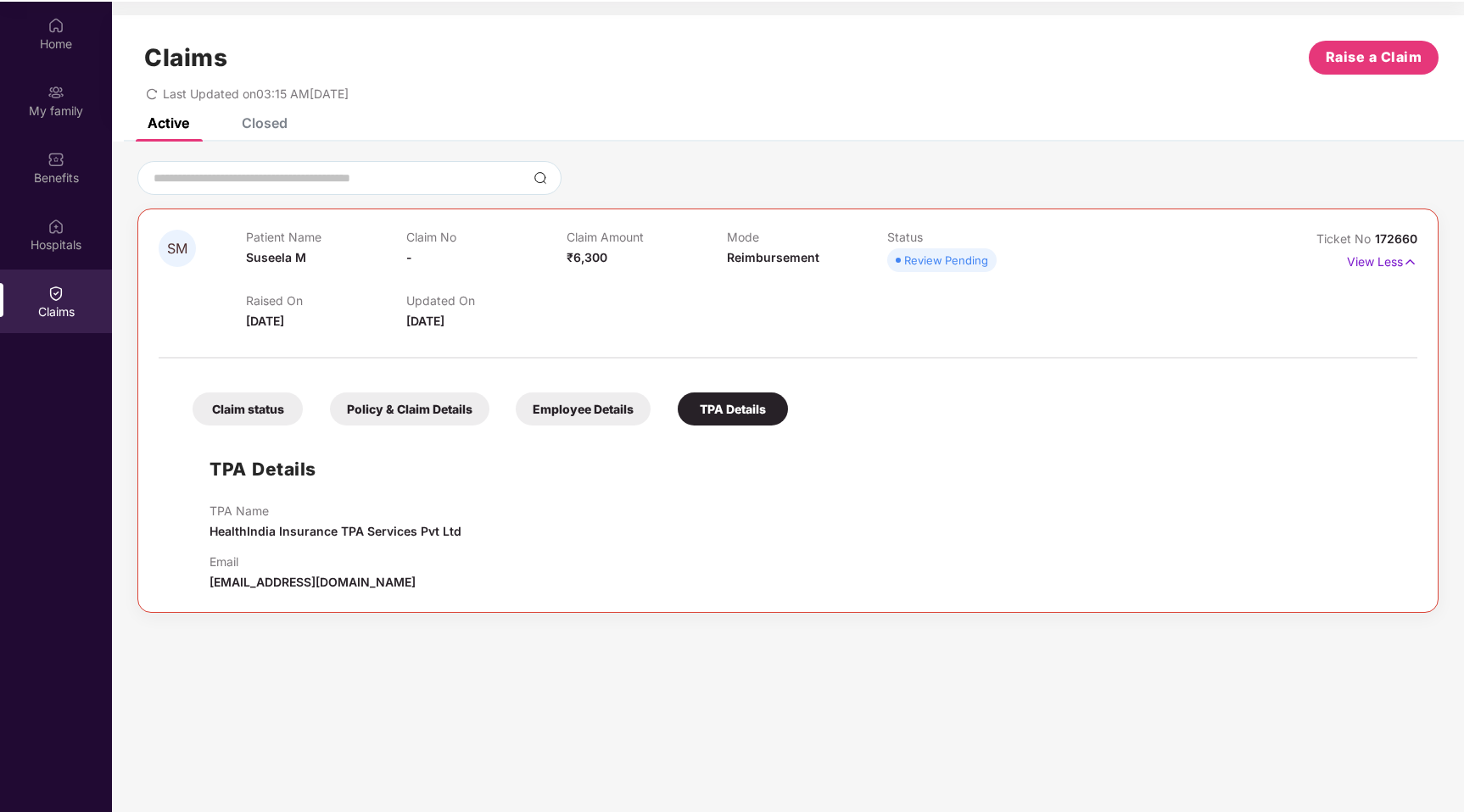
click at [589, 406] on div "Employee Details" at bounding box center [583, 408] width 135 height 33
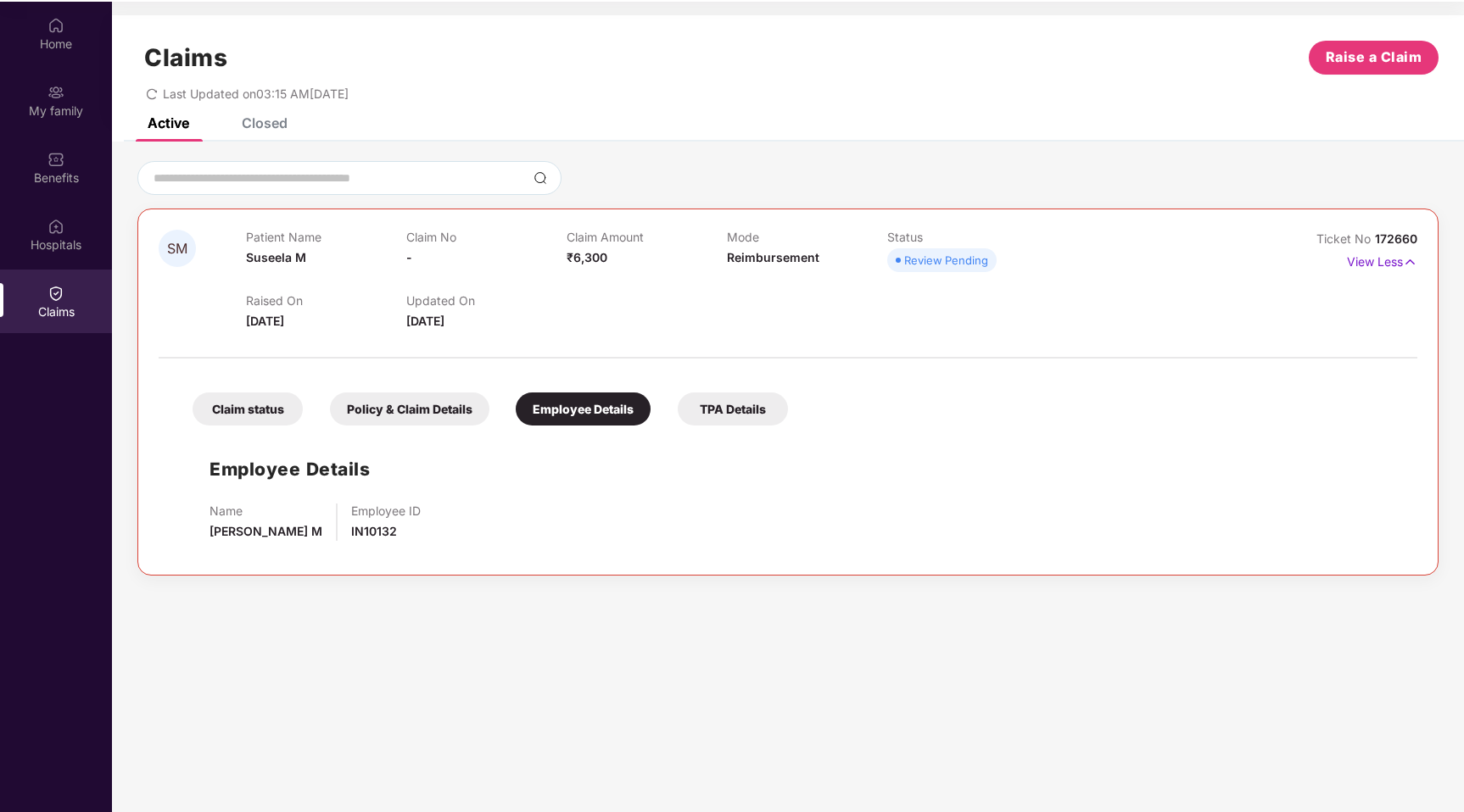
click at [697, 428] on div "Claim status Policy & Claim Details Employee Details TPA Details Employee Detai…" at bounding box center [788, 461] width 1259 height 187
click at [718, 406] on div "TPA Details" at bounding box center [733, 408] width 110 height 33
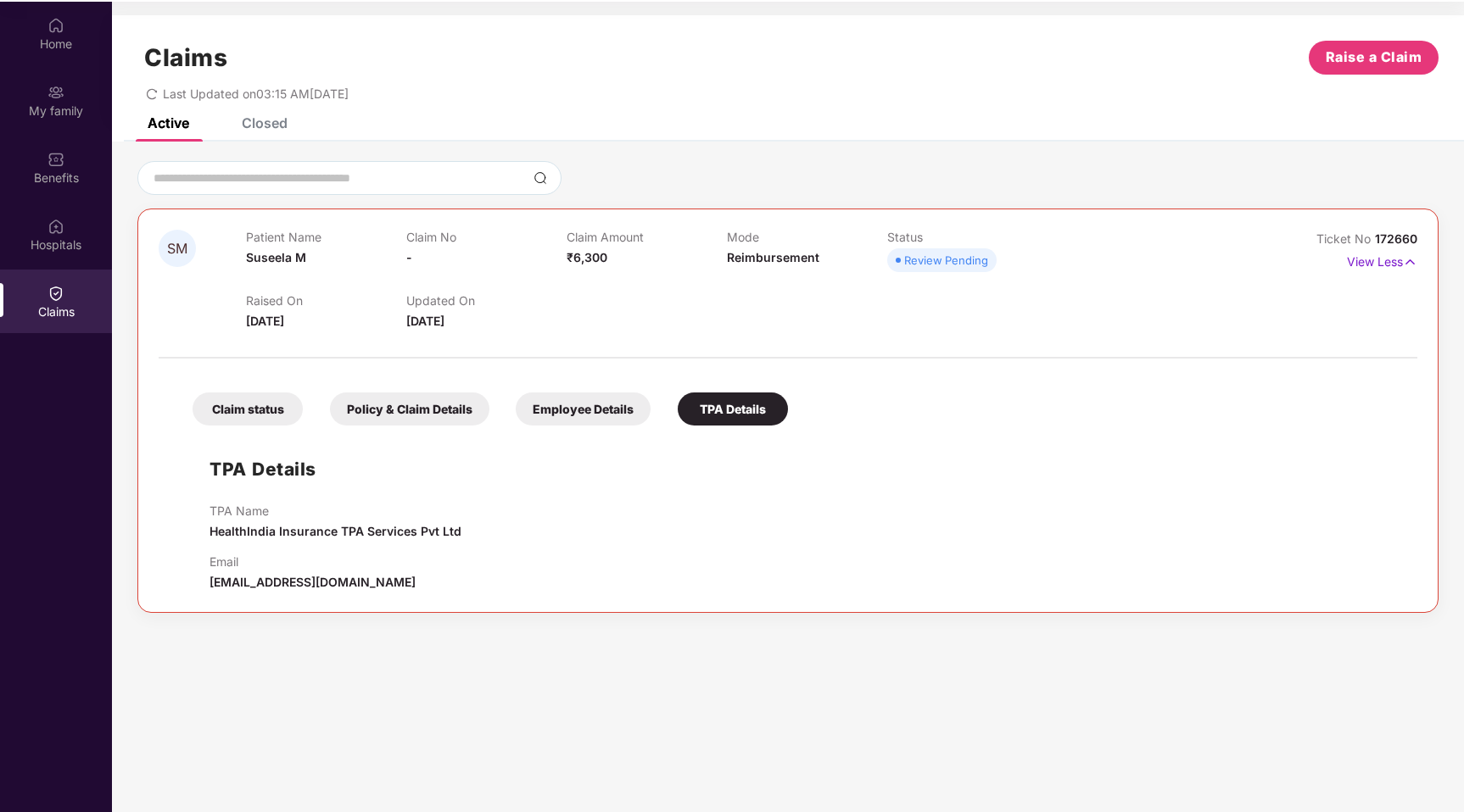
click at [585, 413] on div "Employee Details" at bounding box center [583, 408] width 135 height 33
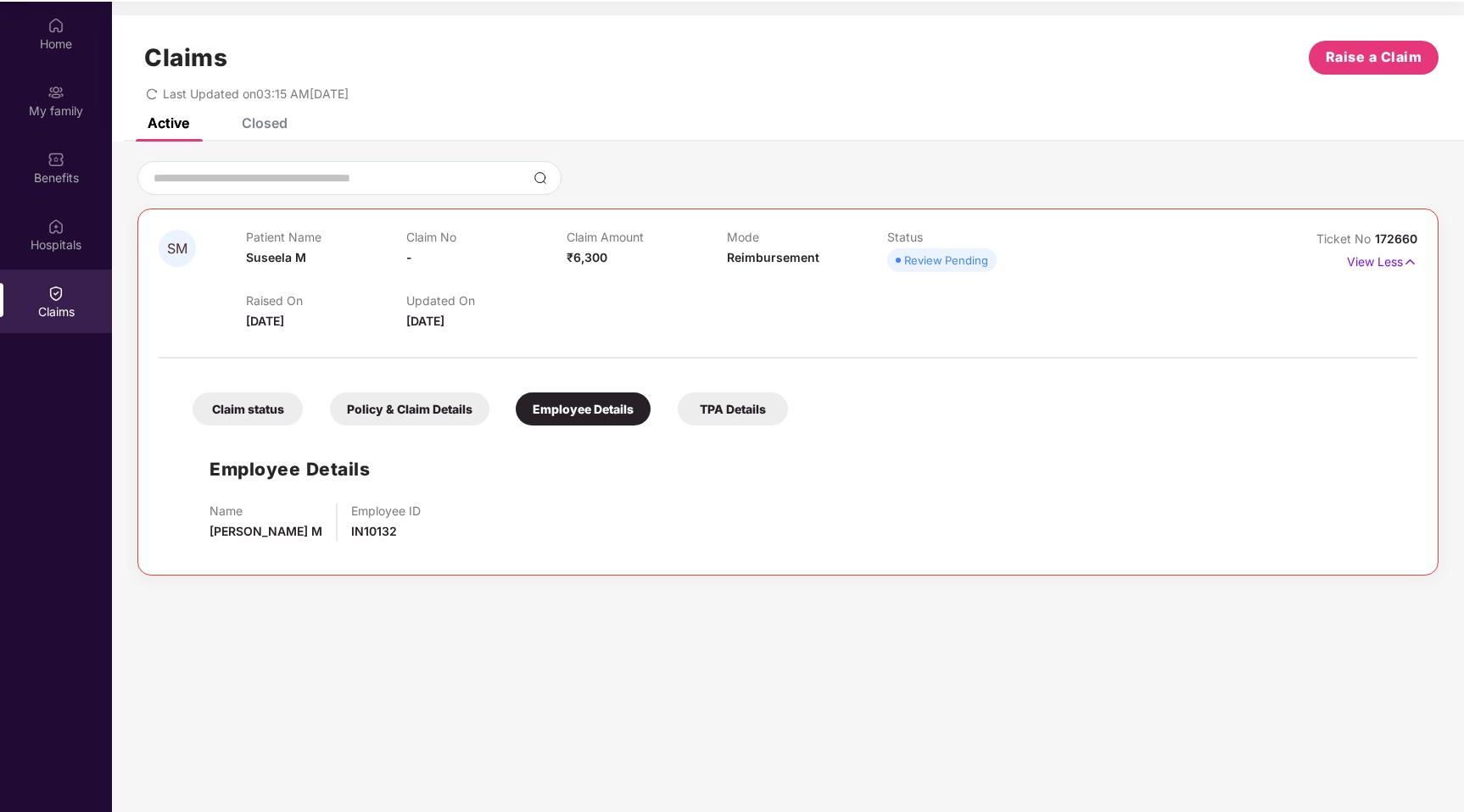
click at [406, 400] on div "Policy & Claim Details" at bounding box center [409, 408] width 159 height 33
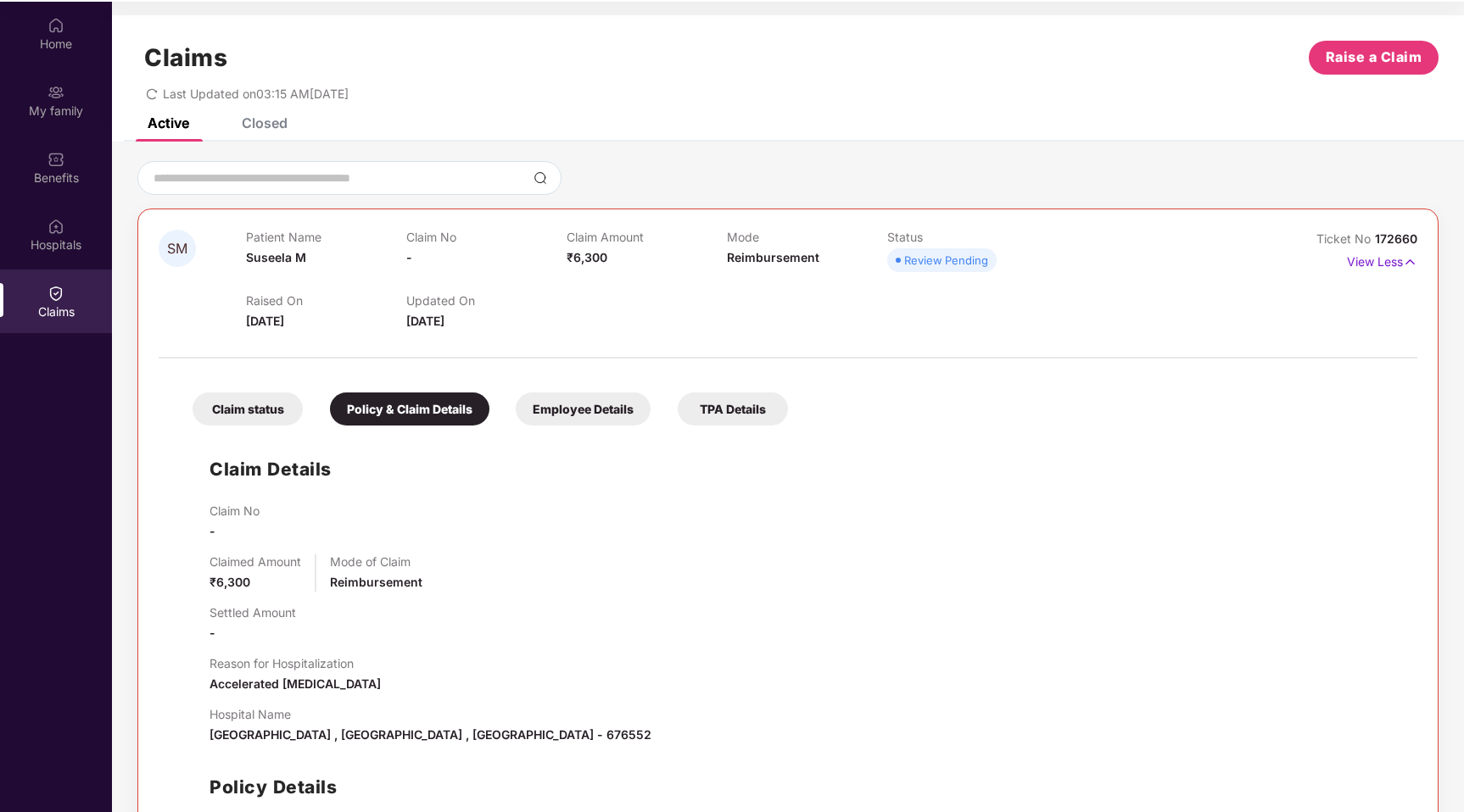
click at [267, 407] on div "Claim status" at bounding box center [247, 408] width 110 height 33
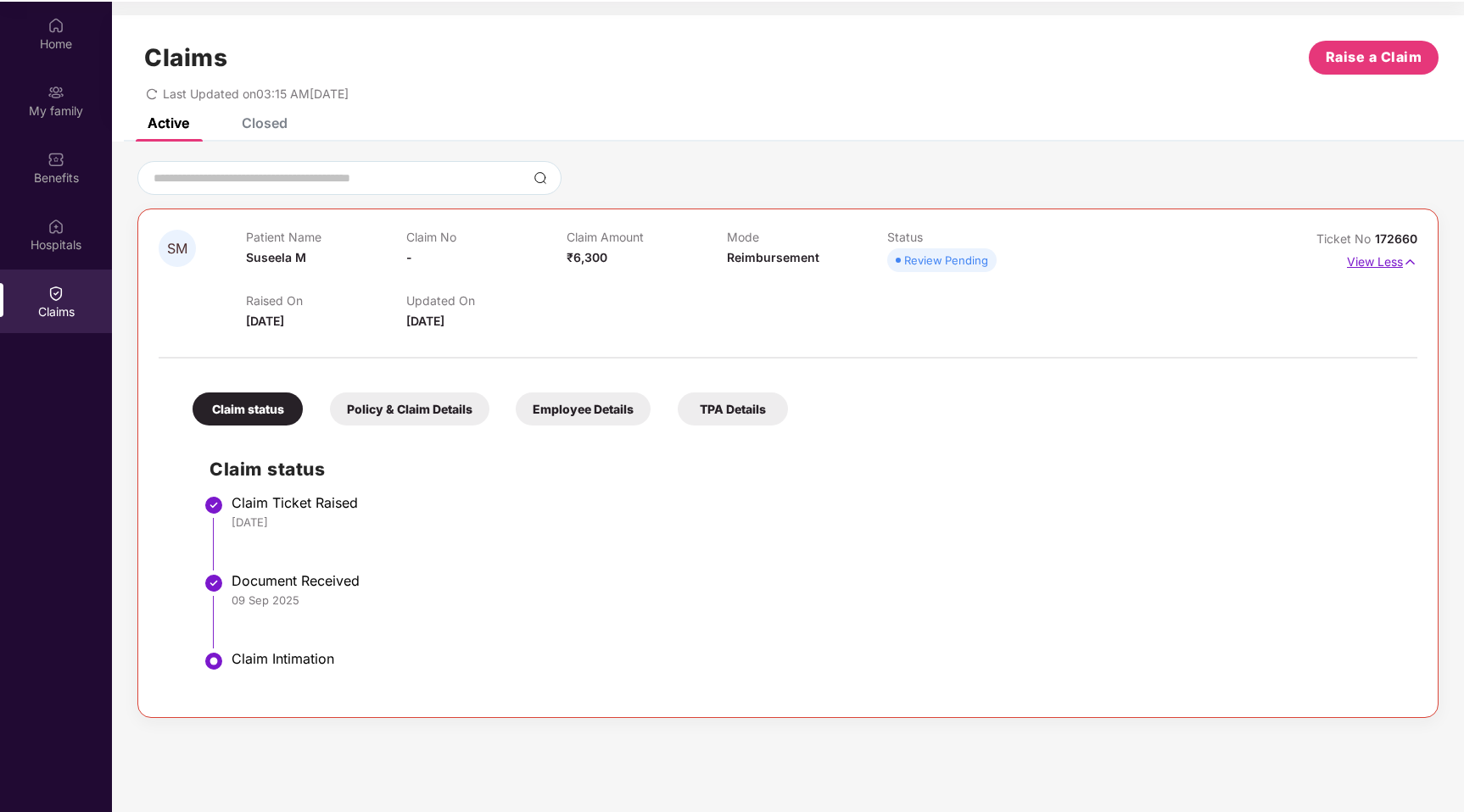
click at [1404, 266] on img at bounding box center [1409, 262] width 14 height 19
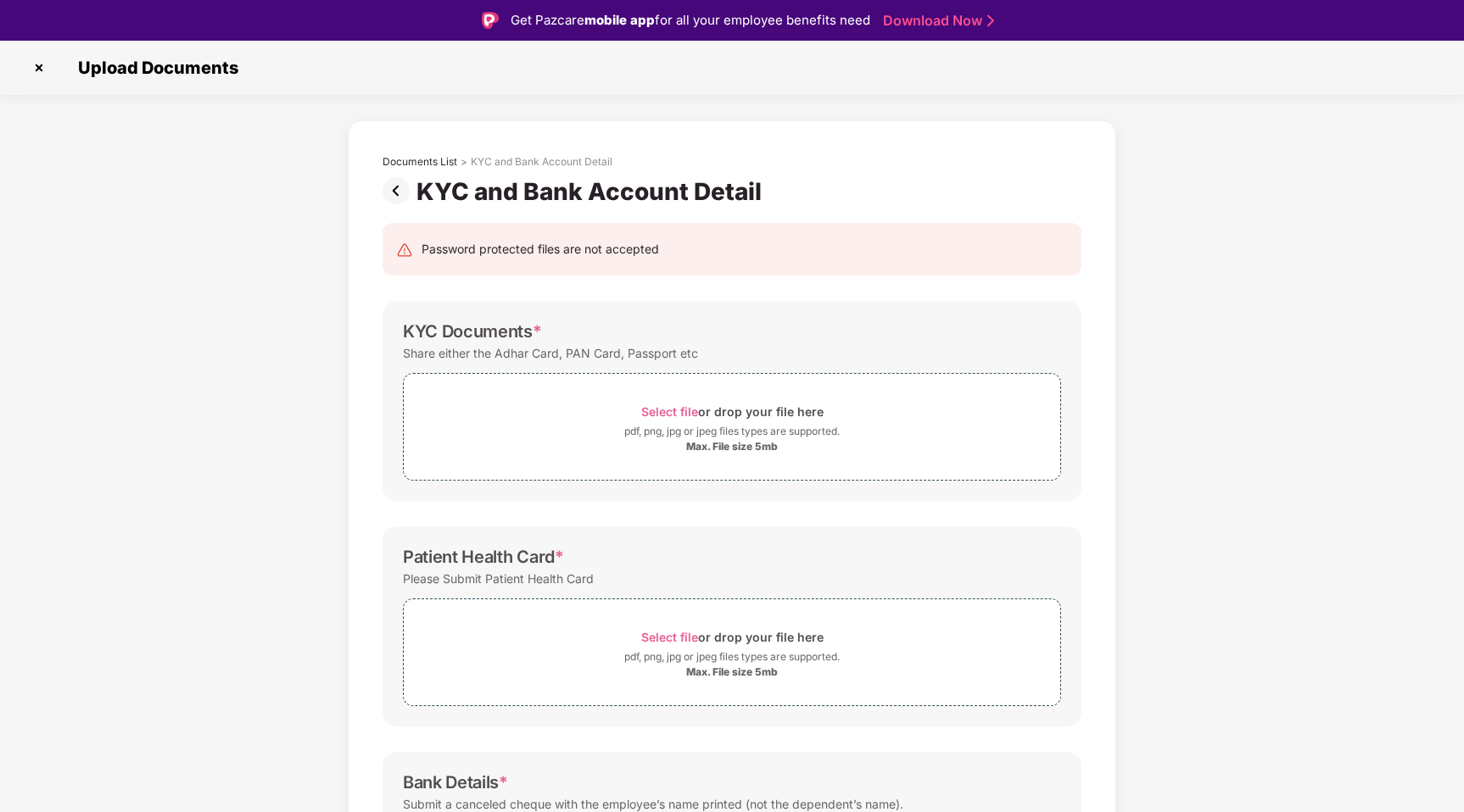
scroll to position [41, 0]
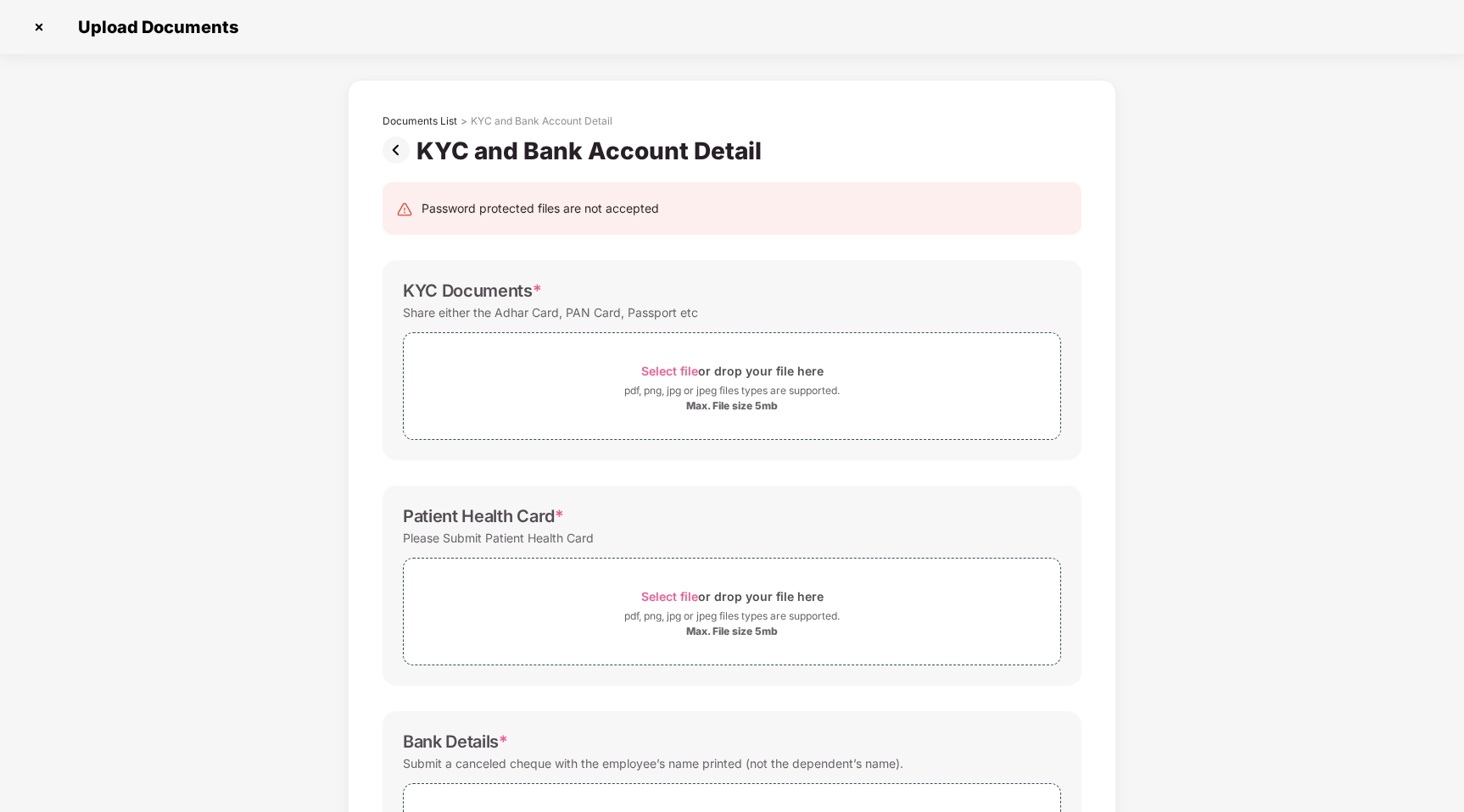
click at [41, 25] on img at bounding box center [38, 27] width 27 height 27
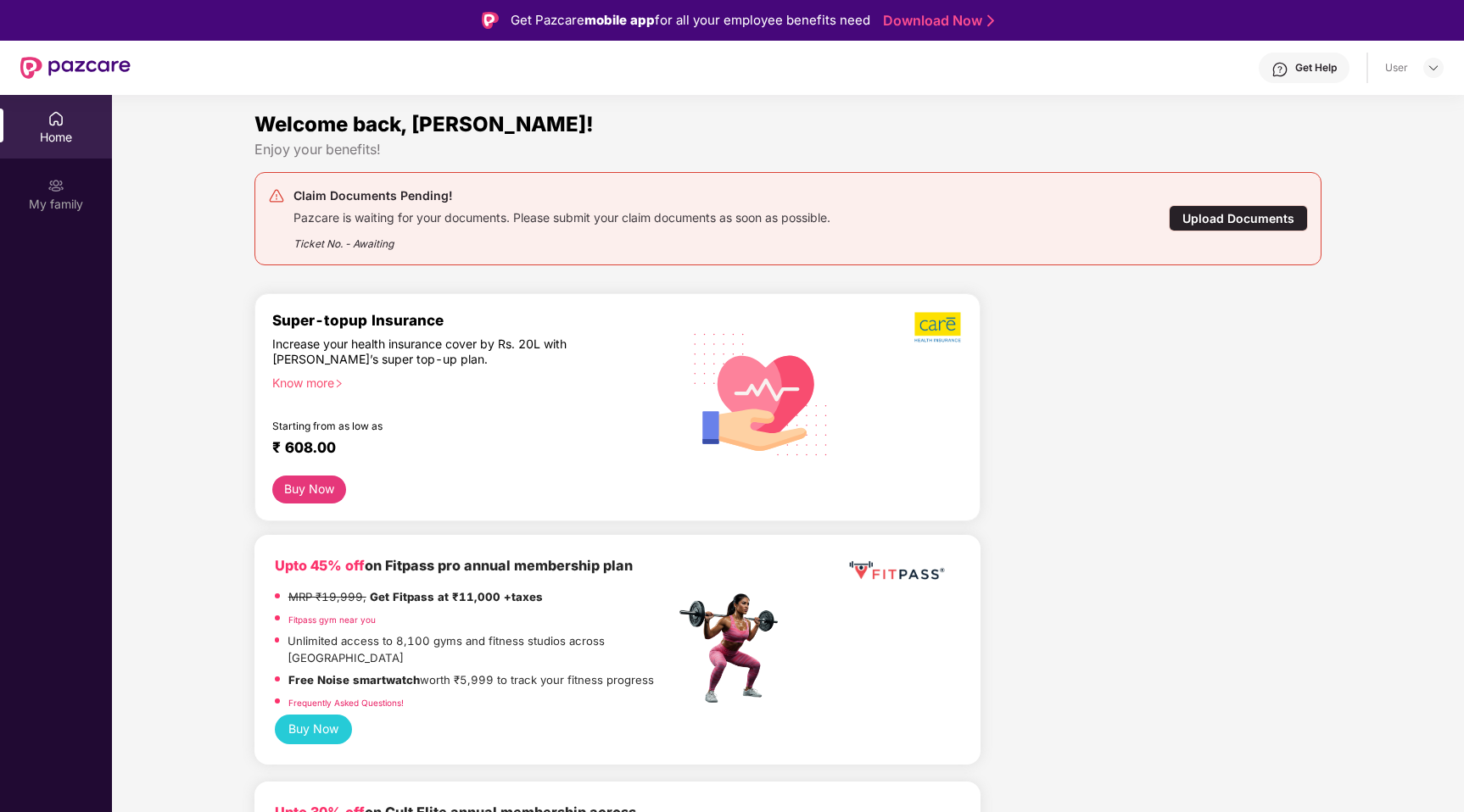
click at [53, 136] on div "Home" at bounding box center [56, 137] width 112 height 17
click at [61, 197] on div "My family" at bounding box center [56, 204] width 112 height 17
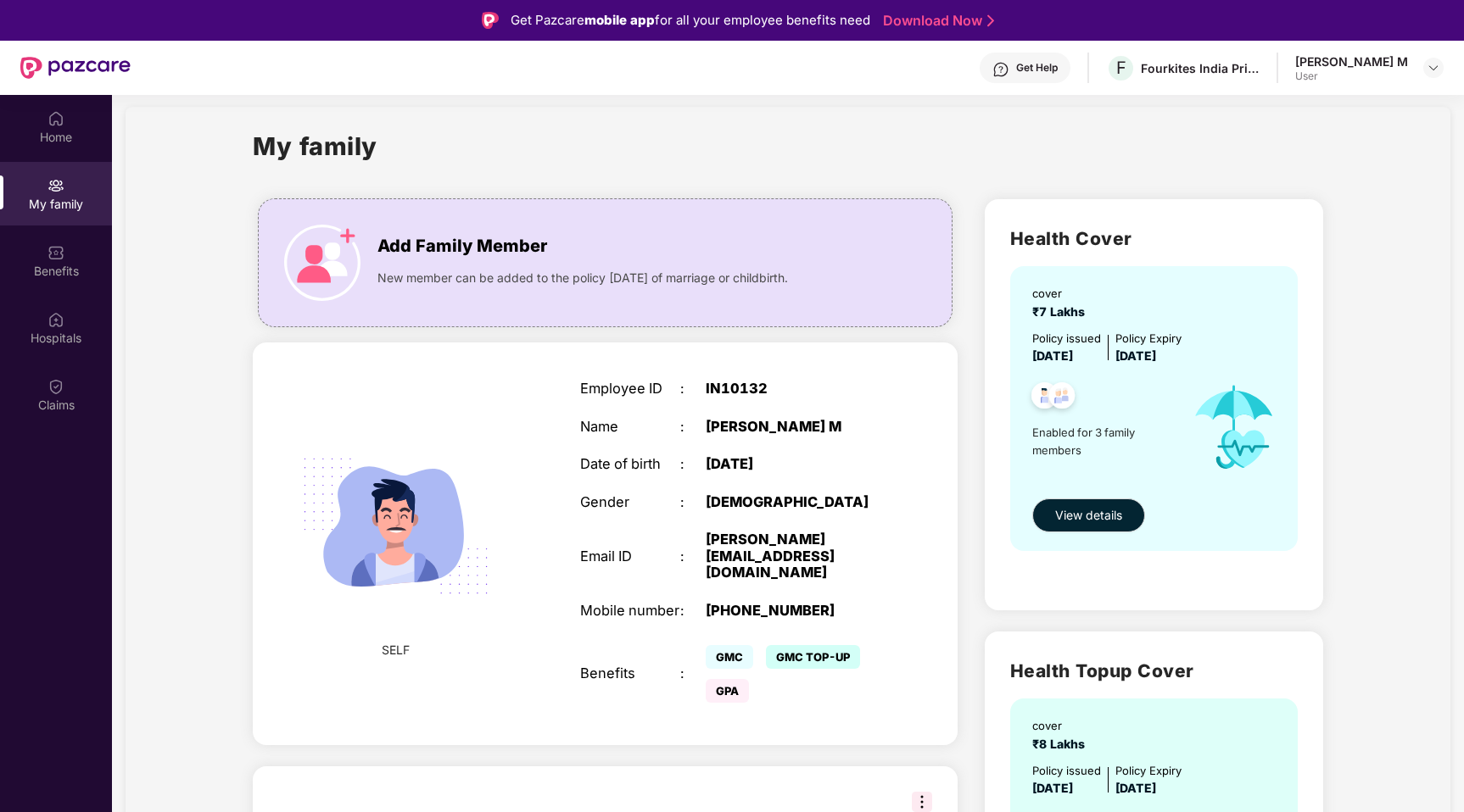
scroll to position [9, 0]
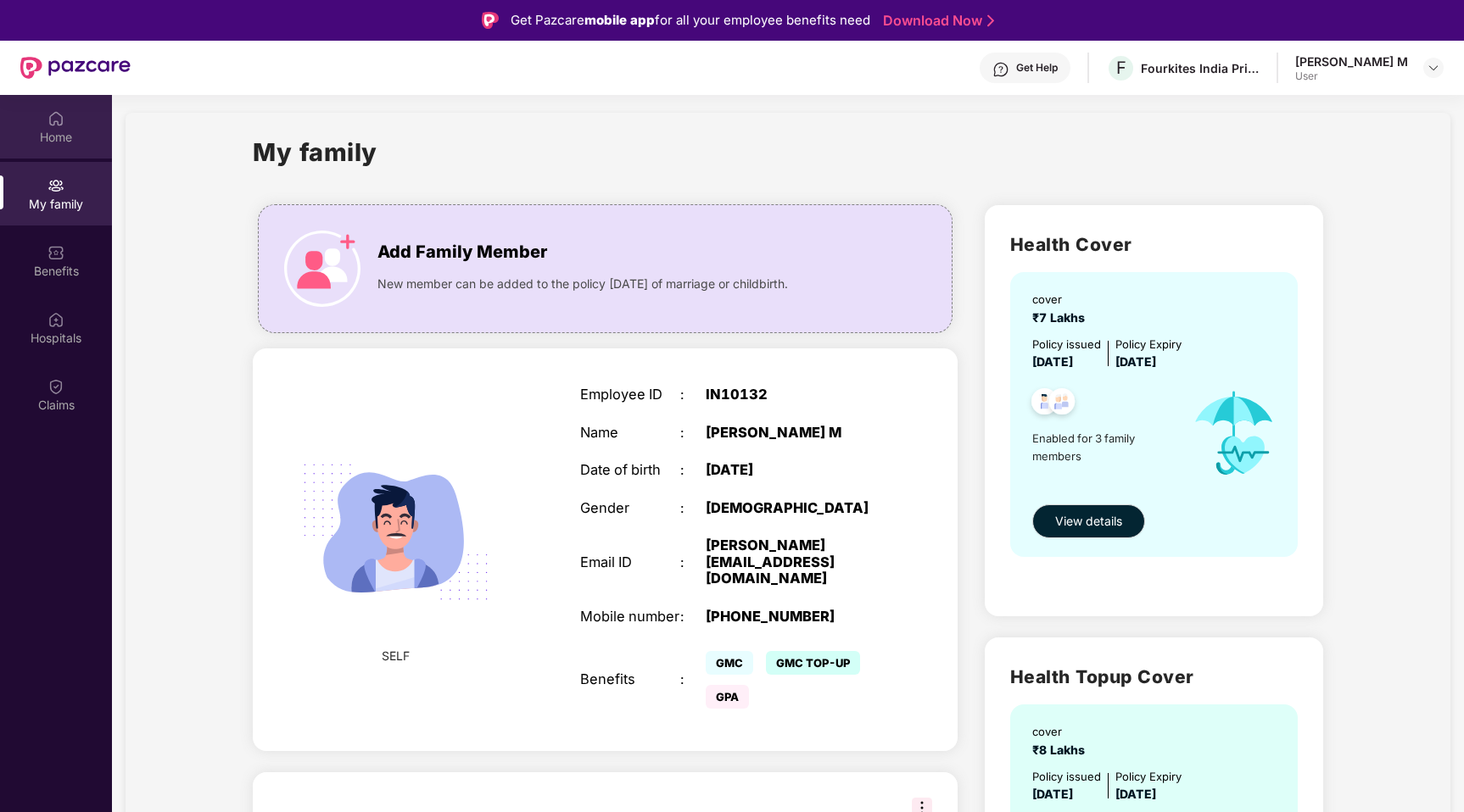
click at [57, 132] on div "Home" at bounding box center [56, 137] width 112 height 17
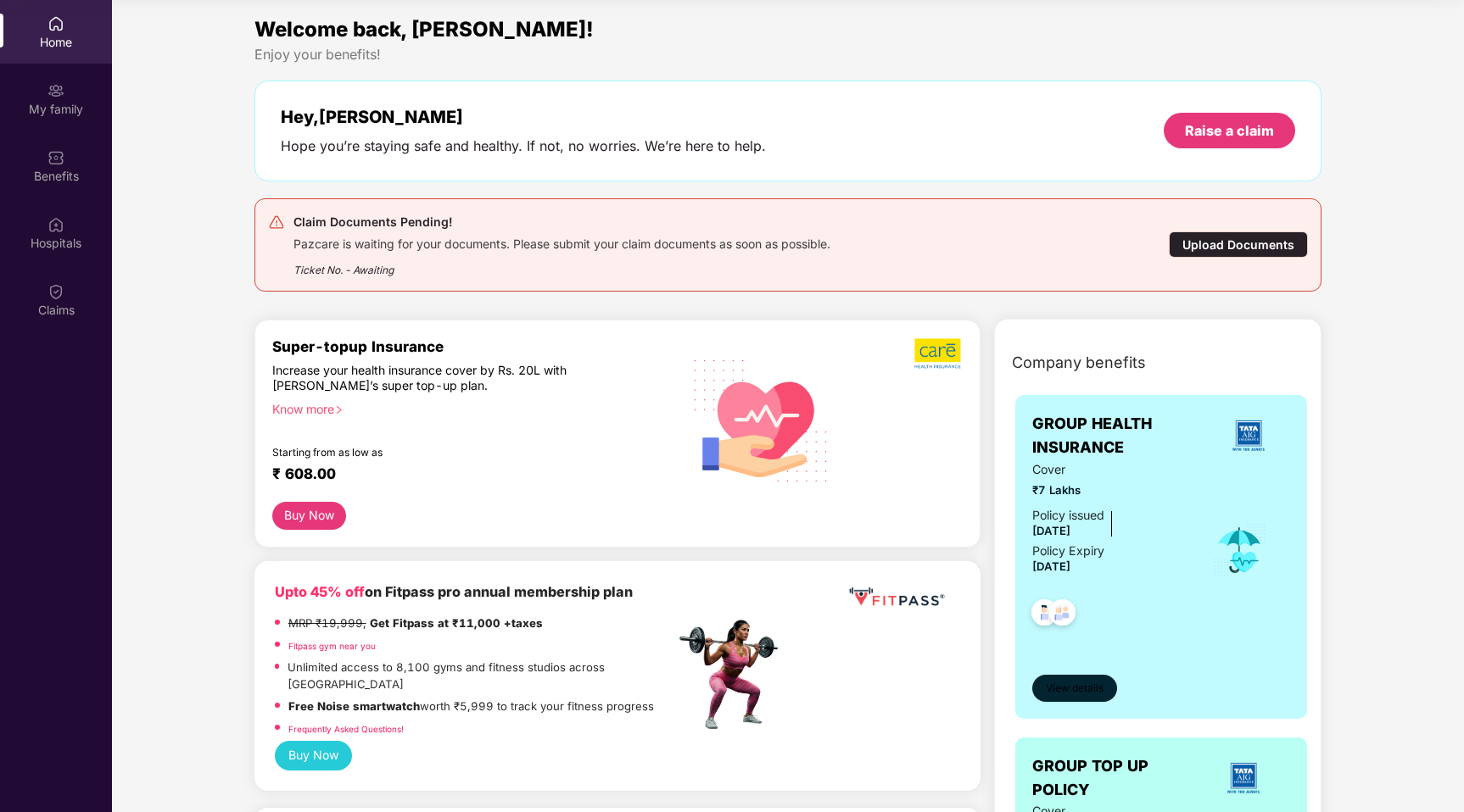
click at [1072, 684] on span "View details" at bounding box center [1074, 688] width 58 height 16
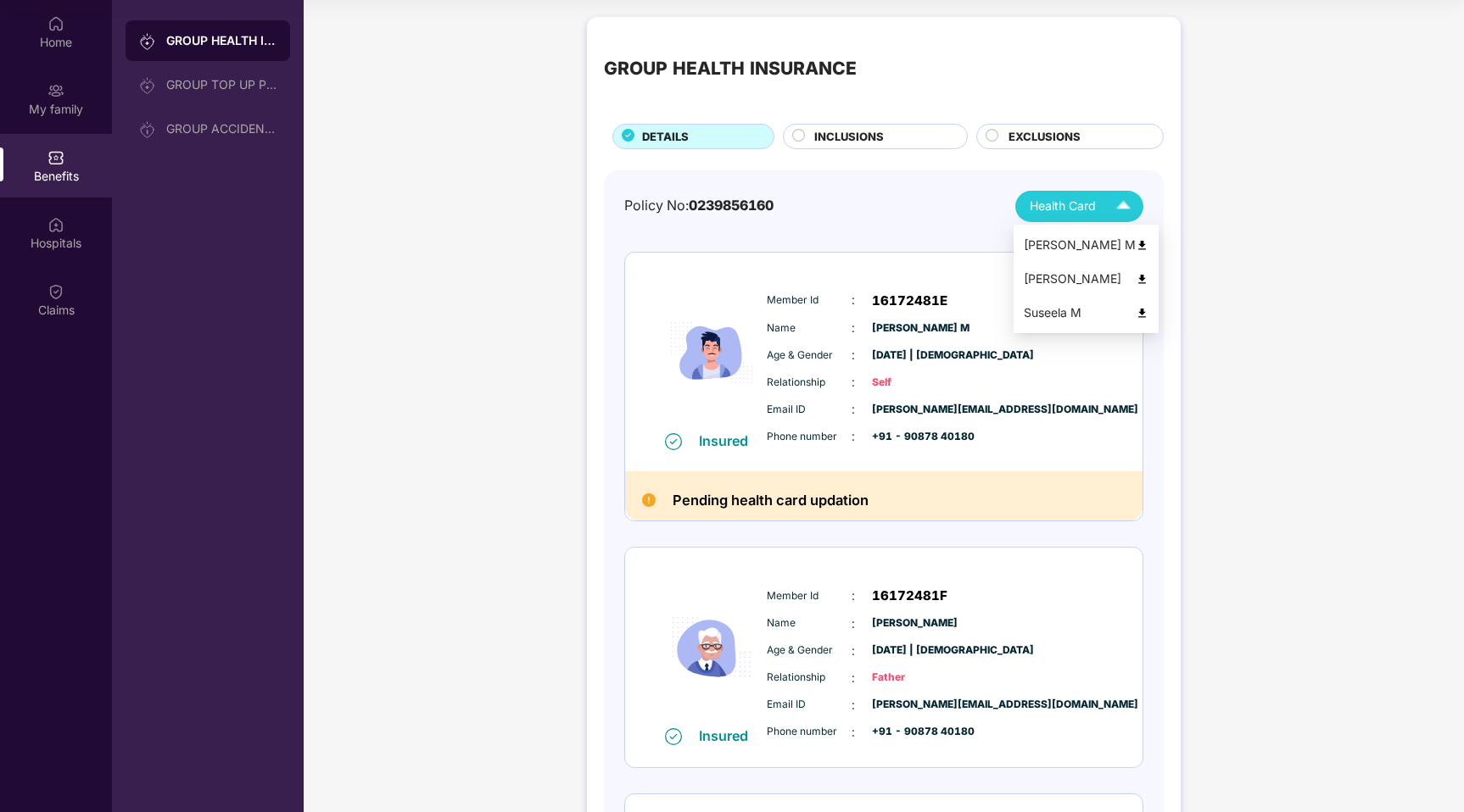
click at [1136, 245] on img at bounding box center [1142, 245] width 13 height 13
click at [1107, 199] on div "Health Card" at bounding box center [1084, 207] width 108 height 30
click at [1136, 313] on img at bounding box center [1142, 313] width 13 height 13
